Goal: Task Accomplishment & Management: Manage account settings

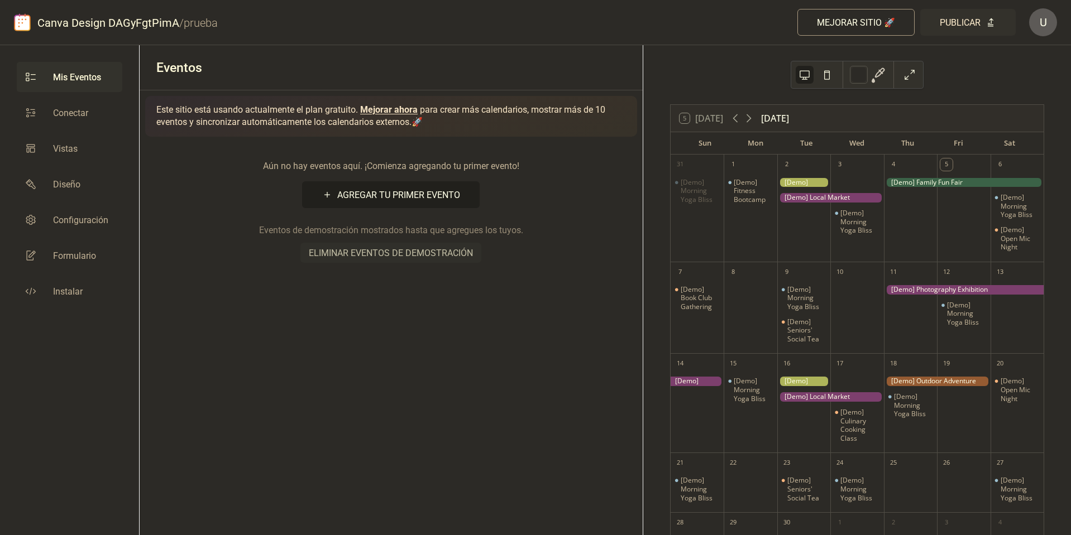
click at [754, 213] on div "[Demo] Fitness Bootcamp" at bounding box center [749, 214] width 53 height 85
click at [749, 201] on div "[Demo] Fitness Bootcamp" at bounding box center [753, 191] width 39 height 26
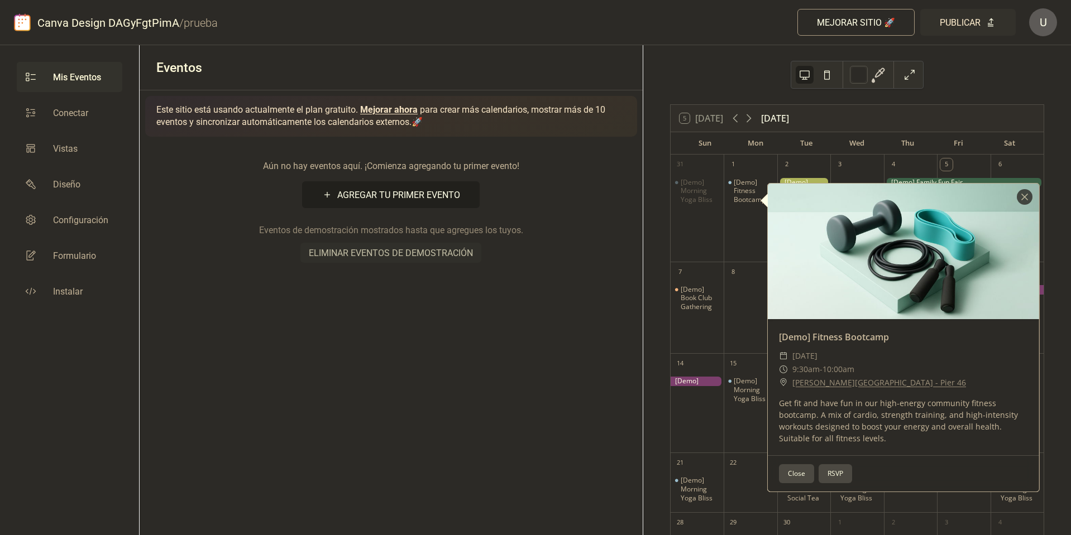
click at [792, 478] on button "Close" at bounding box center [796, 473] width 35 height 19
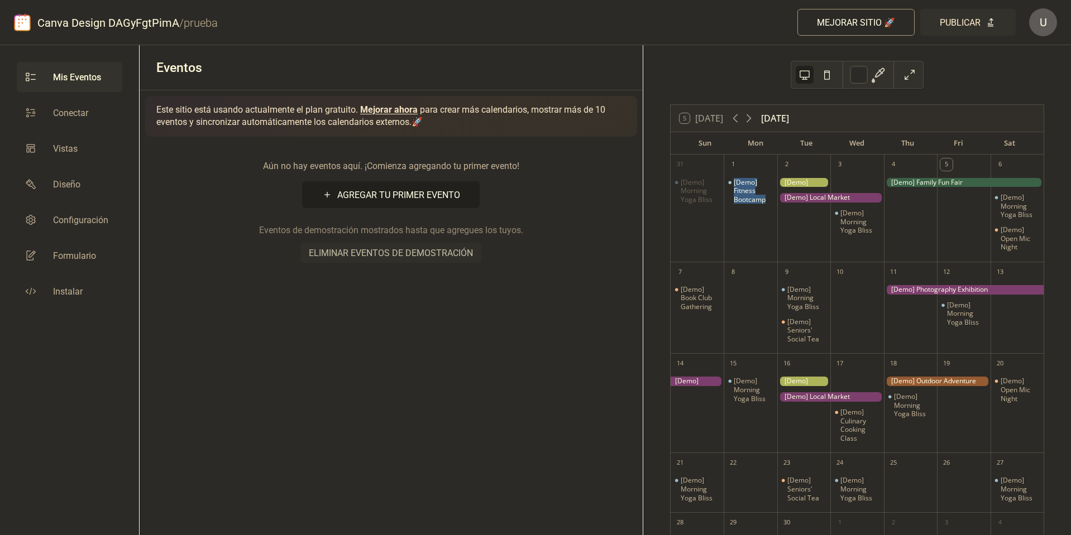
drag, startPoint x: 771, startPoint y: 203, endPoint x: 735, endPoint y: 180, distance: 42.9
click at [735, 180] on div "[Demo] Fitness Bootcamp" at bounding box center [749, 191] width 53 height 26
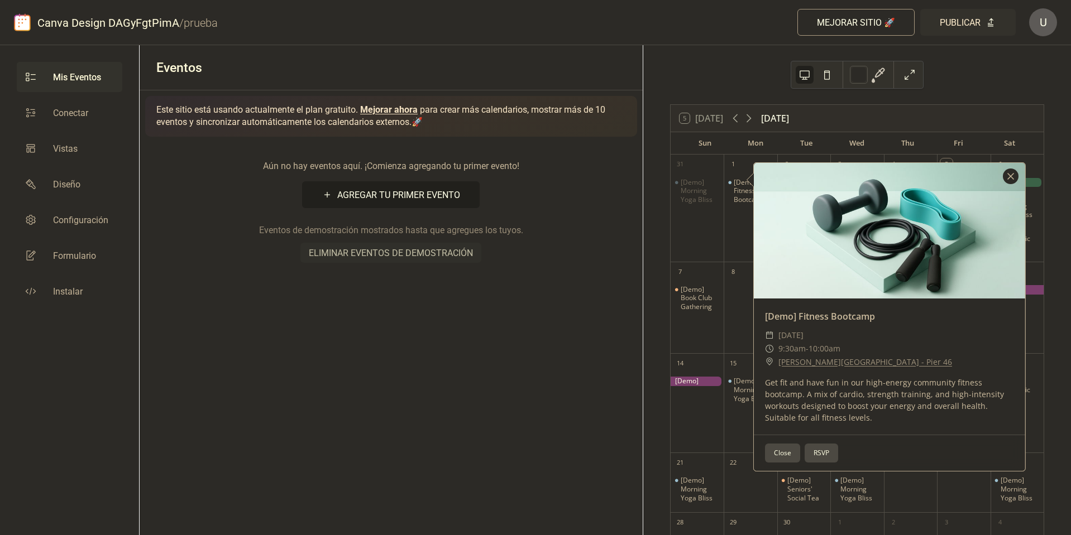
click at [1010, 178] on div at bounding box center [1011, 177] width 16 height 16
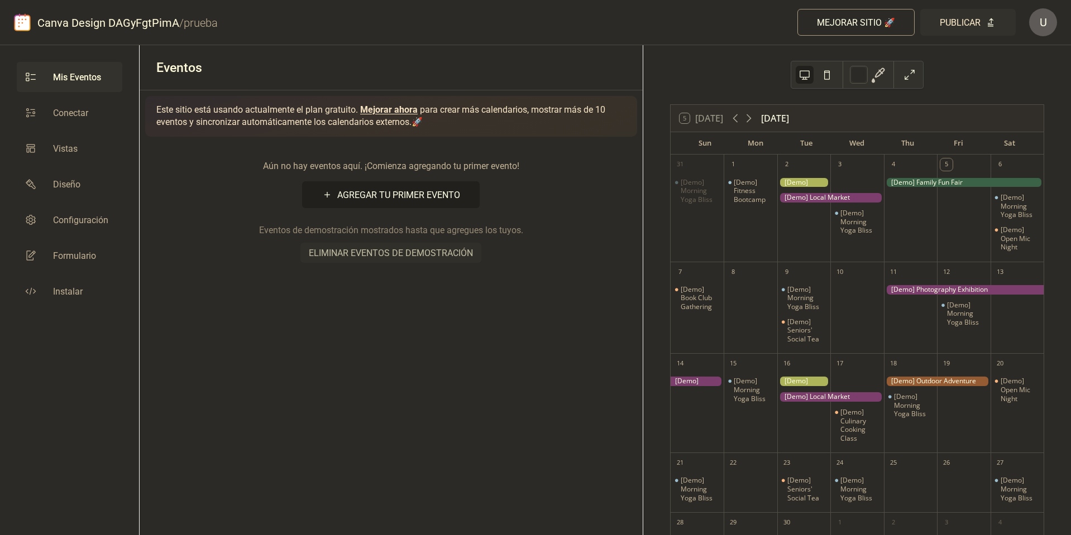
click at [761, 239] on div "[Demo] Fitness Bootcamp" at bounding box center [749, 214] width 53 height 85
click at [446, 260] on span "Eliminar eventos de demostración" at bounding box center [391, 253] width 164 height 13
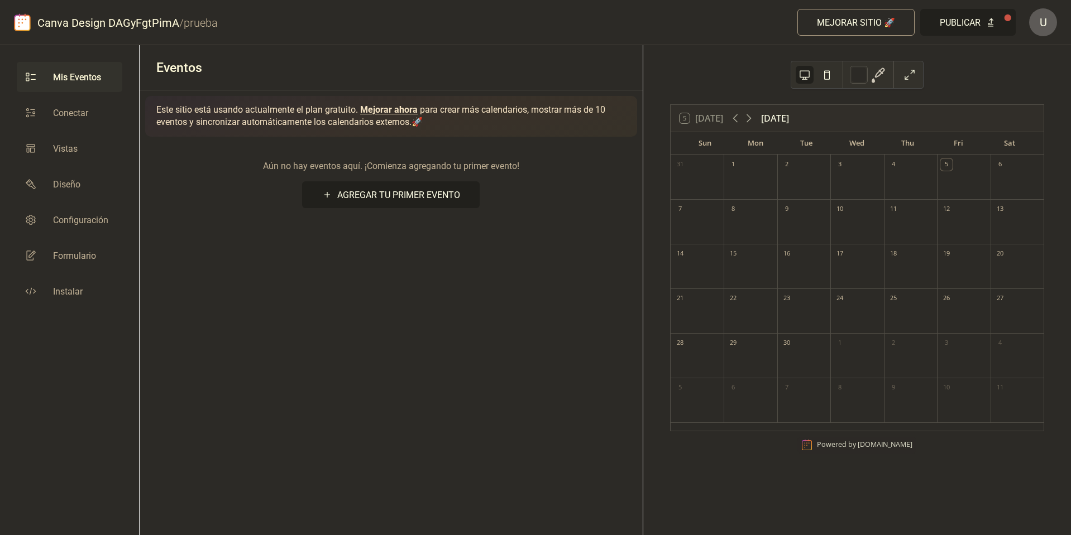
click at [994, 303] on div "27" at bounding box center [1000, 299] width 12 height 12
click at [990, 311] on div at bounding box center [1016, 317] width 53 height 23
click at [376, 190] on span "Agregar Tu Primer Evento" at bounding box center [398, 195] width 123 height 13
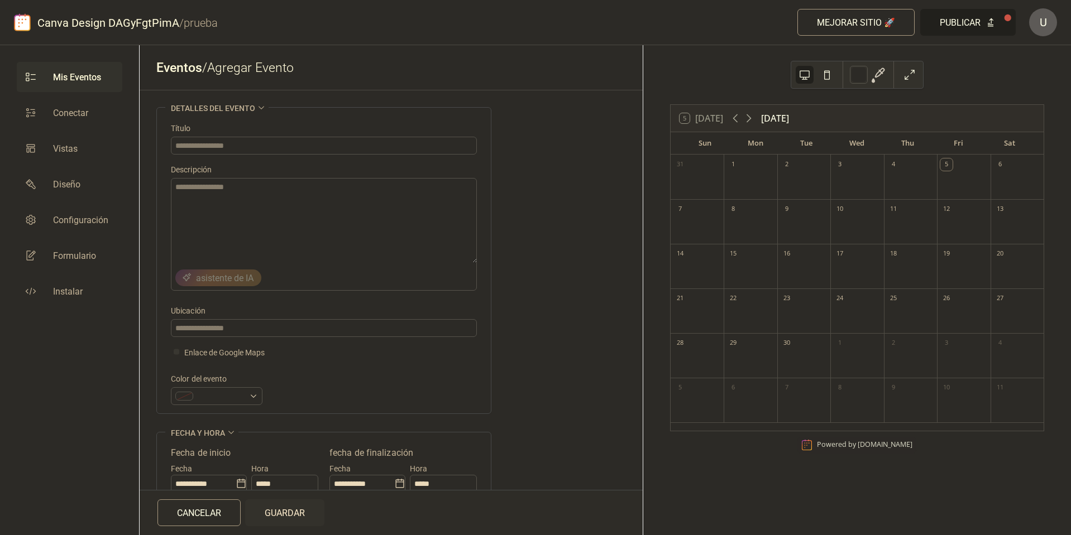
click at [990, 310] on div at bounding box center [1016, 317] width 53 height 23
click at [228, 144] on input "text" at bounding box center [324, 146] width 306 height 18
type input "*"
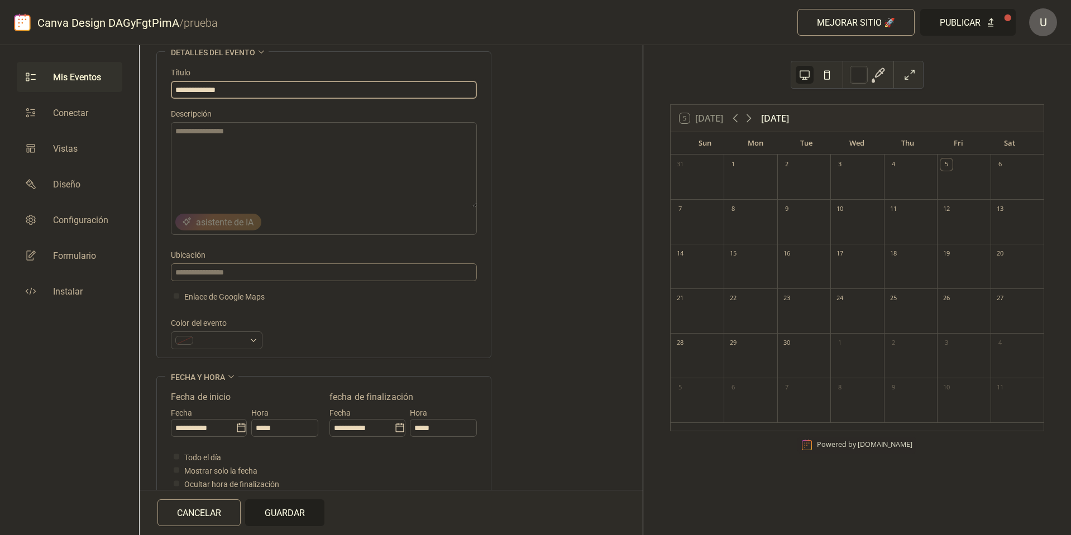
type input "**********"
click at [348, 278] on input "text" at bounding box center [324, 272] width 306 height 18
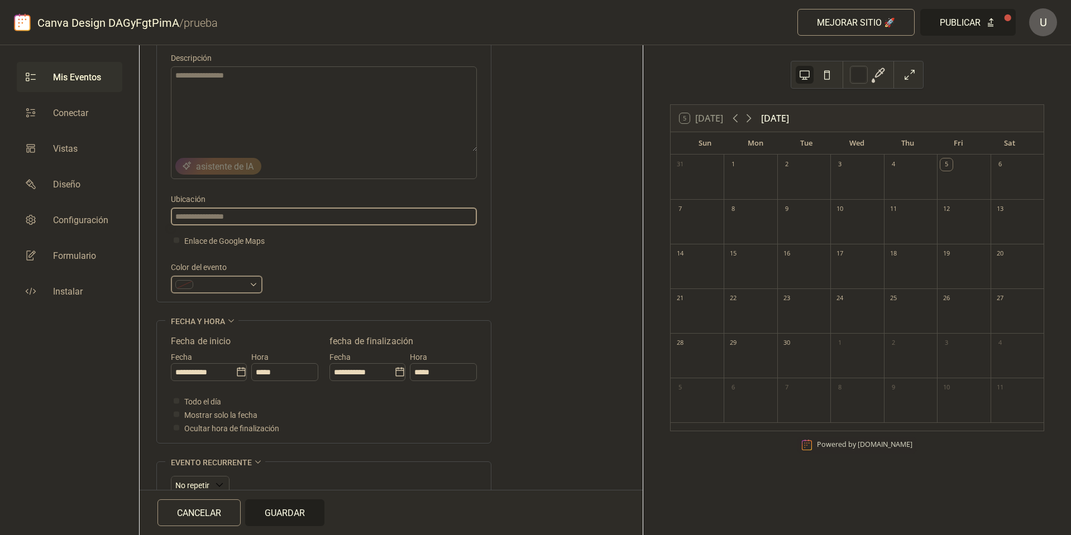
click at [245, 284] on div at bounding box center [217, 285] width 92 height 18
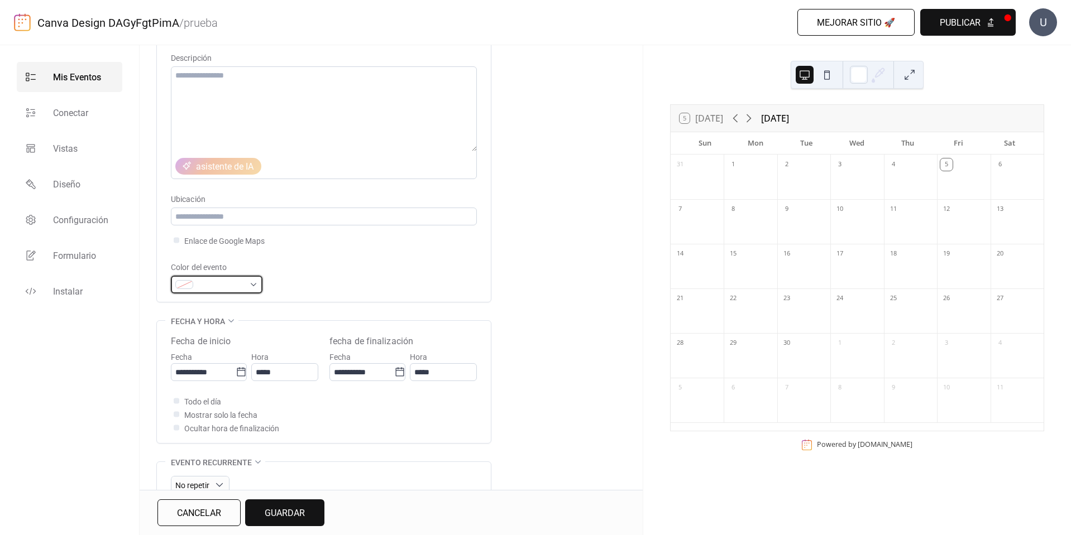
click at [223, 286] on span at bounding box center [221, 285] width 47 height 13
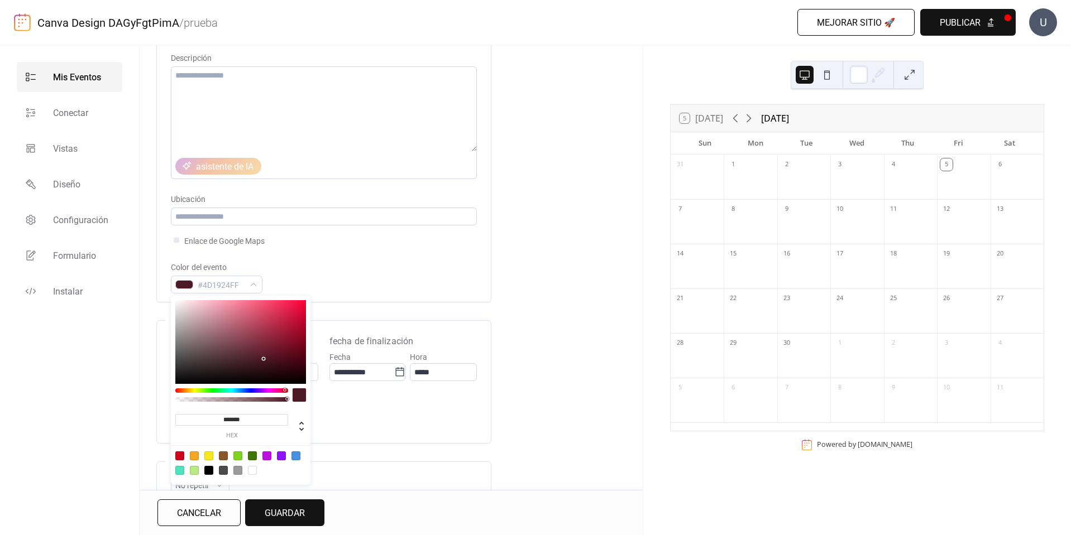
click at [285, 390] on div at bounding box center [231, 391] width 113 height 4
drag, startPoint x: 287, startPoint y: 317, endPoint x: 294, endPoint y: 300, distance: 17.3
click at [294, 300] on div at bounding box center [240, 342] width 131 height 84
click at [276, 306] on div at bounding box center [240, 342] width 131 height 84
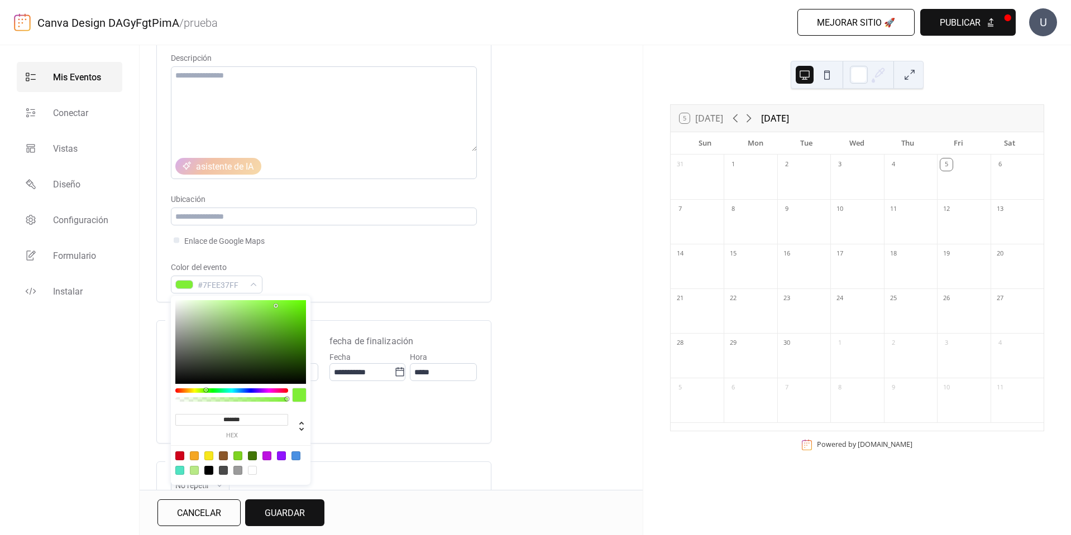
drag, startPoint x: 193, startPoint y: 391, endPoint x: 207, endPoint y: 390, distance: 13.4
click at [207, 390] on div at bounding box center [231, 391] width 113 height 4
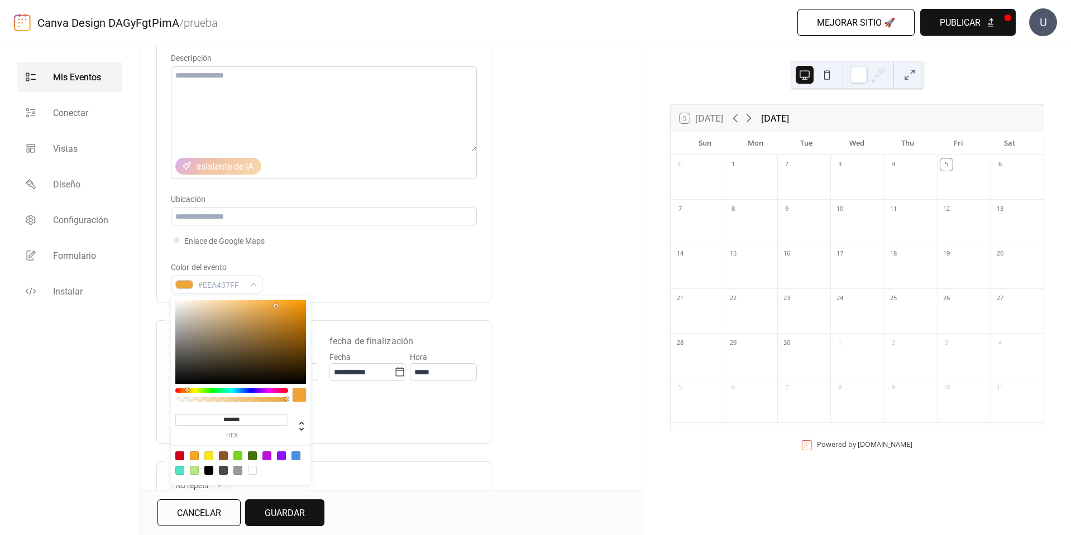
drag, startPoint x: 207, startPoint y: 390, endPoint x: 186, endPoint y: 391, distance: 20.1
click at [186, 391] on div at bounding box center [186, 390] width 3 height 3
type input "*******"
drag, startPoint x: 214, startPoint y: 341, endPoint x: 219, endPoint y: 317, distance: 24.4
click at [219, 317] on div at bounding box center [240, 342] width 131 height 84
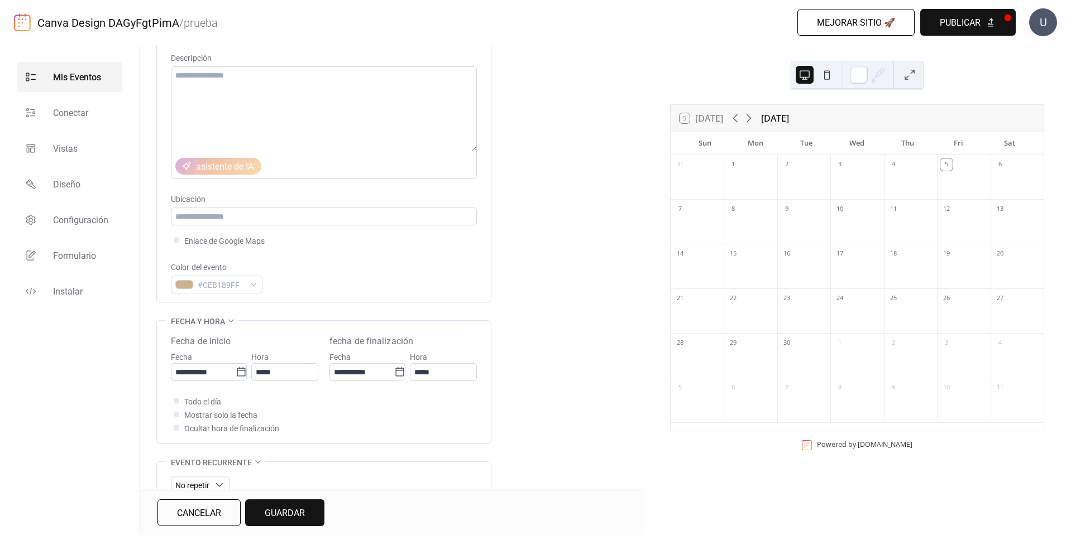
click at [284, 515] on span "Guardar" at bounding box center [285, 513] width 40 height 13
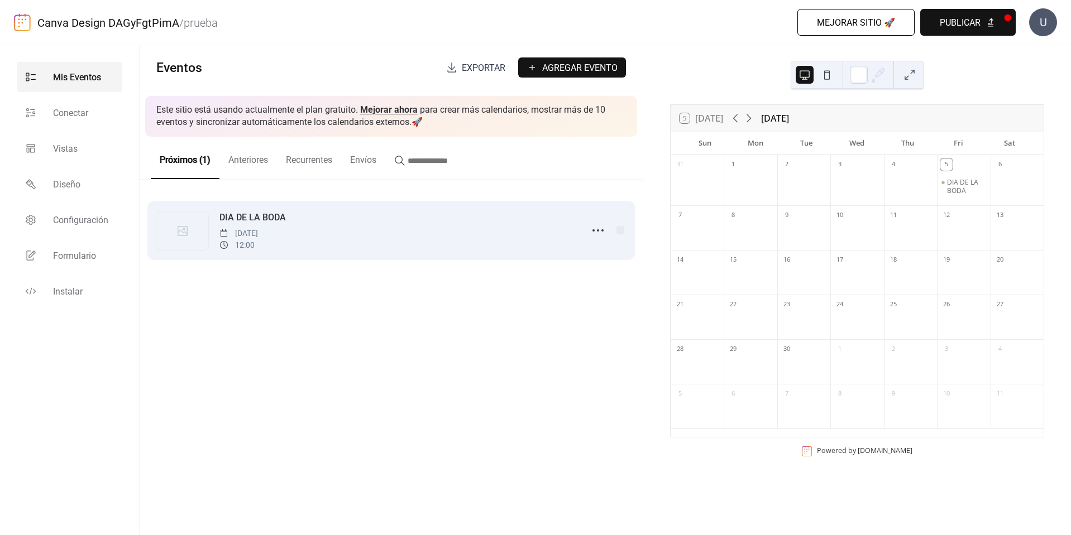
click at [353, 233] on div "DIA DE LA BODA [DATE] 12:00" at bounding box center [397, 230] width 356 height 40
click at [598, 233] on icon at bounding box center [598, 231] width 18 height 18
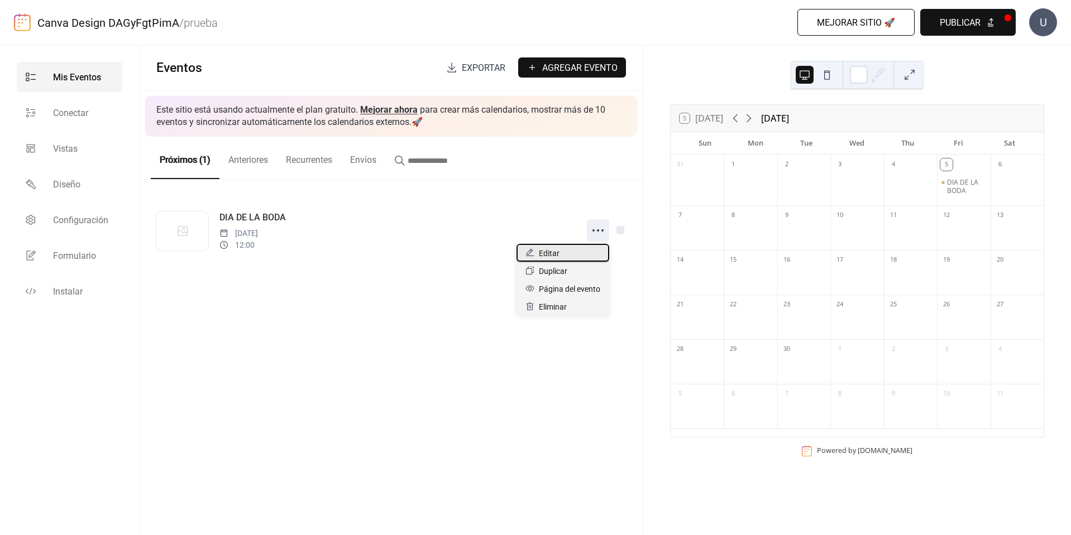
click at [570, 251] on div "Editar" at bounding box center [562, 253] width 93 height 18
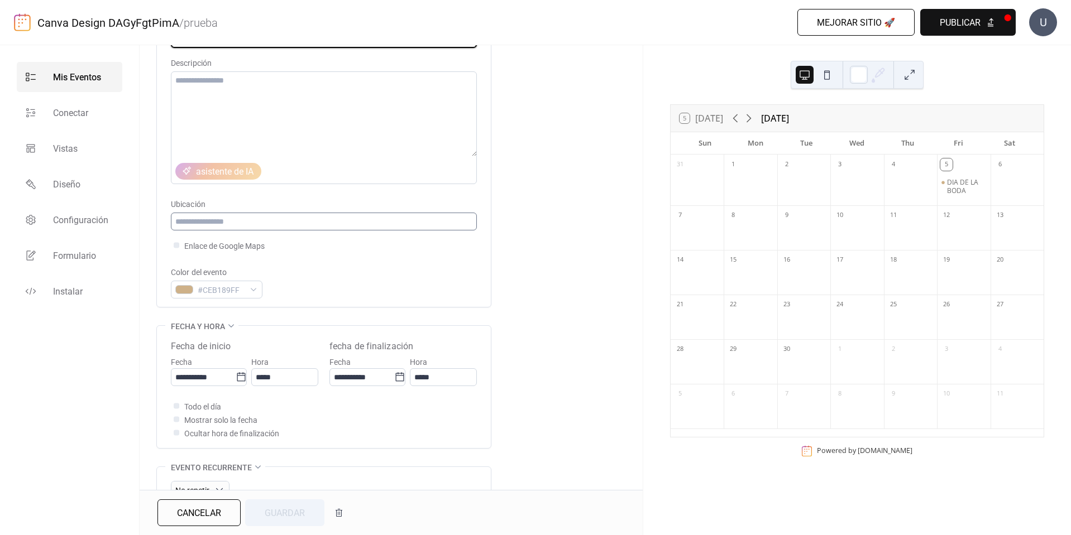
scroll to position [112, 0]
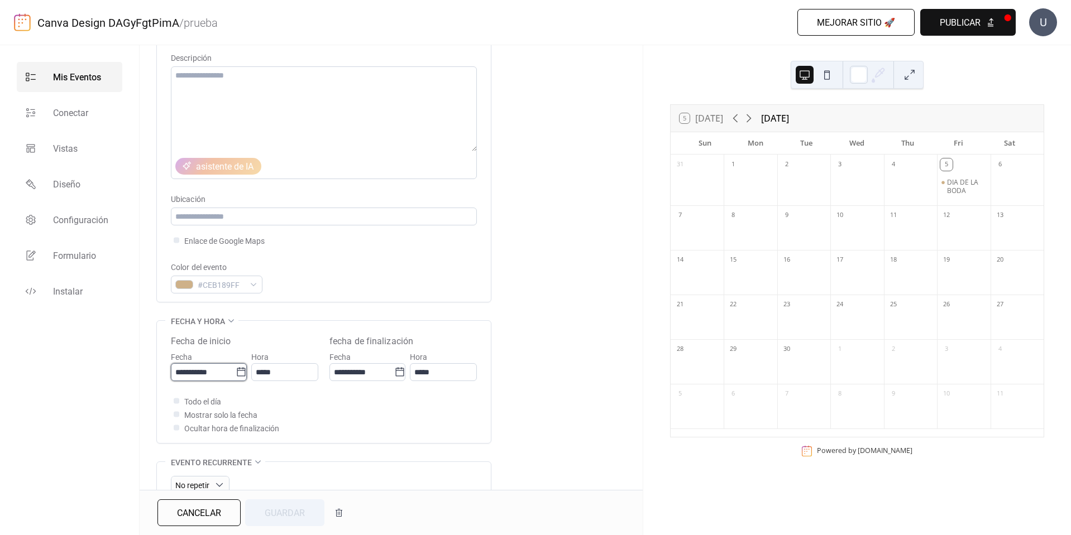
click at [181, 374] on input "**********" at bounding box center [203, 372] width 65 height 18
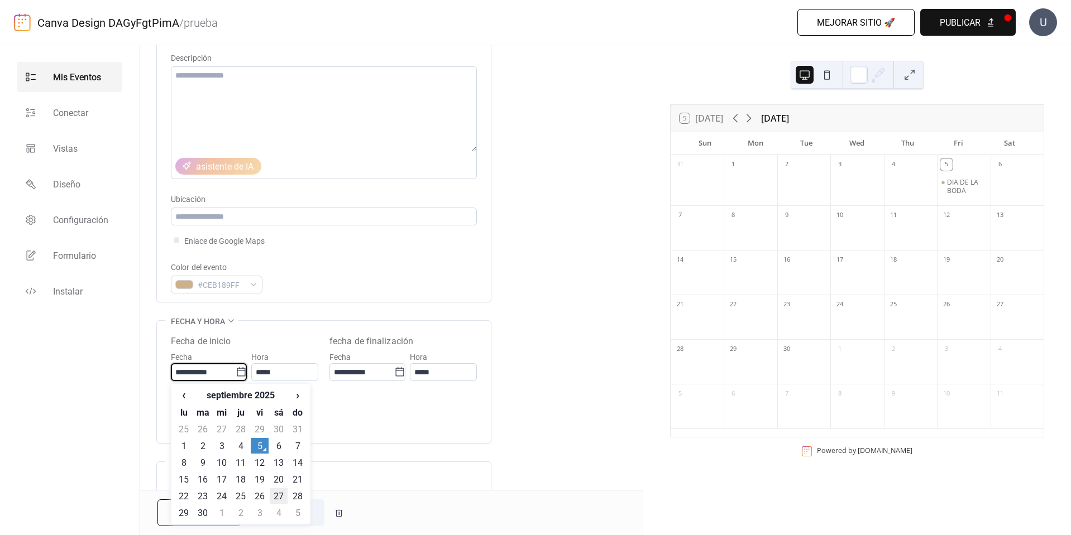
click at [283, 495] on td "27" at bounding box center [279, 496] width 18 height 16
type input "**********"
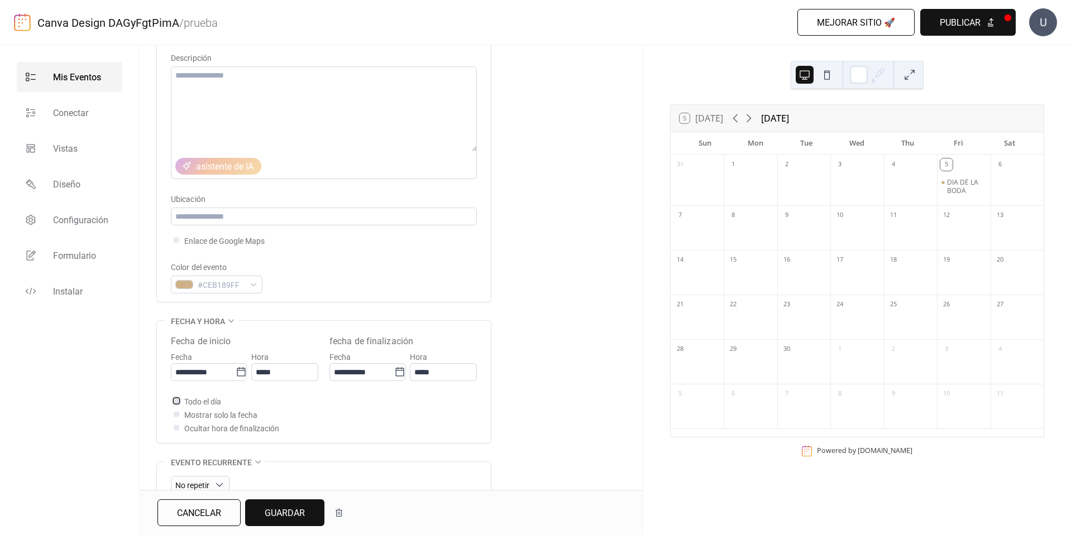
click at [216, 405] on span "Todo el día" at bounding box center [202, 401] width 37 height 13
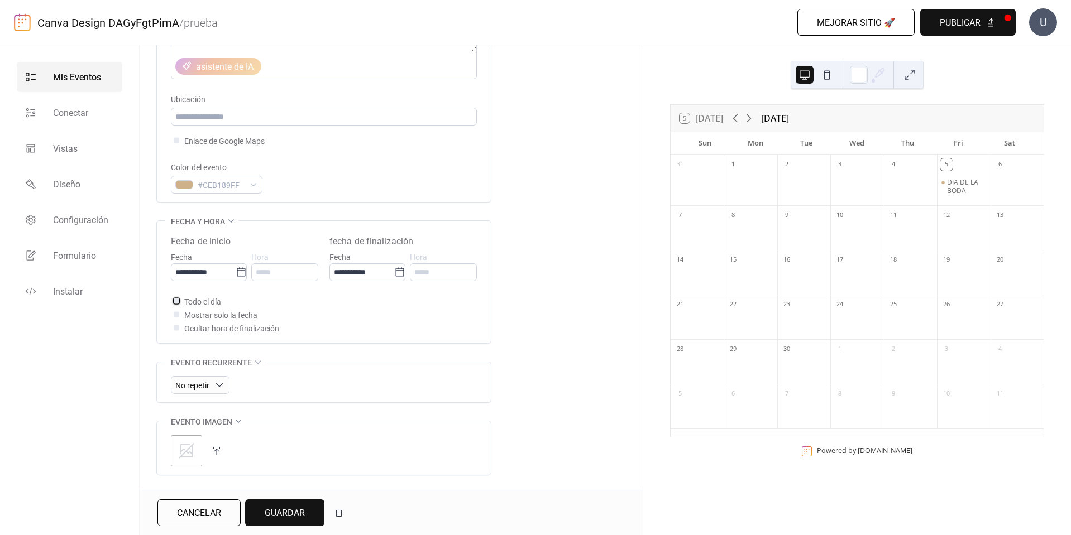
scroll to position [223, 0]
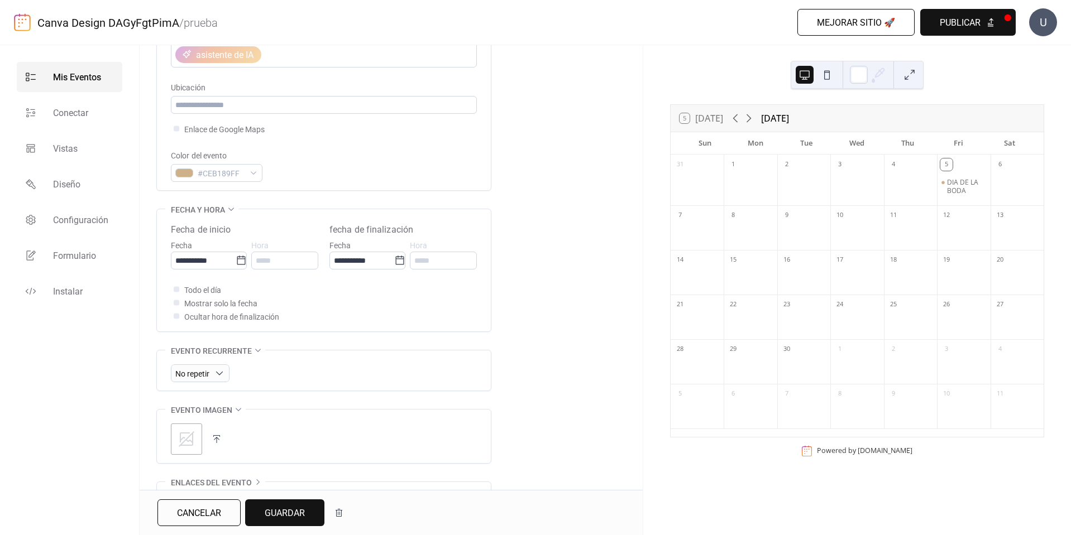
click at [220, 305] on span "Mostrar solo la fecha" at bounding box center [220, 303] width 73 height 13
drag, startPoint x: 224, startPoint y: 305, endPoint x: 191, endPoint y: 307, distance: 32.4
click at [222, 305] on span "Mostrar solo la fecha" at bounding box center [220, 303] width 73 height 13
click at [176, 305] on div at bounding box center [177, 303] width 6 height 6
click at [176, 304] on div at bounding box center [177, 303] width 6 height 6
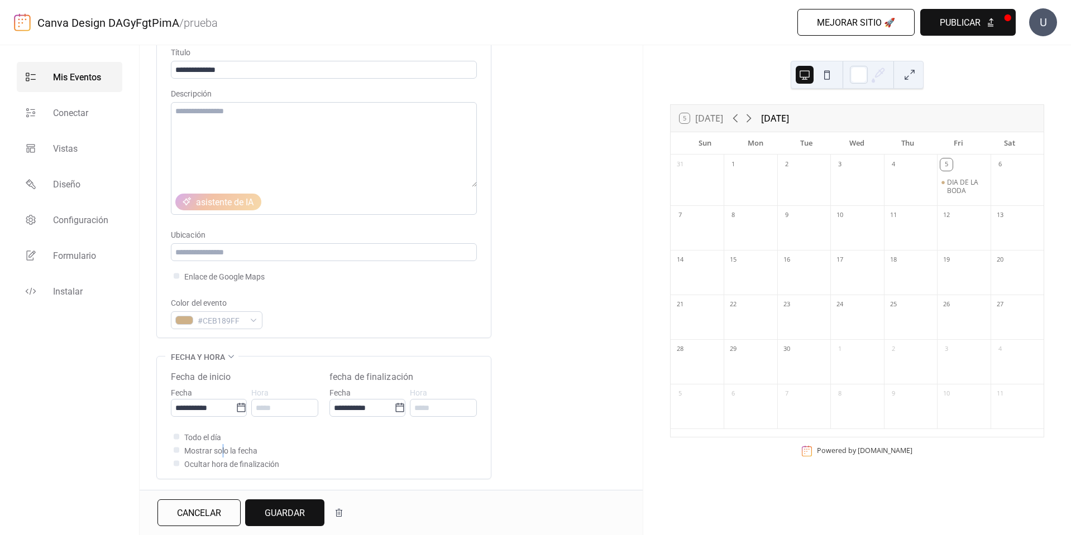
scroll to position [60, 0]
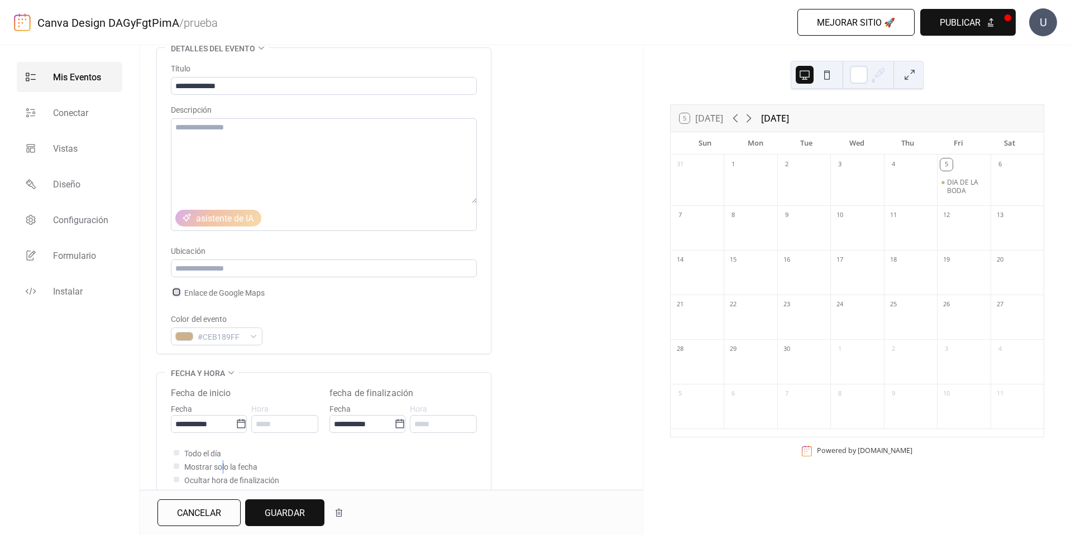
click at [179, 294] on div at bounding box center [177, 292] width 6 height 6
click at [204, 275] on input "text" at bounding box center [324, 269] width 306 height 18
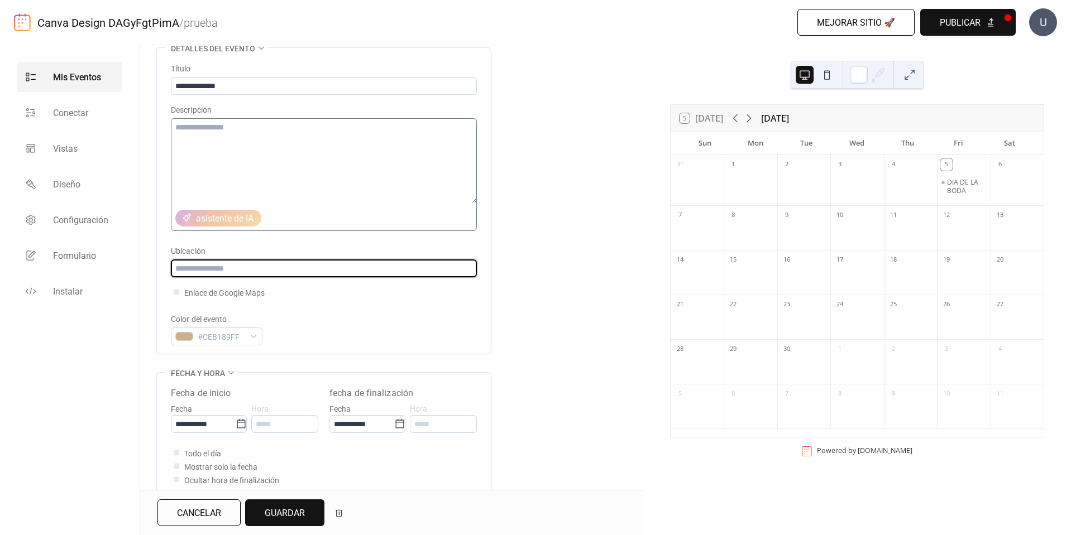
paste input "**********"
type input "**********"
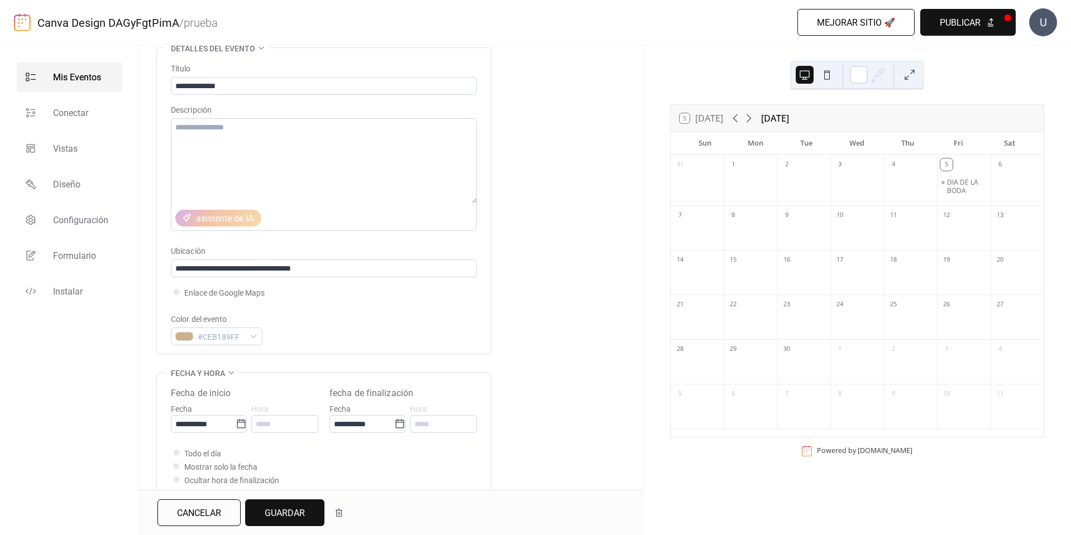
click at [549, 306] on div "**********" at bounding box center [391, 407] width 503 height 720
click at [823, 81] on button at bounding box center [827, 75] width 18 height 18
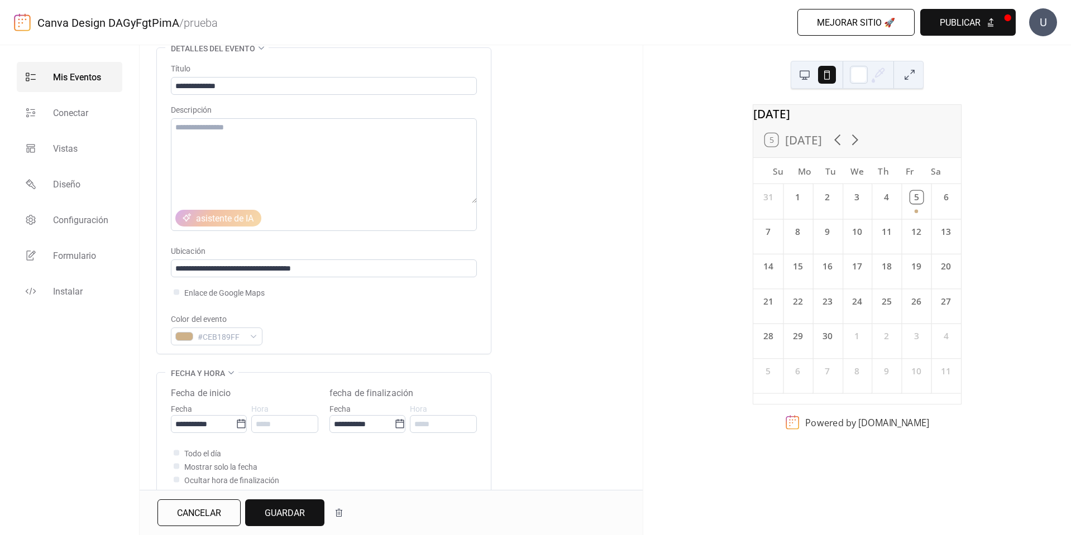
click at [803, 80] on button at bounding box center [805, 75] width 18 height 18
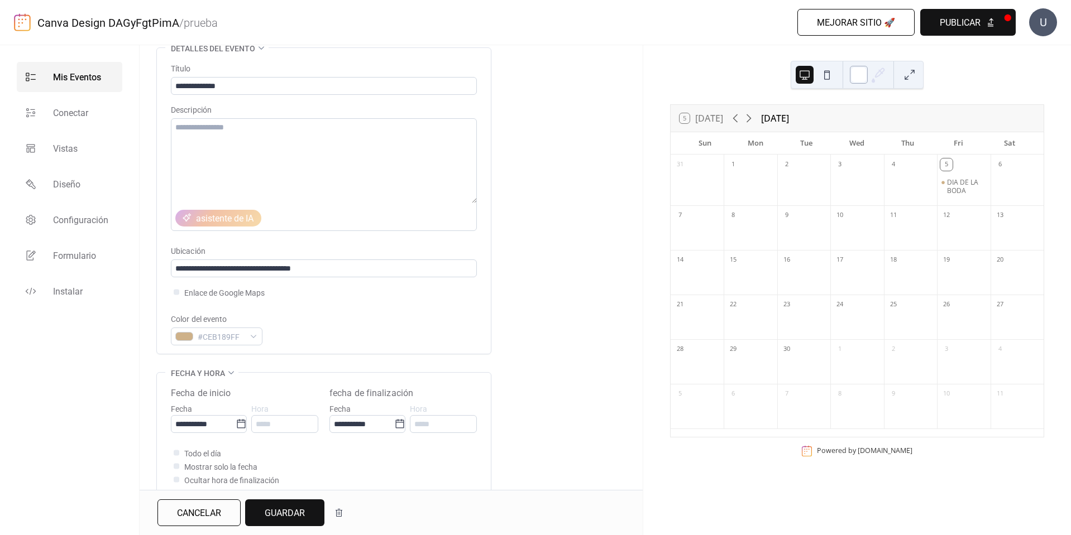
click at [854, 82] on div at bounding box center [859, 75] width 18 height 18
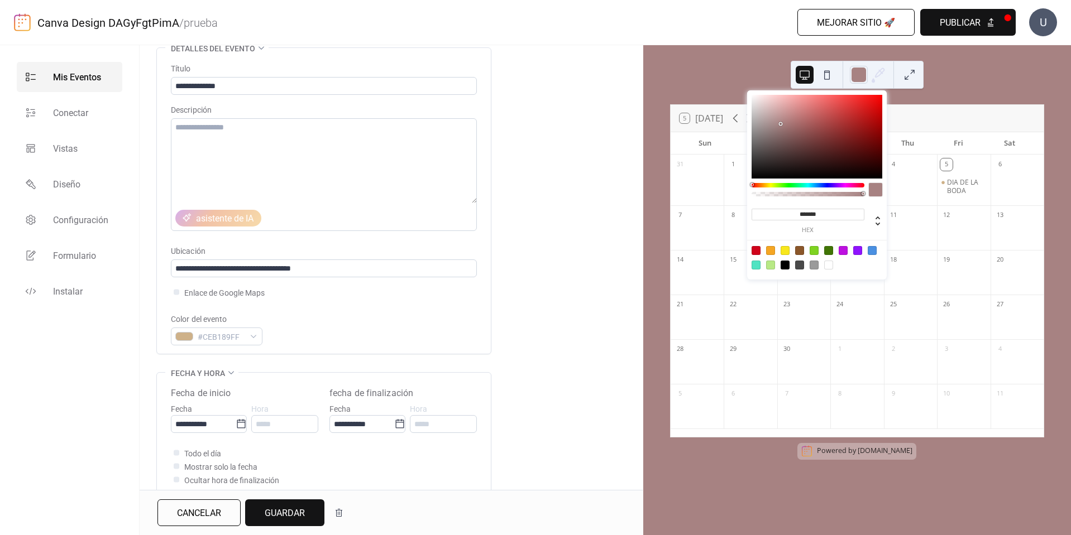
drag, startPoint x: 789, startPoint y: 128, endPoint x: 780, endPoint y: 124, distance: 10.0
click at [780, 124] on div at bounding box center [816, 137] width 131 height 84
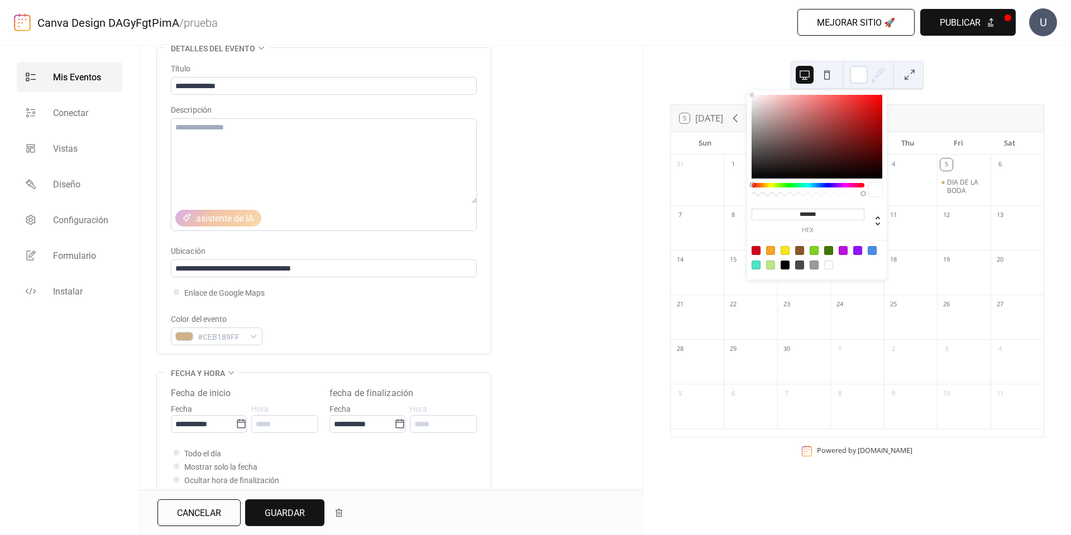
drag, startPoint x: 803, startPoint y: 121, endPoint x: 745, endPoint y: 95, distance: 63.0
click at [745, 95] on body "**********" at bounding box center [535, 267] width 1071 height 535
type input "***"
click at [801, 194] on div at bounding box center [807, 194] width 109 height 4
type input "*"
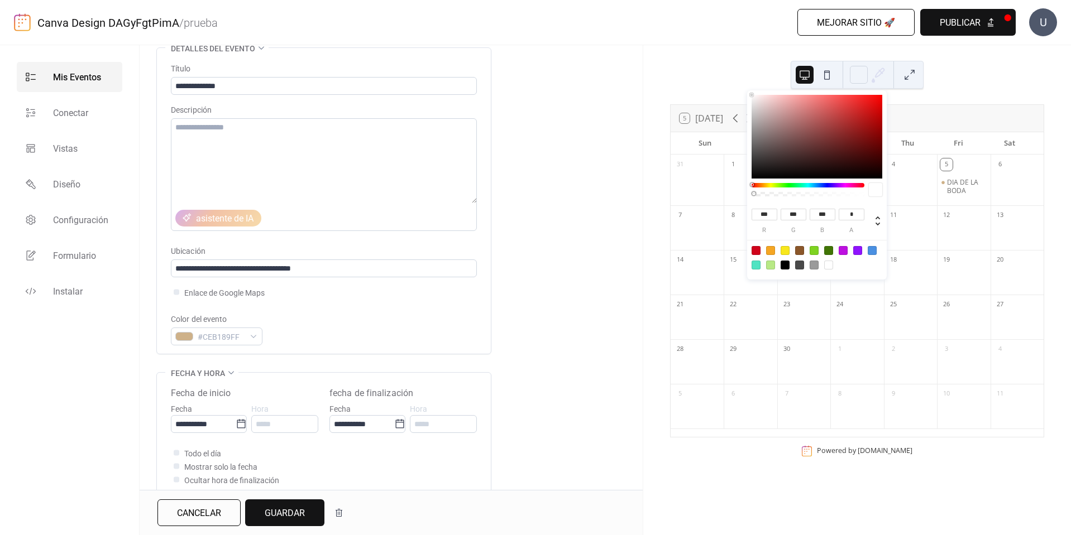
drag, startPoint x: 798, startPoint y: 195, endPoint x: 711, endPoint y: 198, distance: 87.1
click at [711, 198] on body "**********" at bounding box center [535, 267] width 1071 height 535
click at [859, 80] on div at bounding box center [859, 75] width 18 height 18
click at [825, 81] on button at bounding box center [827, 75] width 18 height 18
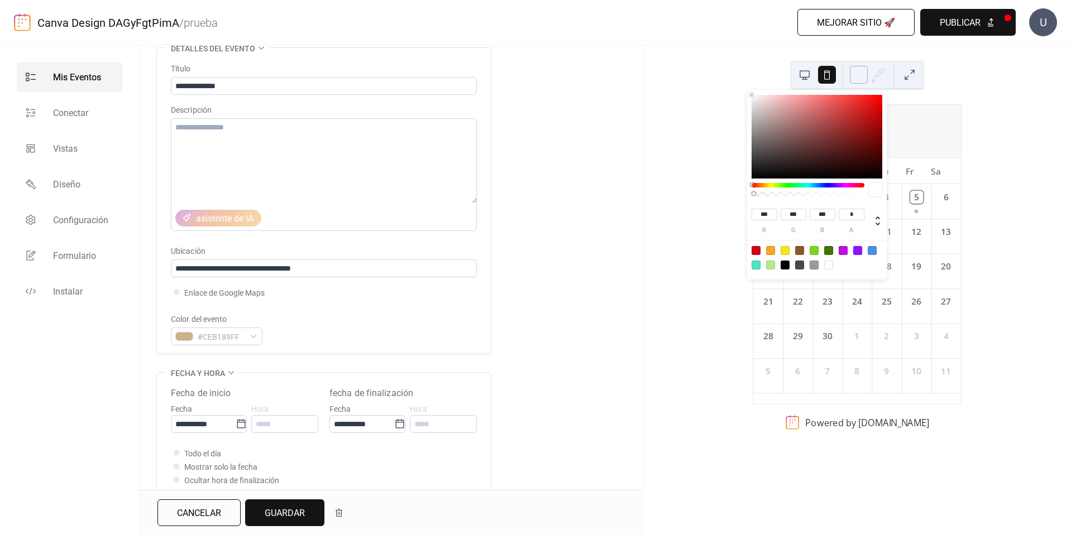
click at [858, 74] on div at bounding box center [859, 75] width 18 height 18
type input "***"
type input "**"
click at [813, 119] on div at bounding box center [816, 137] width 131 height 84
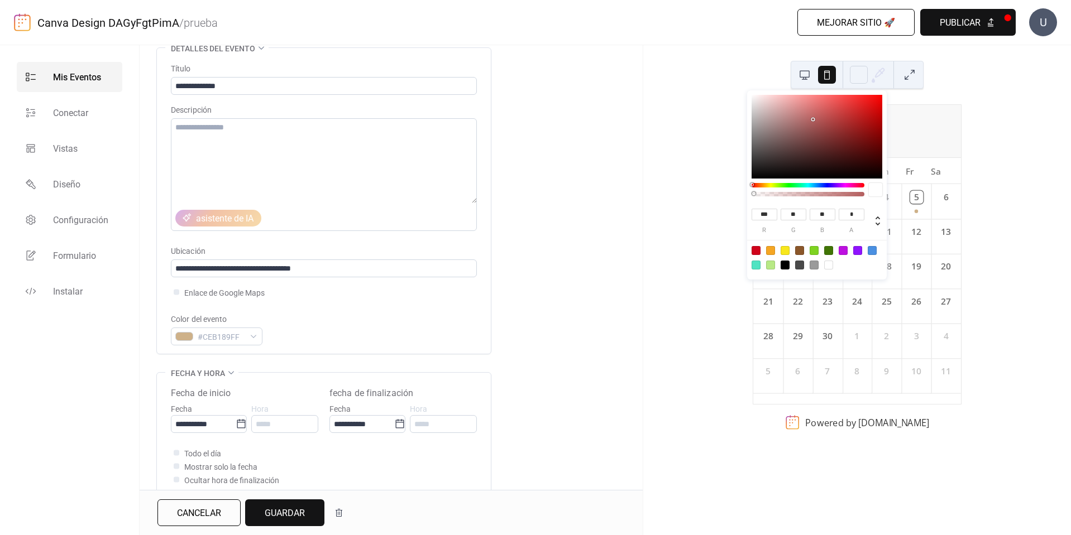
type input "**"
type input "***"
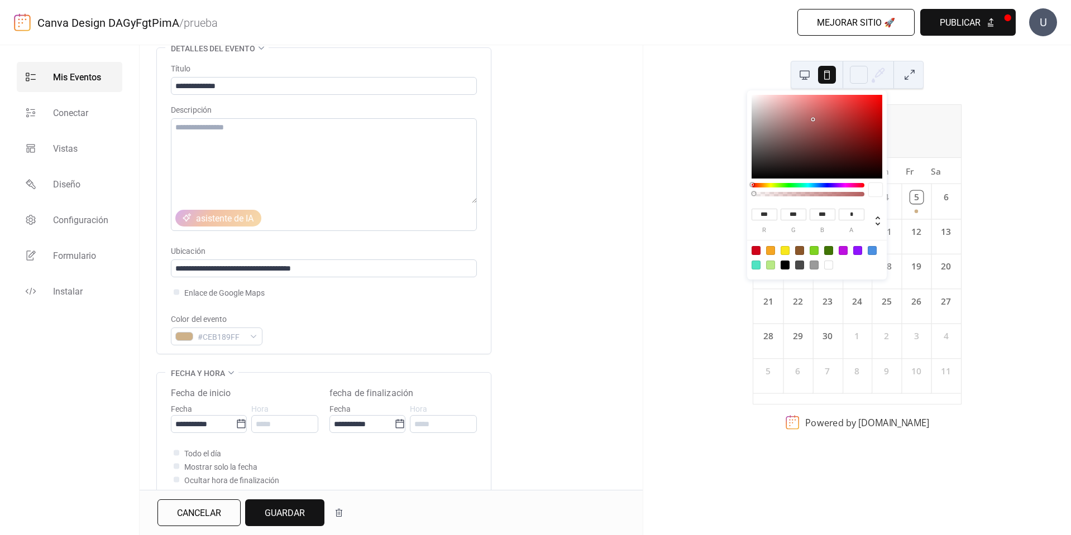
type input "***"
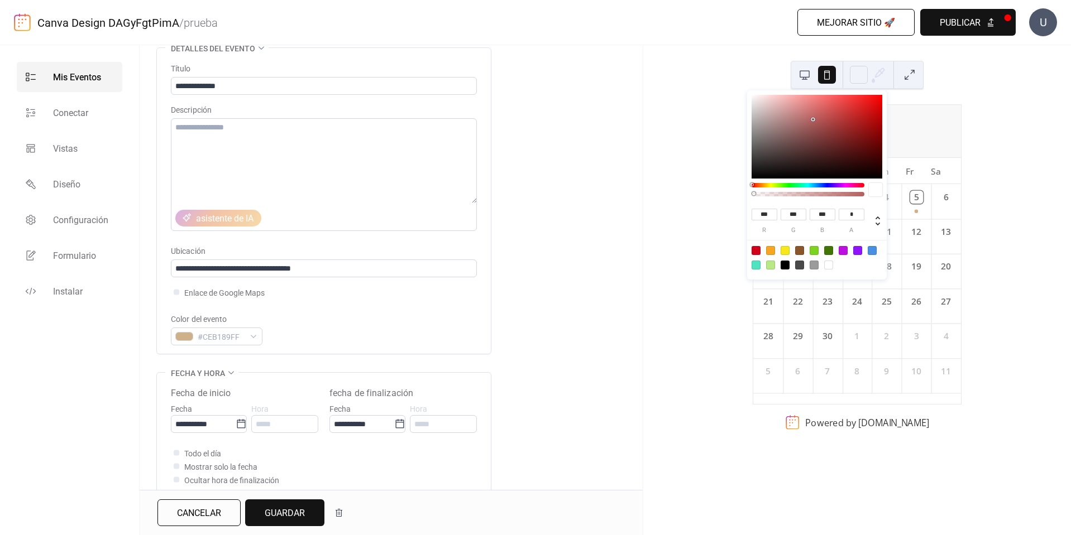
type input "***"
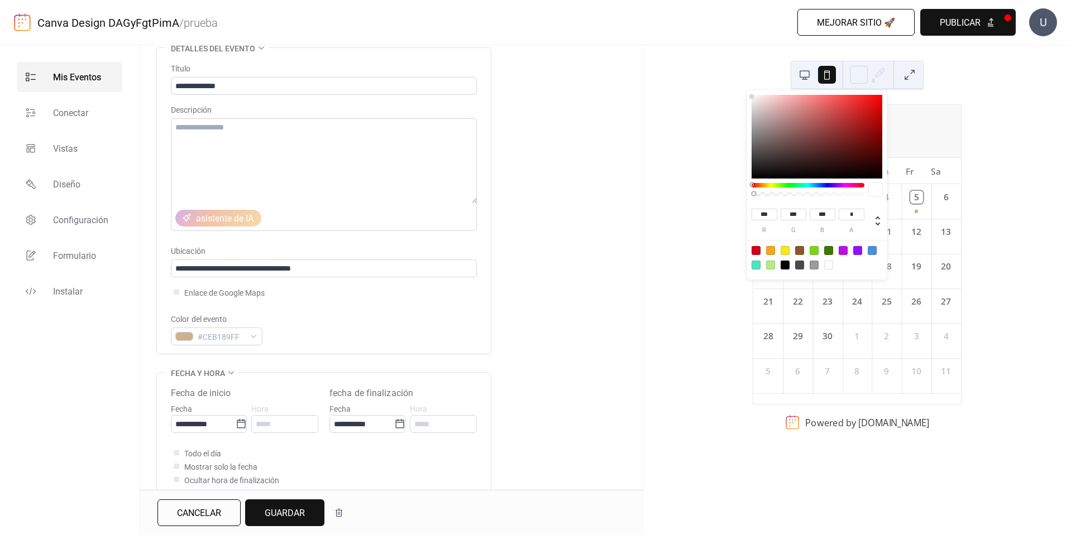
type input "***"
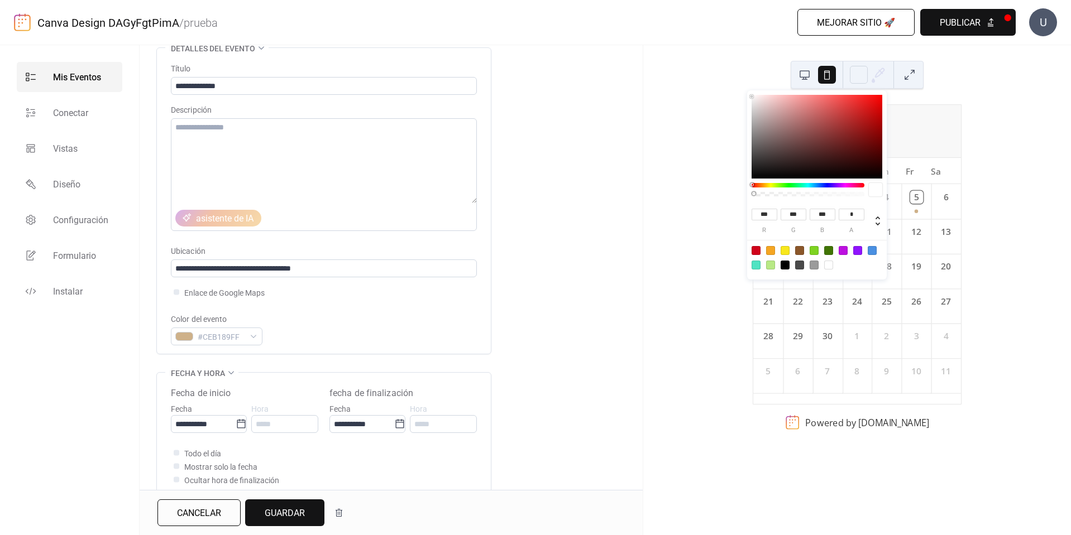
drag, startPoint x: 813, startPoint y: 119, endPoint x: 739, endPoint y: 95, distance: 78.7
click at [739, 95] on body "**********" at bounding box center [535, 267] width 1071 height 535
drag, startPoint x: 756, startPoint y: 197, endPoint x: 743, endPoint y: 197, distance: 12.8
click at [743, 197] on body "**********" at bounding box center [535, 267] width 1071 height 535
click at [885, 76] on icon at bounding box center [878, 74] width 17 height 17
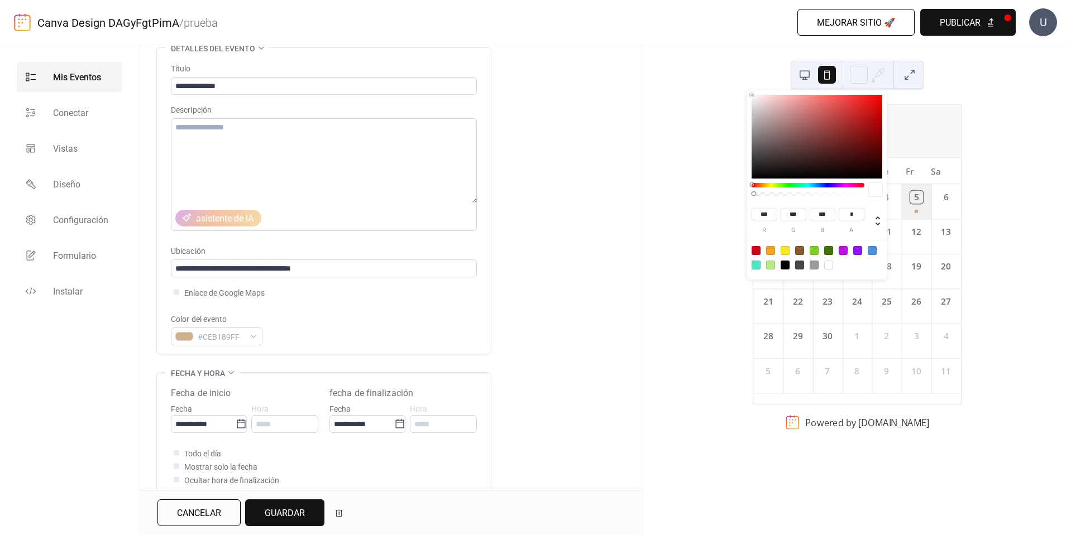
click at [909, 208] on div "5" at bounding box center [916, 201] width 30 height 35
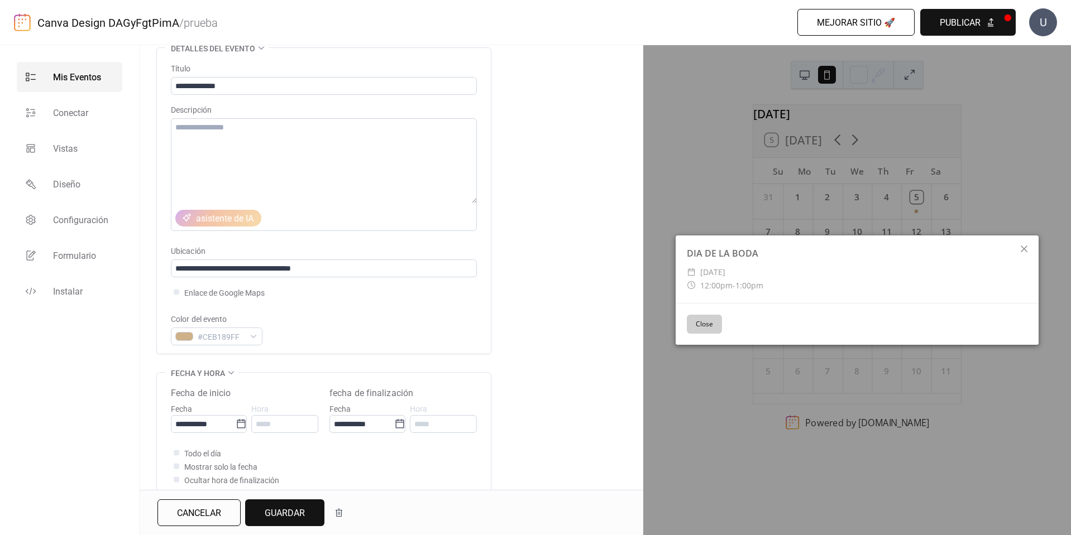
click at [703, 326] on button "Close" at bounding box center [704, 324] width 35 height 19
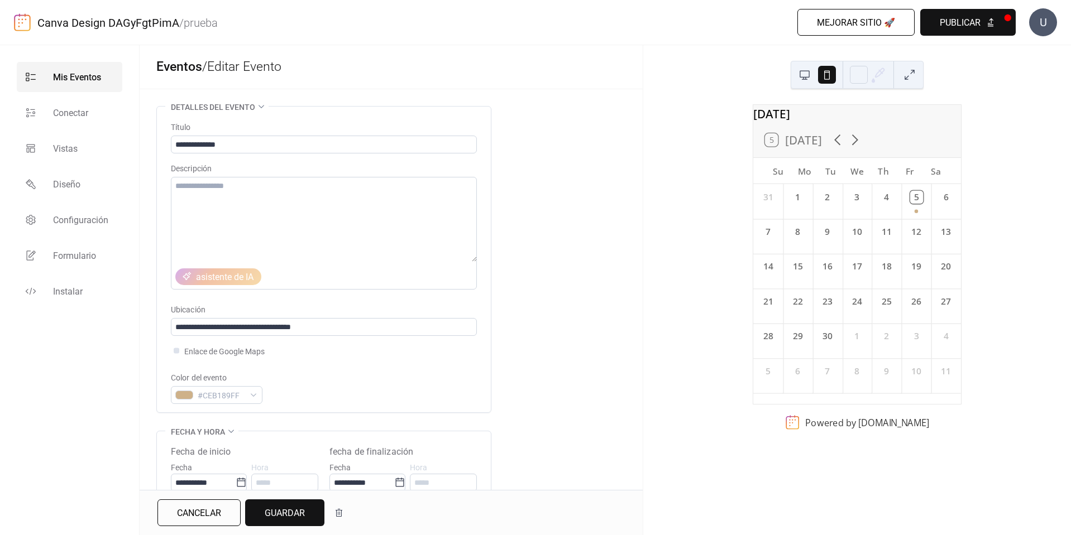
scroll to position [0, 0]
click at [952, 26] on span "Publicar" at bounding box center [960, 22] width 41 height 13
click at [306, 515] on button "Guardar" at bounding box center [284, 513] width 79 height 27
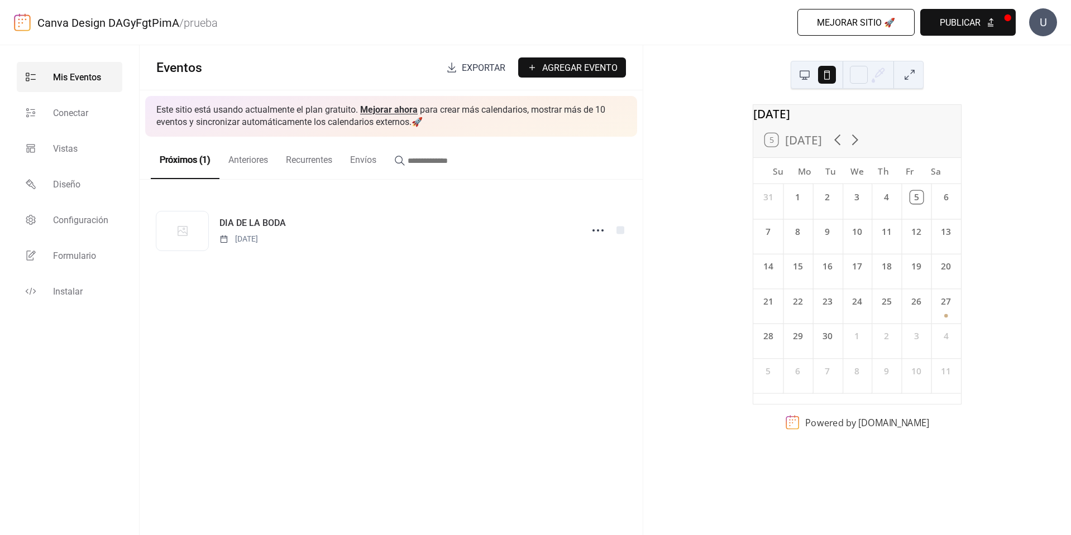
click at [883, 21] on span "Mejorar sitio 🚀" at bounding box center [856, 22] width 78 height 13
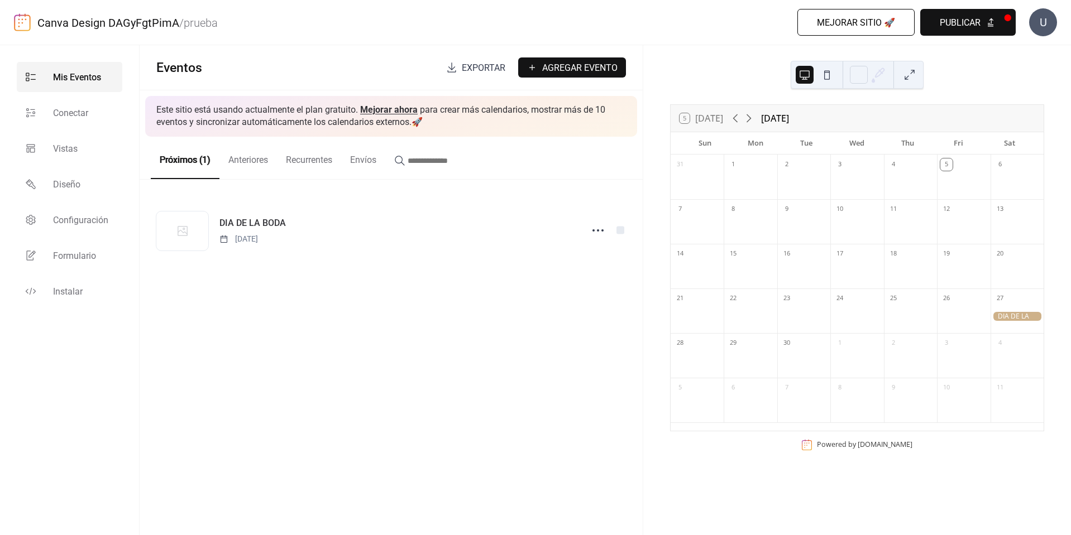
click at [198, 28] on b "prueba" at bounding box center [201, 22] width 34 height 13
click at [990, 25] on button "Publicar" at bounding box center [967, 22] width 95 height 27
click at [475, 71] on span "Exportar" at bounding box center [484, 67] width 44 height 13
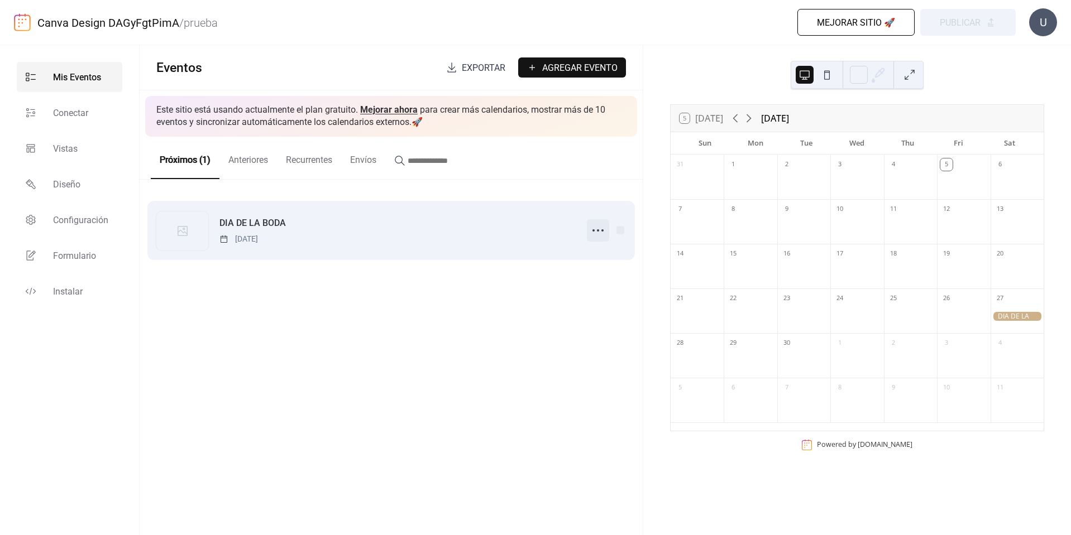
click at [597, 233] on icon at bounding box center [598, 231] width 18 height 18
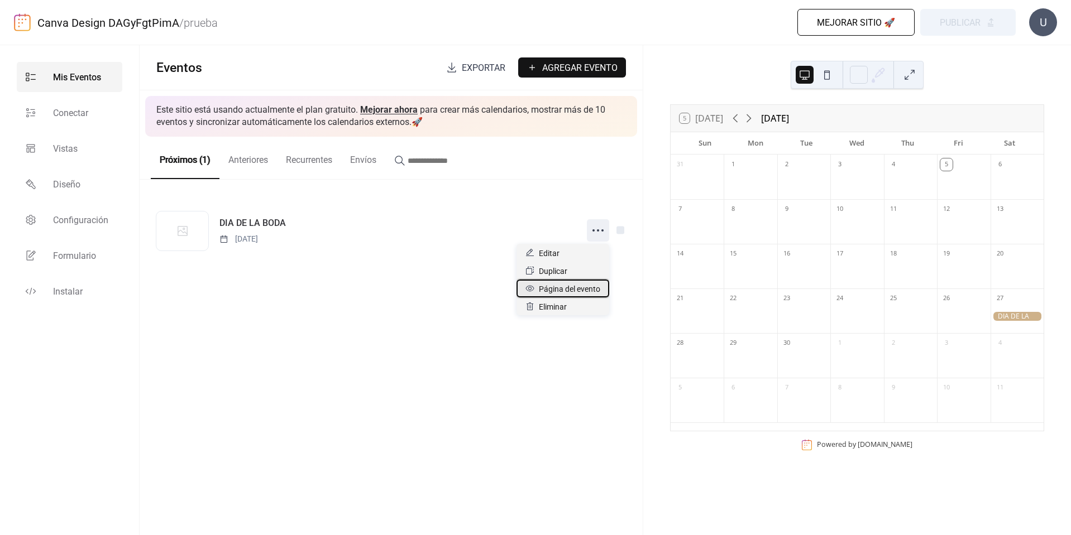
click at [581, 293] on span "Página del evento" at bounding box center [569, 288] width 61 height 13
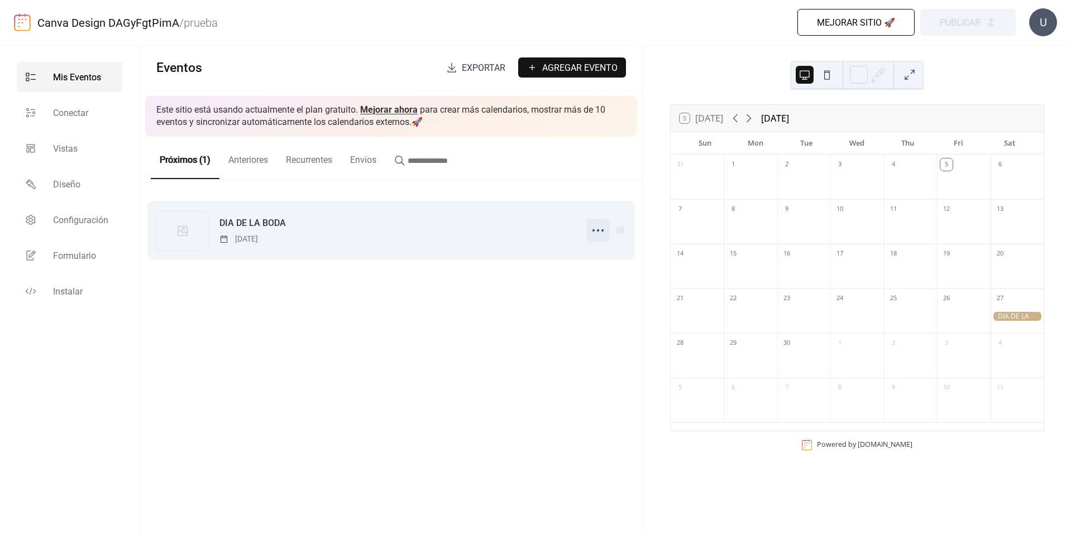
click at [594, 232] on icon at bounding box center [598, 231] width 18 height 18
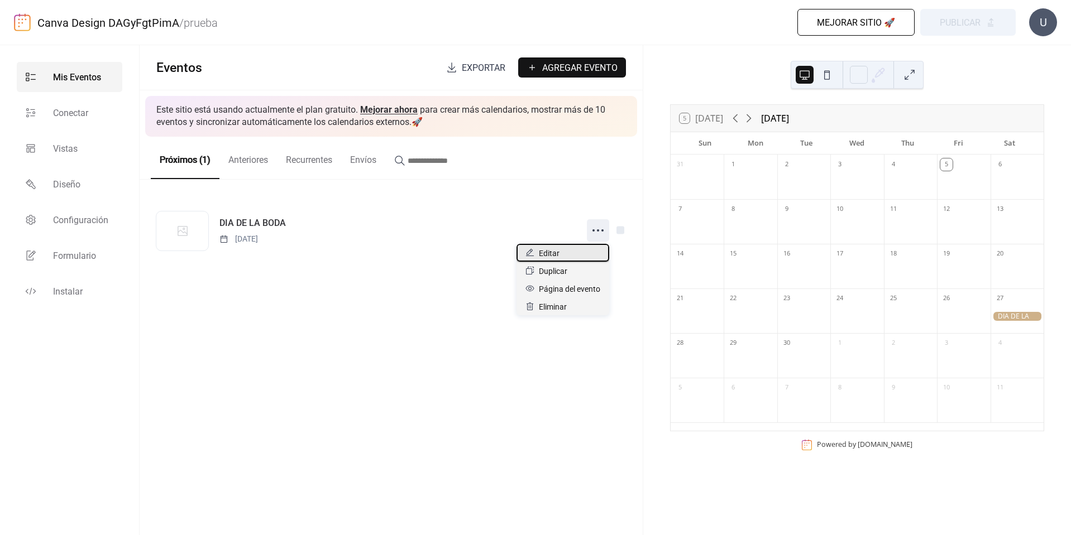
click at [563, 248] on div "Editar" at bounding box center [562, 253] width 93 height 18
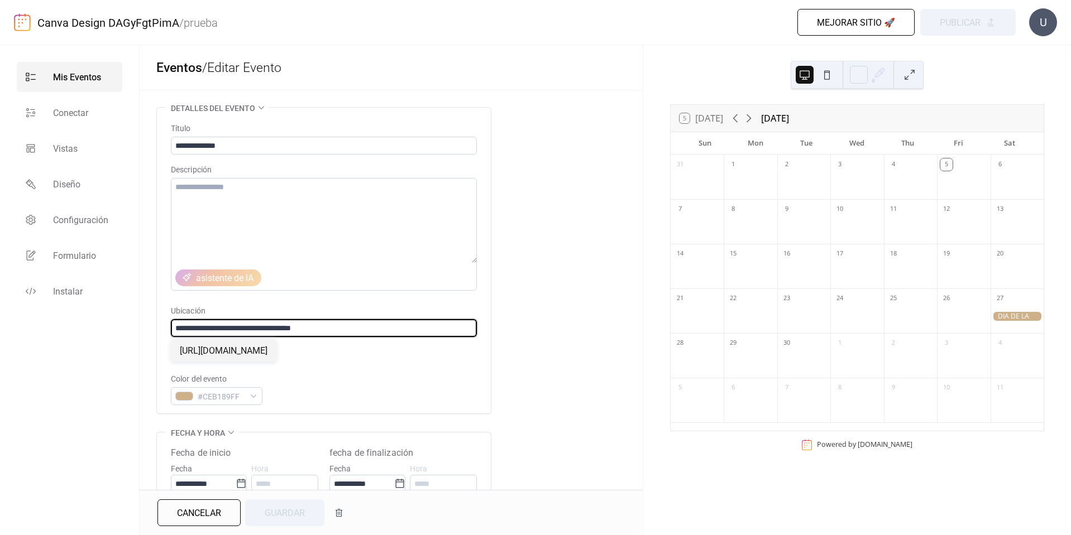
drag, startPoint x: 365, startPoint y: 327, endPoint x: 126, endPoint y: 341, distance: 239.3
click at [126, 341] on div "**********" at bounding box center [535, 290] width 1071 height 490
paste input "**********"
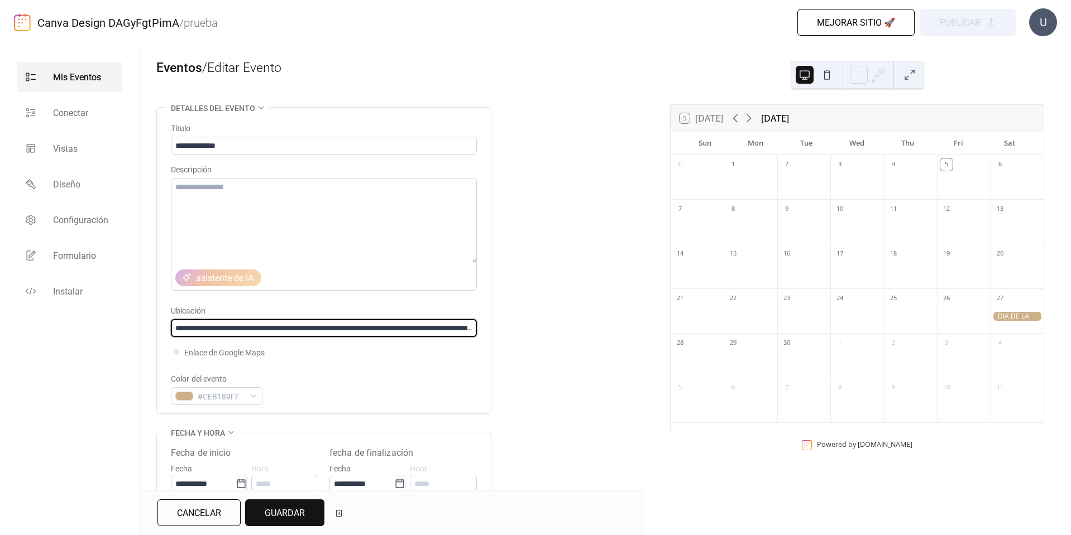
scroll to position [0, 326]
type input "**********"
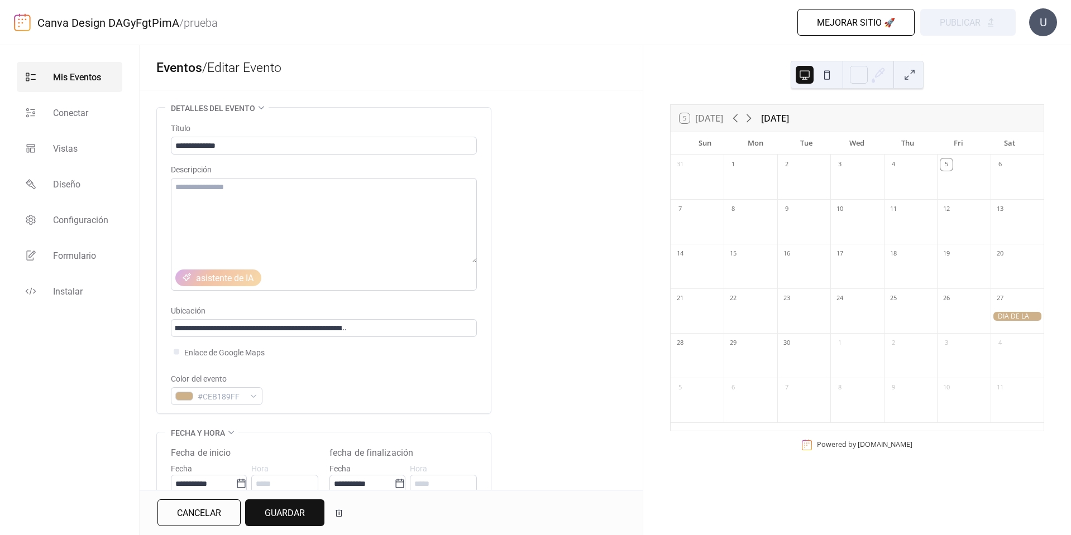
click at [275, 514] on span "Guardar" at bounding box center [285, 513] width 40 height 13
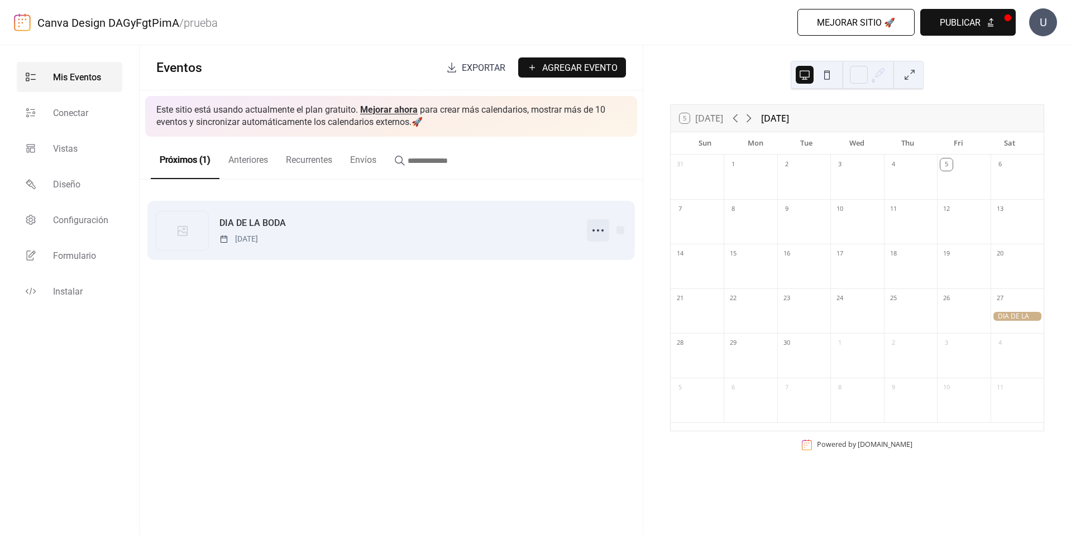
click at [601, 237] on icon at bounding box center [598, 231] width 18 height 18
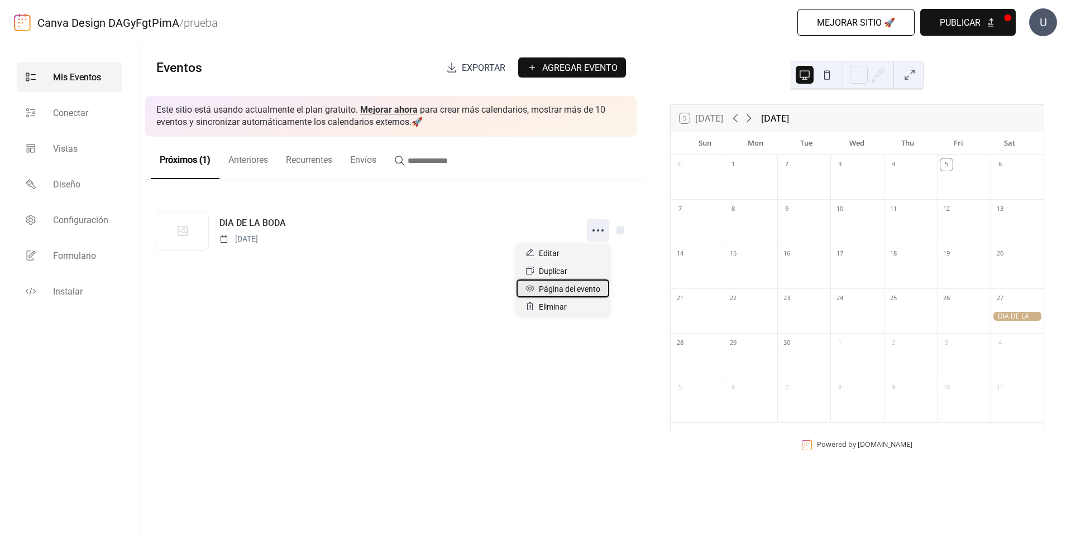
click at [582, 285] on span "Página del evento" at bounding box center [569, 288] width 61 height 13
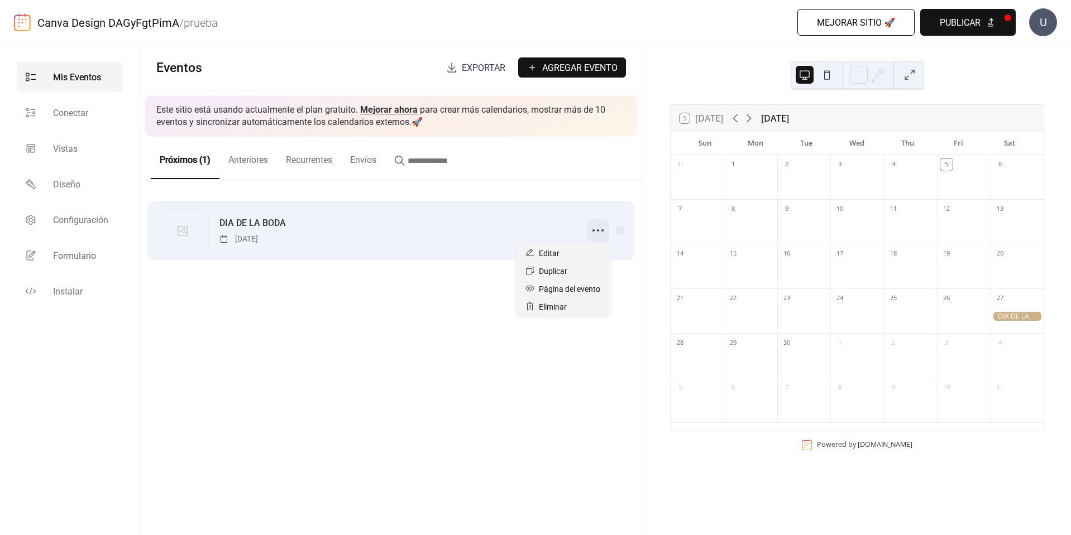
click at [596, 231] on icon at bounding box center [598, 231] width 18 height 18
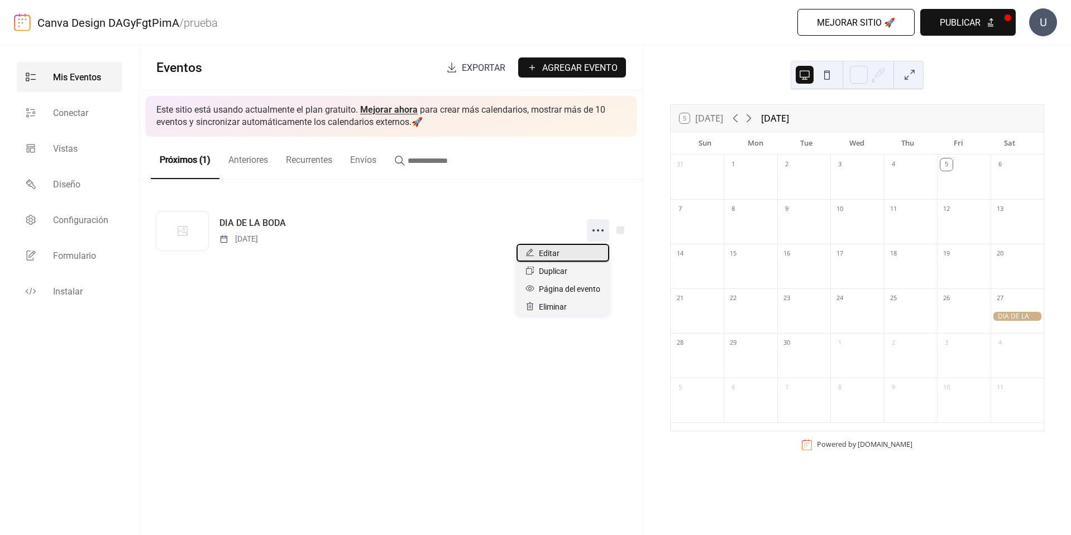
click at [563, 252] on div "Editar" at bounding box center [562, 253] width 93 height 18
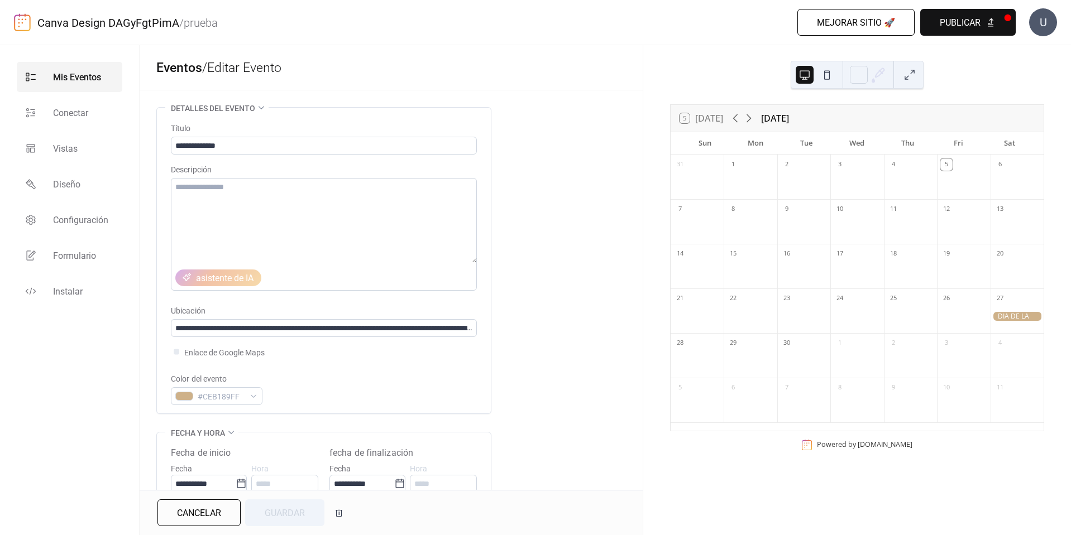
click at [233, 511] on button "Cancelar" at bounding box center [198, 513] width 83 height 27
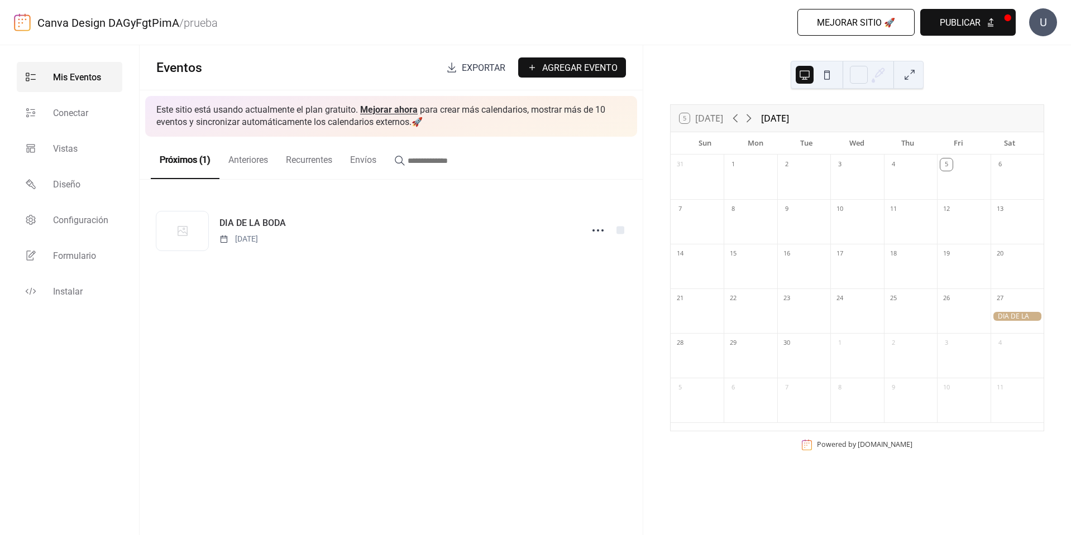
drag, startPoint x: 986, startPoint y: 17, endPoint x: 981, endPoint y: 26, distance: 10.0
click at [986, 18] on button "Publicar" at bounding box center [967, 22] width 95 height 27
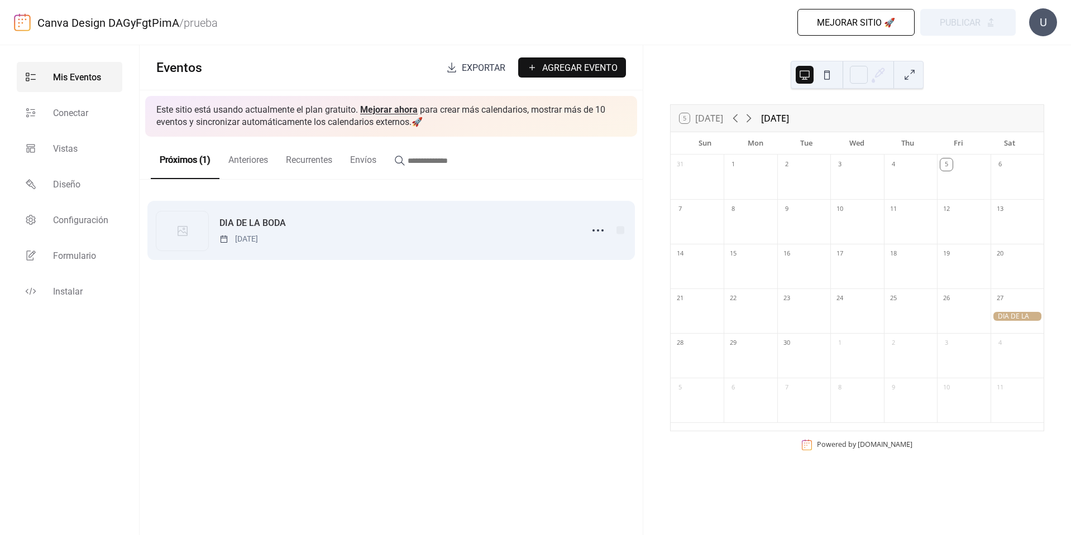
click at [584, 239] on div "DIA DE LA BODA [DATE]" at bounding box center [390, 231] width 469 height 68
click at [593, 231] on circle at bounding box center [593, 230] width 2 height 2
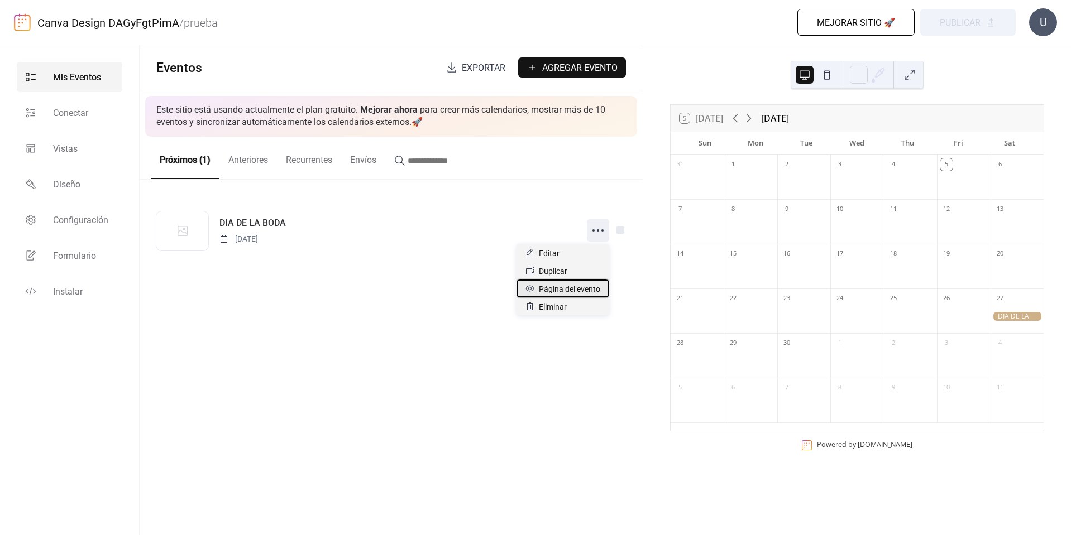
click at [562, 290] on span "Página del evento" at bounding box center [569, 288] width 61 height 13
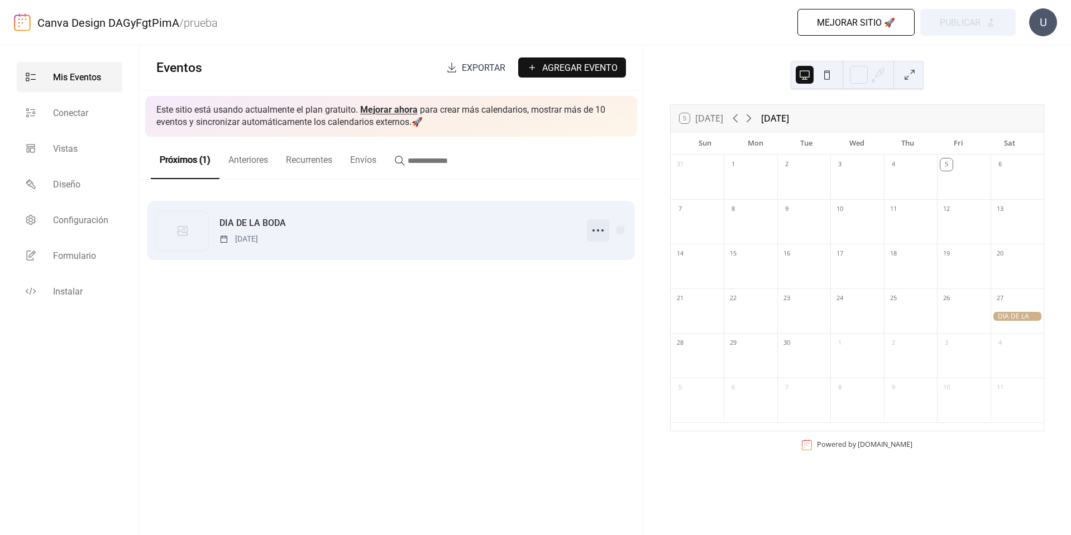
click at [608, 233] on div at bounding box center [606, 230] width 39 height 22
click at [601, 233] on icon at bounding box center [598, 231] width 18 height 18
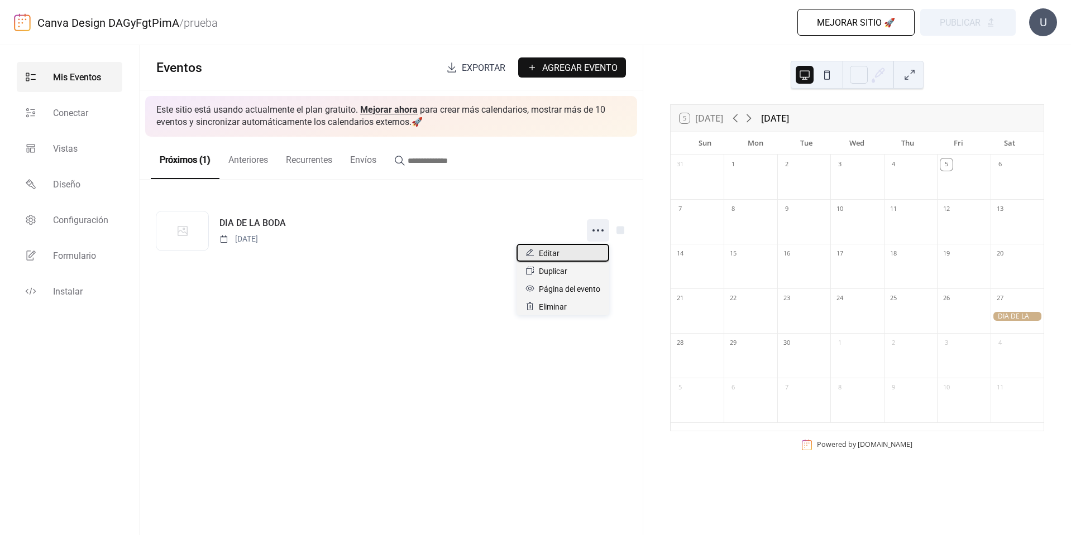
click at [559, 252] on div "Editar" at bounding box center [562, 253] width 93 height 18
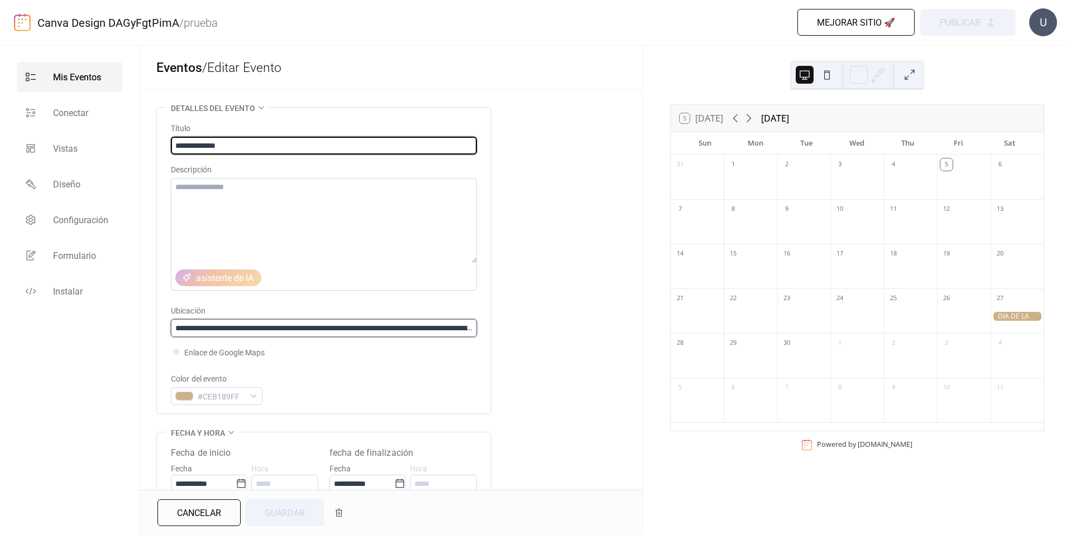
click at [253, 328] on input "**********" at bounding box center [324, 328] width 306 height 18
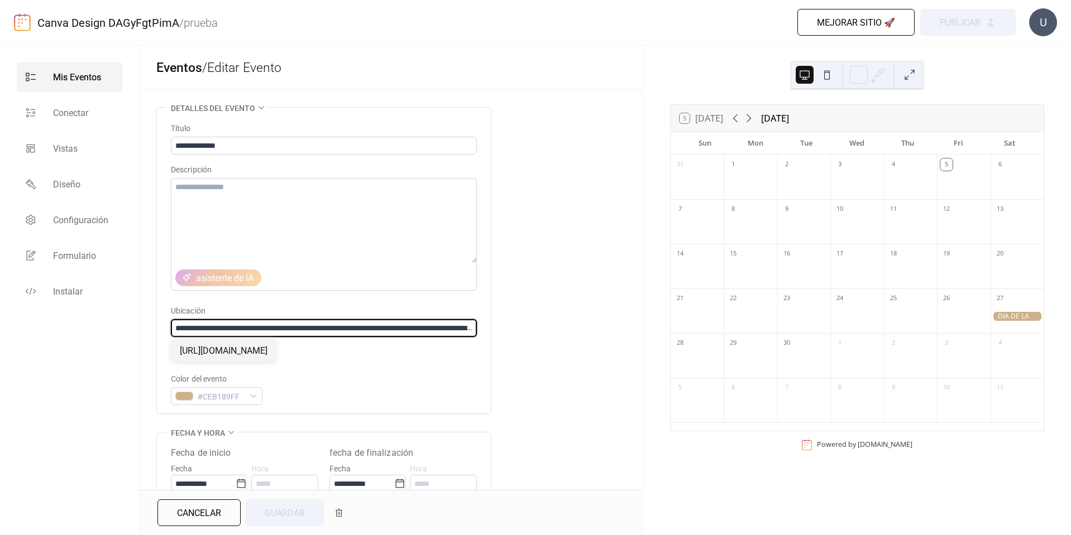
drag, startPoint x: 475, startPoint y: 330, endPoint x: -1, endPoint y: 369, distance: 477.2
click at [0, 369] on html "**********" at bounding box center [535, 267] width 1071 height 535
type input "*"
paste input "**********"
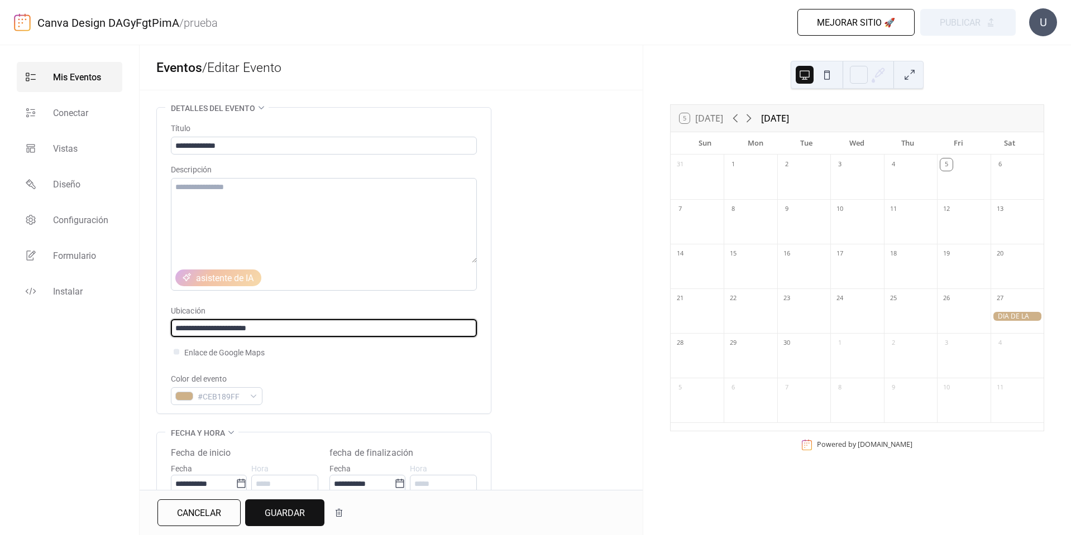
type input "**********"
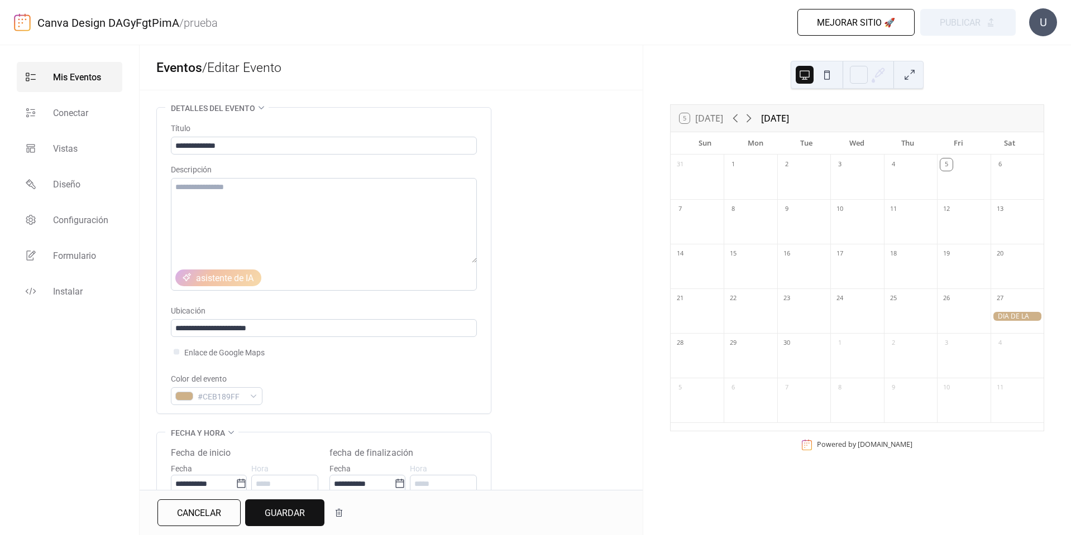
click at [262, 512] on button "Guardar" at bounding box center [284, 513] width 79 height 27
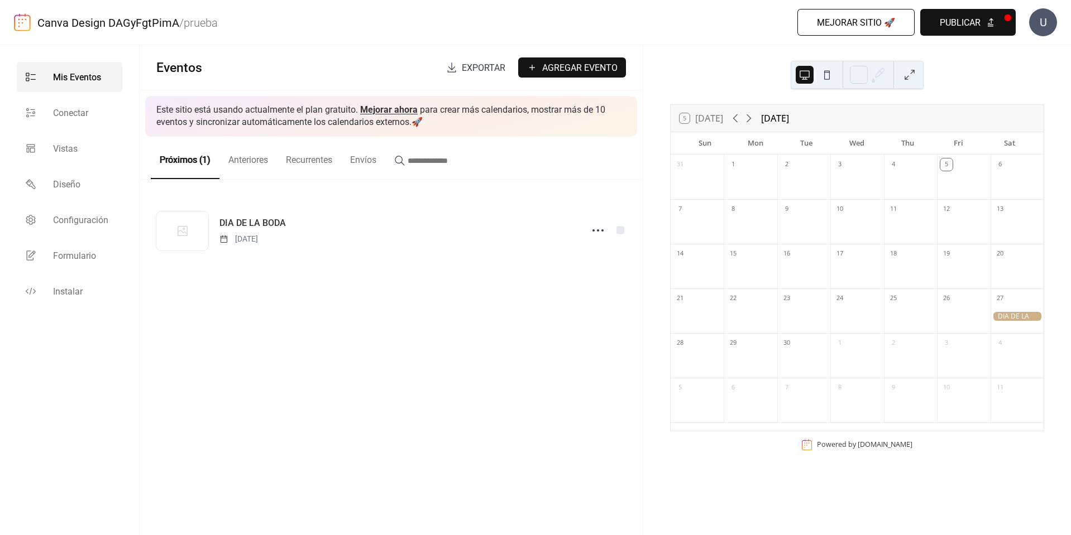
click at [940, 25] on span "Publicar" at bounding box center [960, 22] width 41 height 13
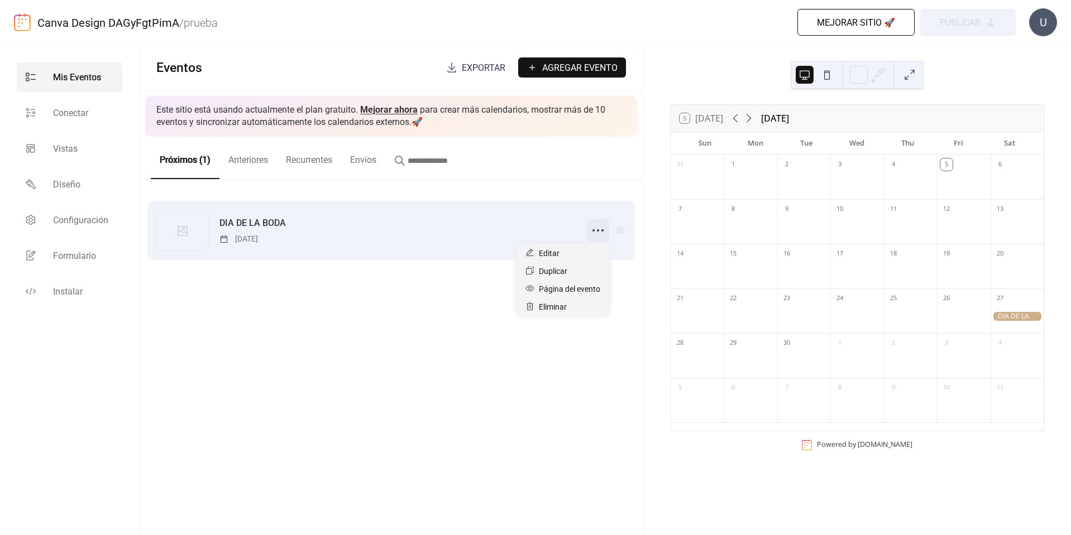
click at [597, 237] on icon at bounding box center [598, 231] width 18 height 18
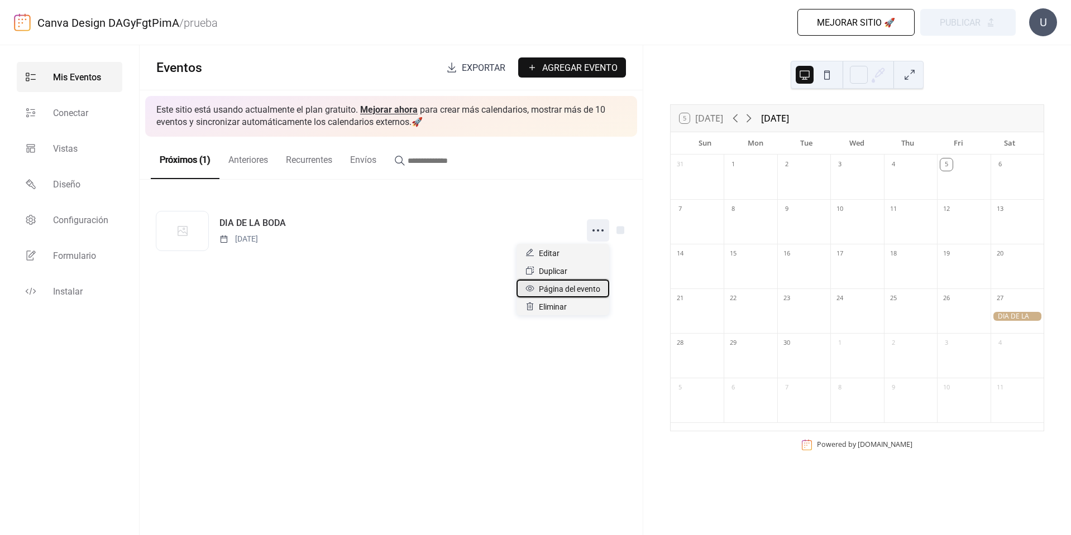
click at [562, 286] on span "Página del evento" at bounding box center [569, 288] width 61 height 13
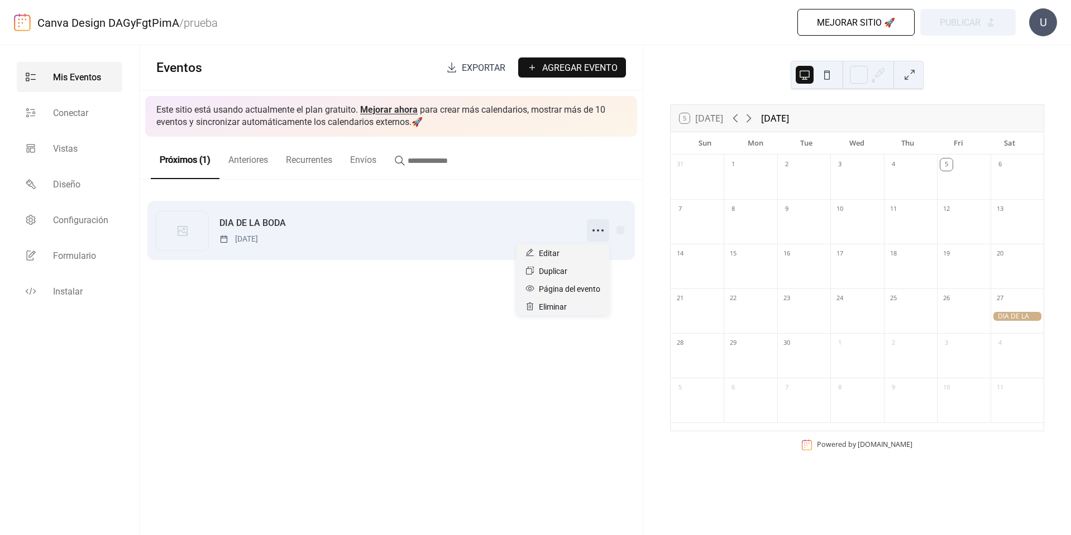
click at [600, 229] on icon at bounding box center [598, 231] width 18 height 18
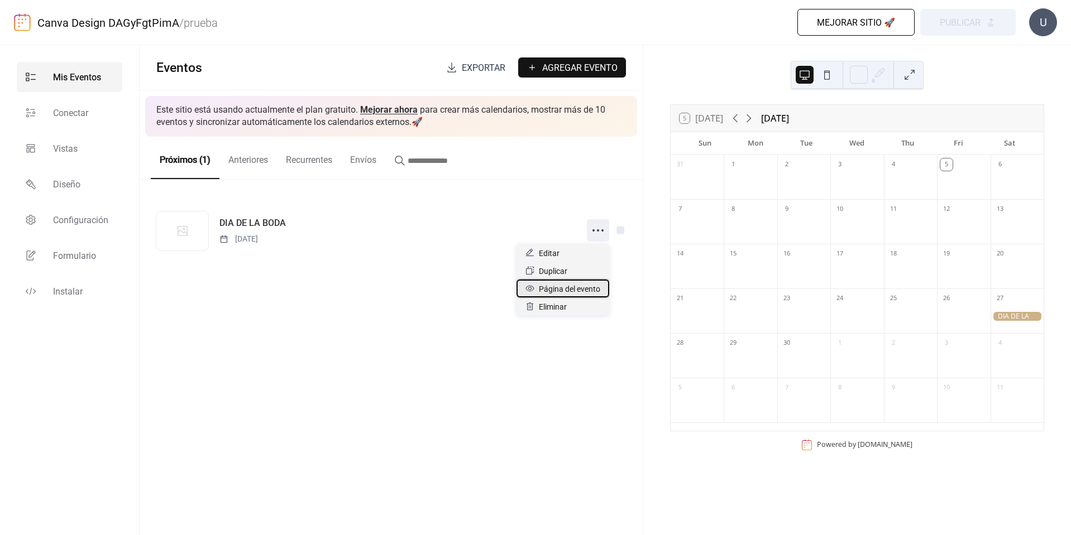
click at [549, 294] on span "Página del evento" at bounding box center [569, 288] width 61 height 13
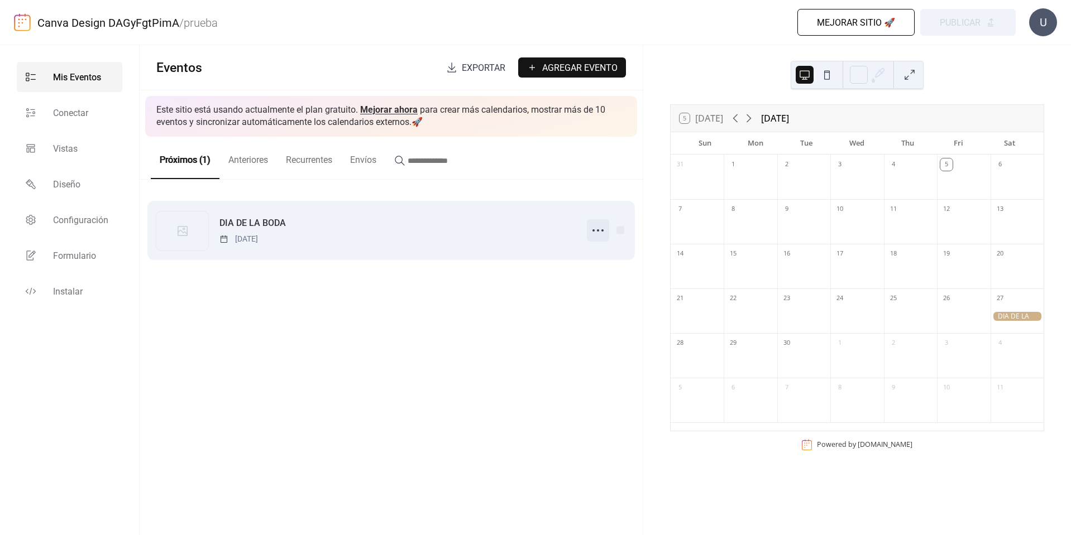
click at [594, 229] on icon at bounding box center [598, 231] width 18 height 18
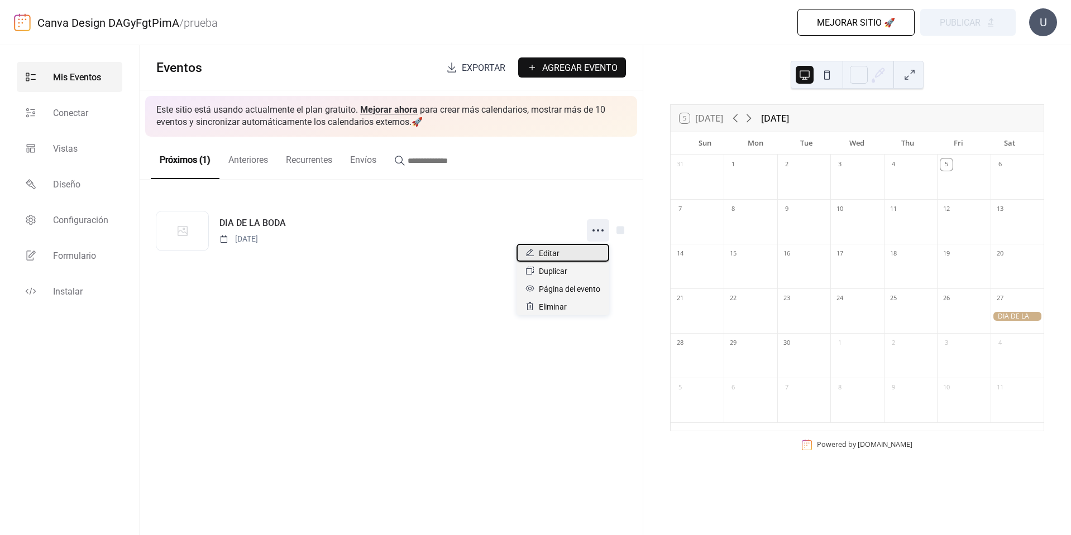
click at [547, 258] on span "Editar" at bounding box center [549, 253] width 21 height 13
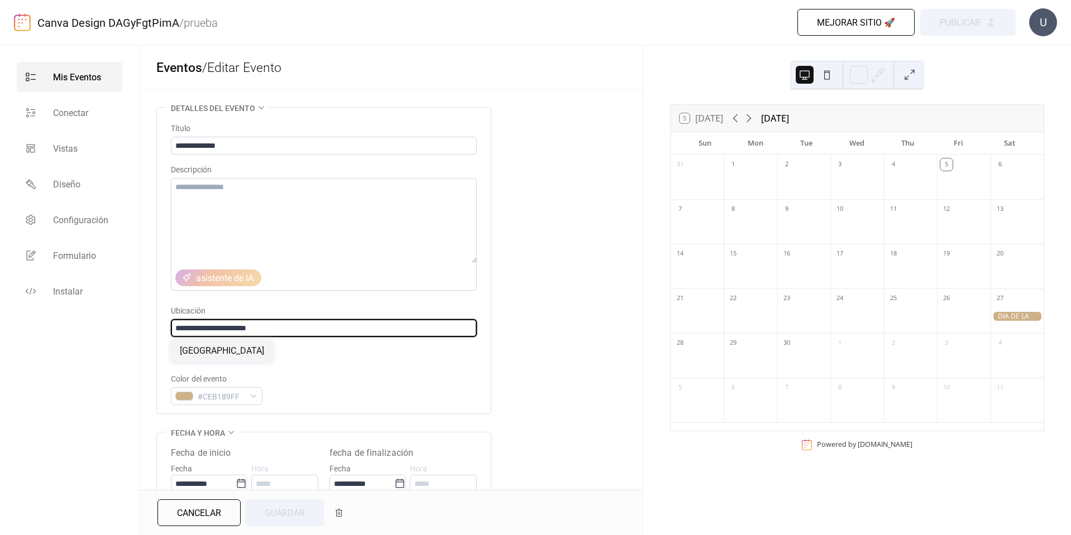
drag, startPoint x: 297, startPoint y: 325, endPoint x: 135, endPoint y: 333, distance: 162.6
click at [135, 333] on div "**********" at bounding box center [535, 290] width 1071 height 490
paste input "*******"
type input "**********"
click at [294, 519] on span "Guardar" at bounding box center [285, 513] width 40 height 13
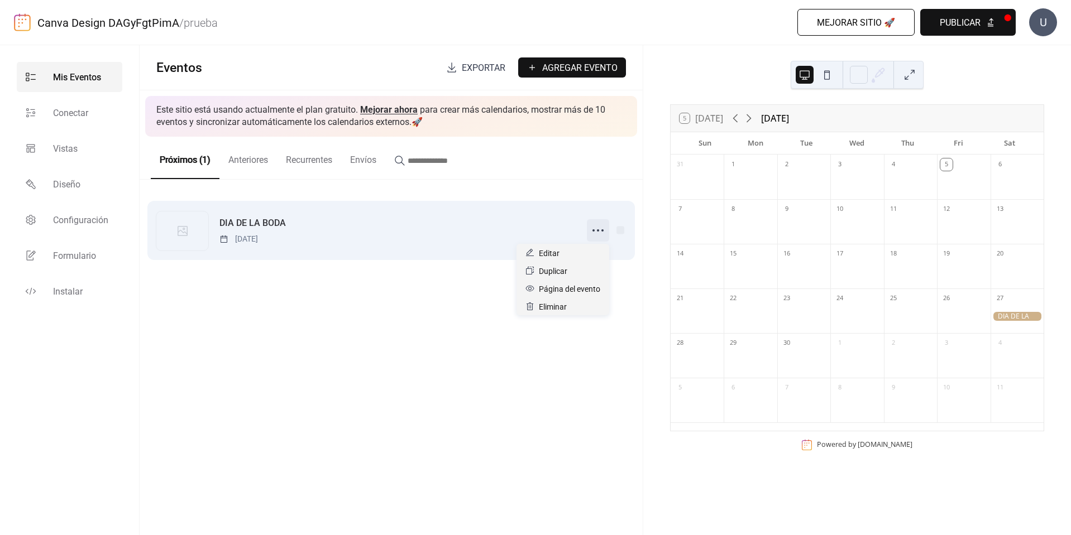
click at [595, 232] on icon at bounding box center [598, 231] width 18 height 18
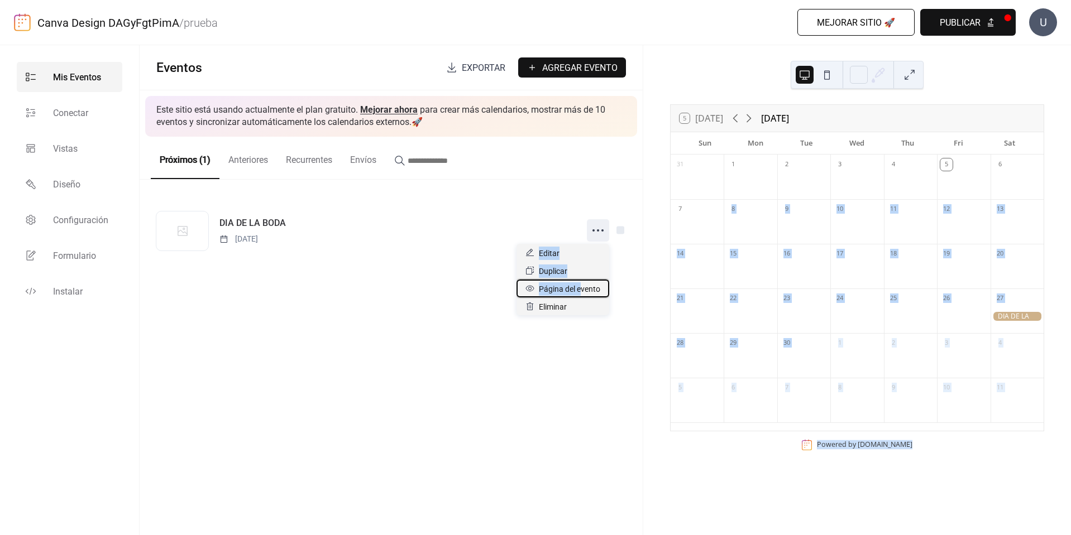
drag, startPoint x: 579, startPoint y: 292, endPoint x: 906, endPoint y: 79, distance: 389.7
click at [757, 190] on body "Canva Design DAGyFgtPimA / prueba Mejorar sitio 🚀 vista previa Publicar U Mis E…" at bounding box center [535, 267] width 1071 height 535
drag, startPoint x: 986, startPoint y: 17, endPoint x: 920, endPoint y: 78, distance: 90.1
click at [985, 17] on button "Publicar" at bounding box center [967, 22] width 95 height 27
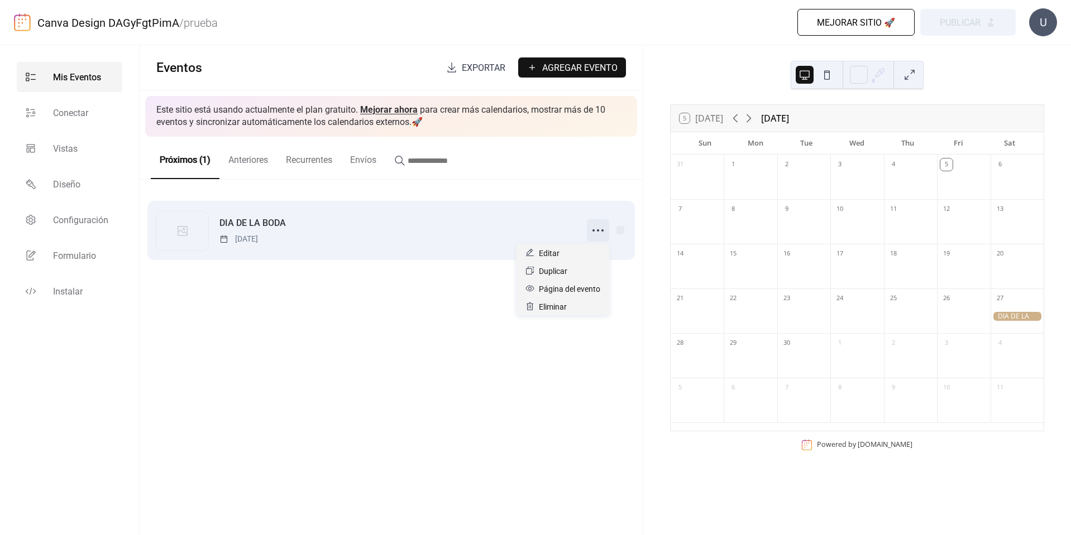
click at [599, 232] on icon at bounding box center [598, 231] width 18 height 18
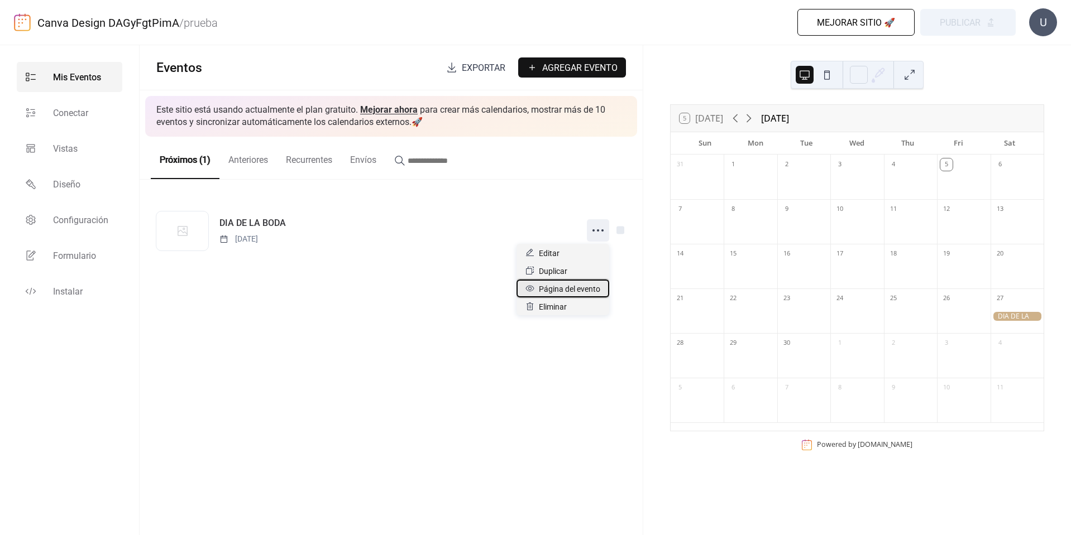
click at [587, 285] on span "Página del evento" at bounding box center [569, 288] width 61 height 13
drag, startPoint x: 924, startPoint y: 337, endPoint x: 975, endPoint y: 426, distance: 102.0
click at [975, 426] on div "31 1 2 3 4 5 6 7 8 9 10 11 12 13 14 15 16 17 18 19 20 21 22 23 24 25 26 27 28 2…" at bounding box center [856, 293] width 373 height 276
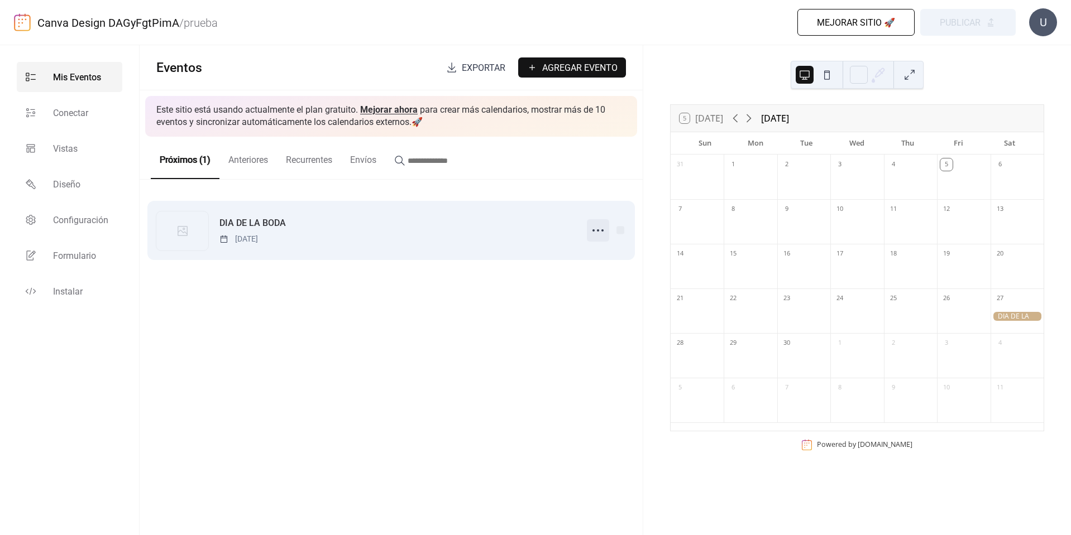
click at [604, 234] on icon at bounding box center [598, 231] width 18 height 18
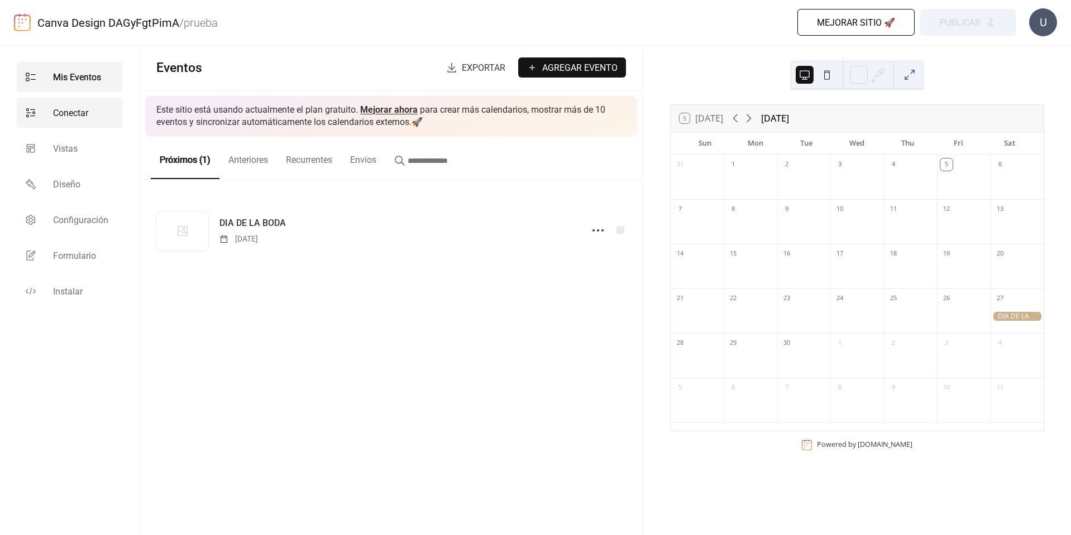
click at [80, 113] on span "Conectar" at bounding box center [70, 113] width 35 height 13
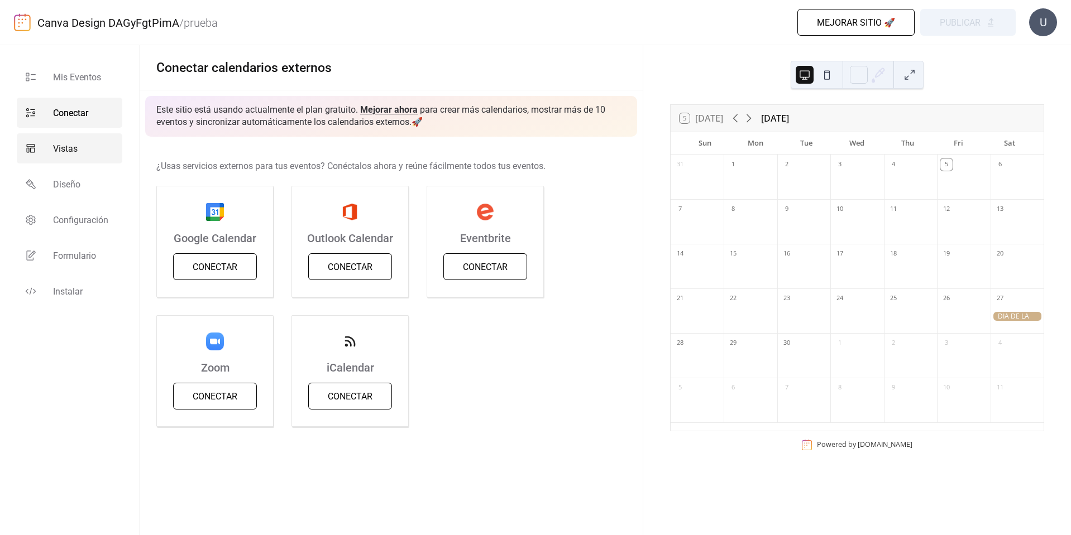
click at [68, 156] on link "Vistas" at bounding box center [70, 148] width 106 height 30
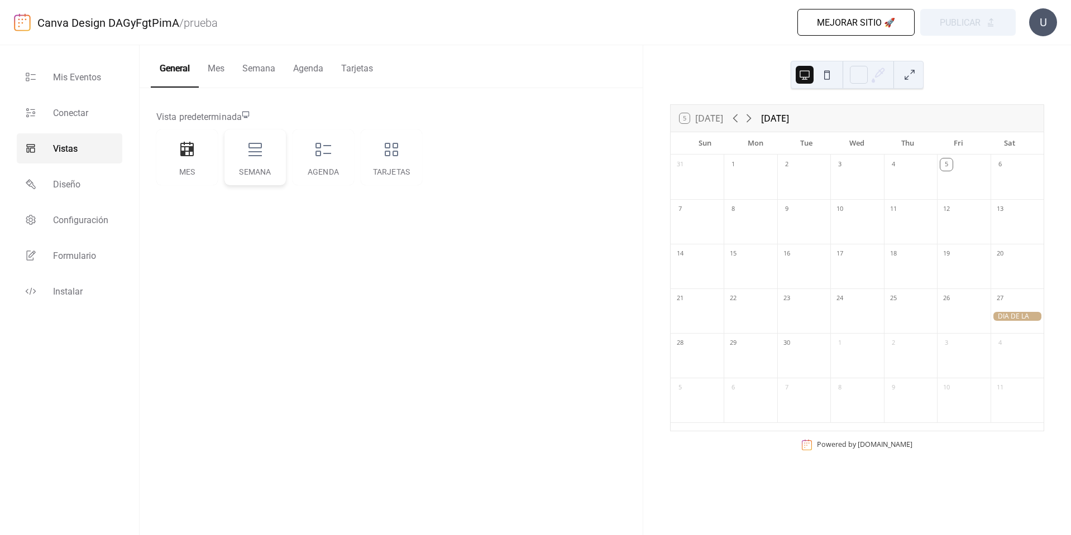
click at [252, 167] on div "Semana" at bounding box center [254, 158] width 61 height 56
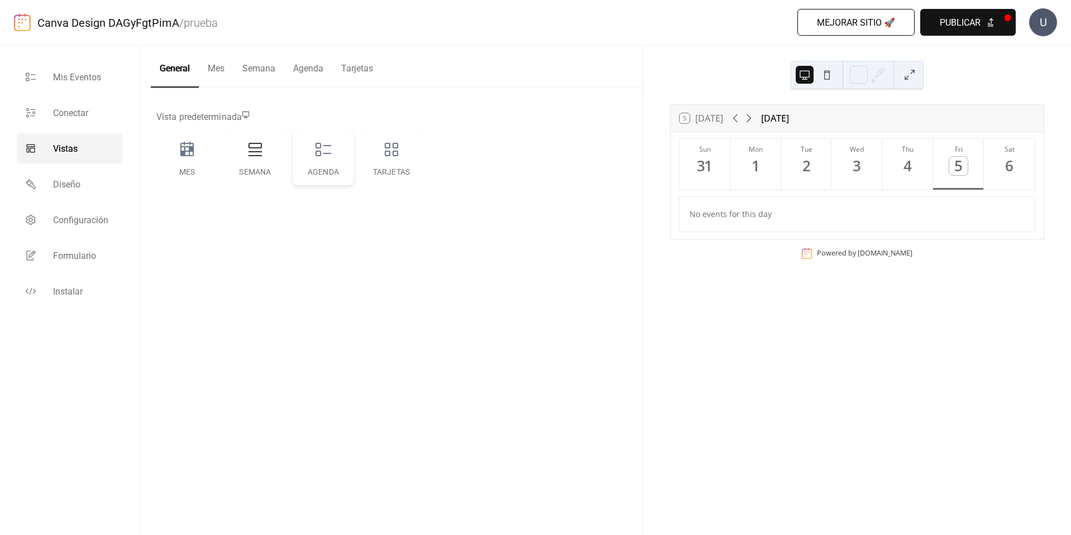
click at [314, 165] on div "Agenda" at bounding box center [323, 158] width 61 height 56
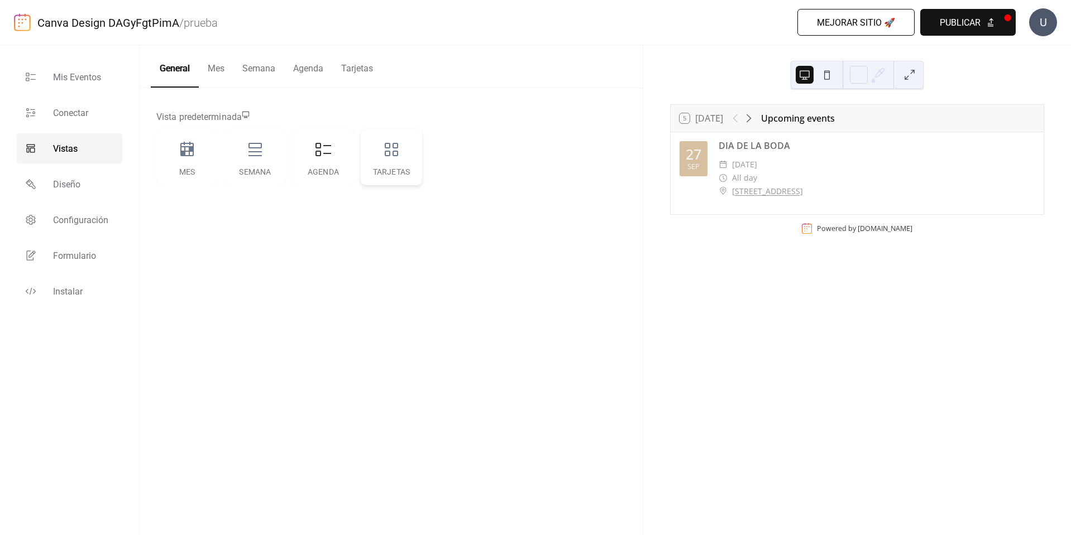
click at [390, 161] on div "Tarjetas" at bounding box center [391, 158] width 61 height 56
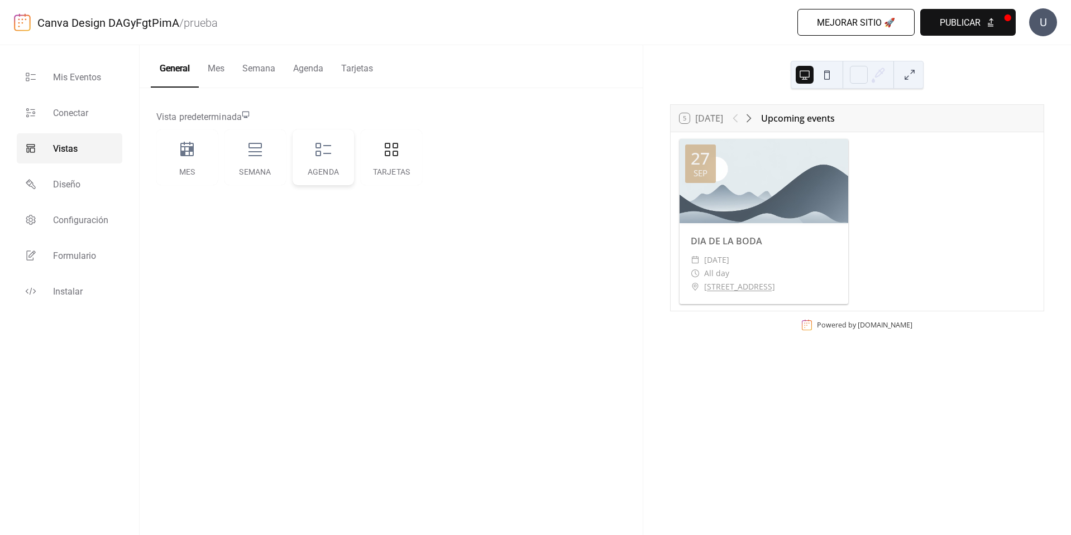
click at [335, 166] on div "Agenda" at bounding box center [323, 158] width 61 height 56
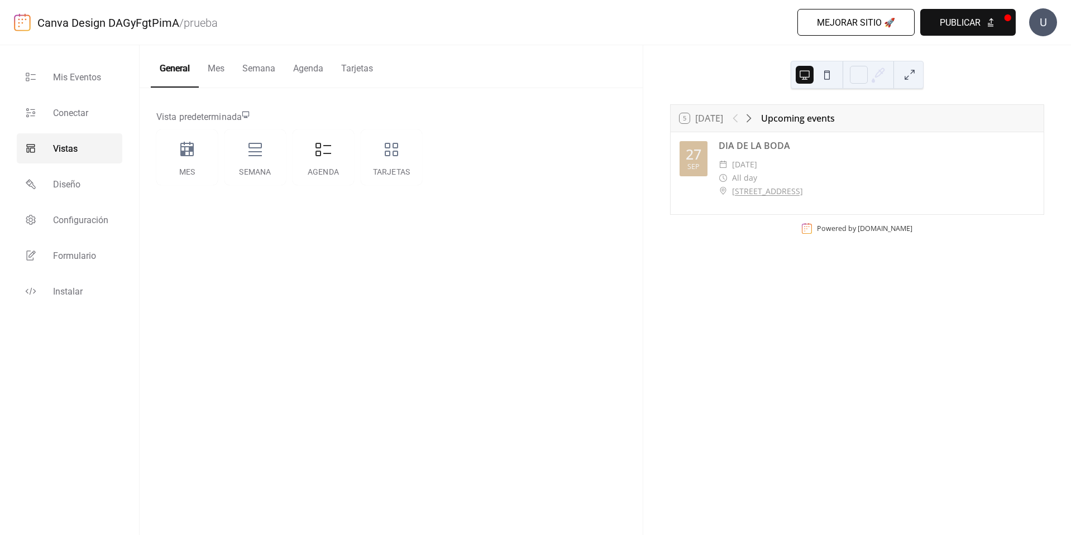
click at [116, 27] on link "Canva Design DAGyFgtPimA" at bounding box center [108, 22] width 142 height 13
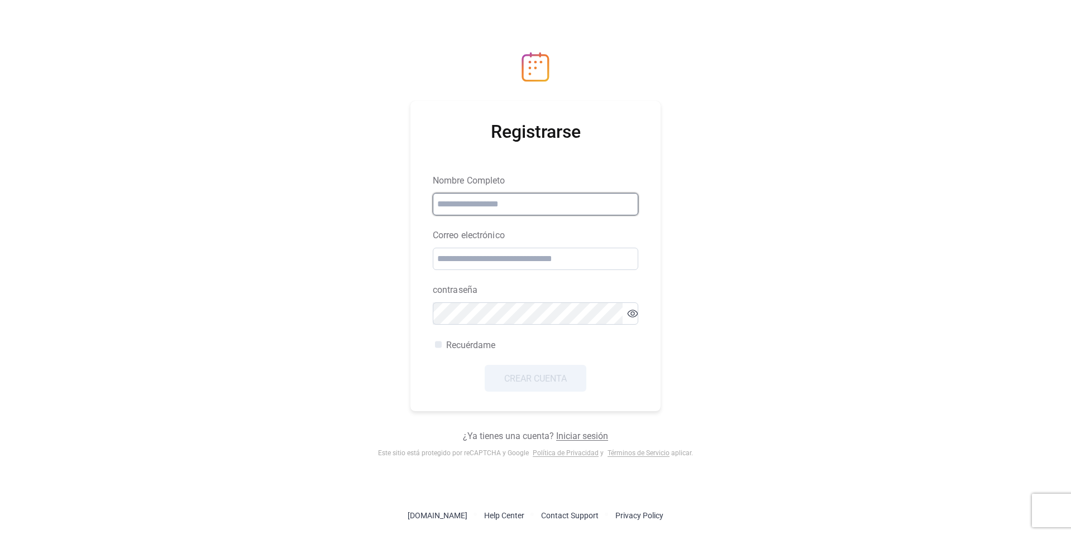
click at [492, 209] on input "text" at bounding box center [535, 204] width 205 height 22
click at [420, 308] on div "Registrarse Nombre Completo Correo electrónico contraseña Recuérdame Crear Cuen…" at bounding box center [535, 256] width 250 height 310
click at [588, 437] on link "Iniciar sesión" at bounding box center [582, 436] width 52 height 11
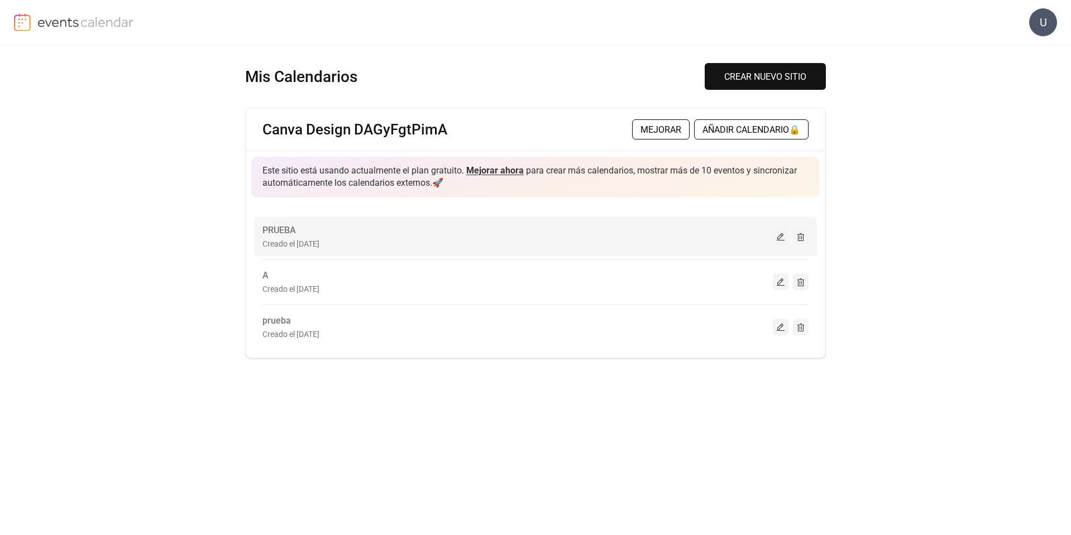
click at [543, 236] on div "PRUEBA Creado el 5-sep-2025" at bounding box center [517, 236] width 510 height 27
click at [483, 244] on div "Creado el [DATE]" at bounding box center [517, 243] width 510 height 13
click at [319, 239] on span "Creado el [DATE]" at bounding box center [290, 243] width 57 height 13
click at [291, 231] on span "PRUEBA" at bounding box center [278, 230] width 33 height 13
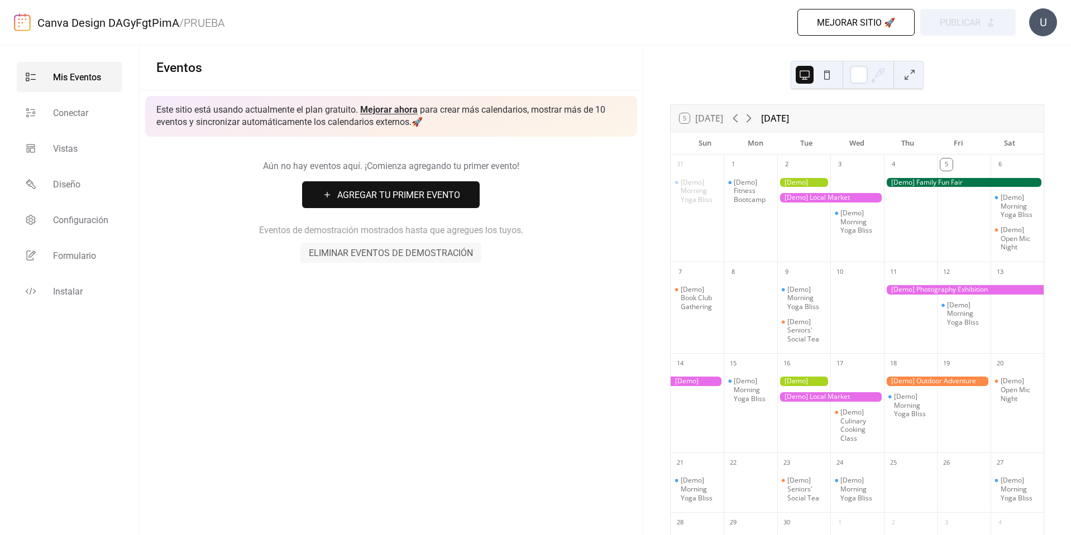
click at [426, 253] on span "Eliminar eventos de demostración" at bounding box center [391, 253] width 164 height 13
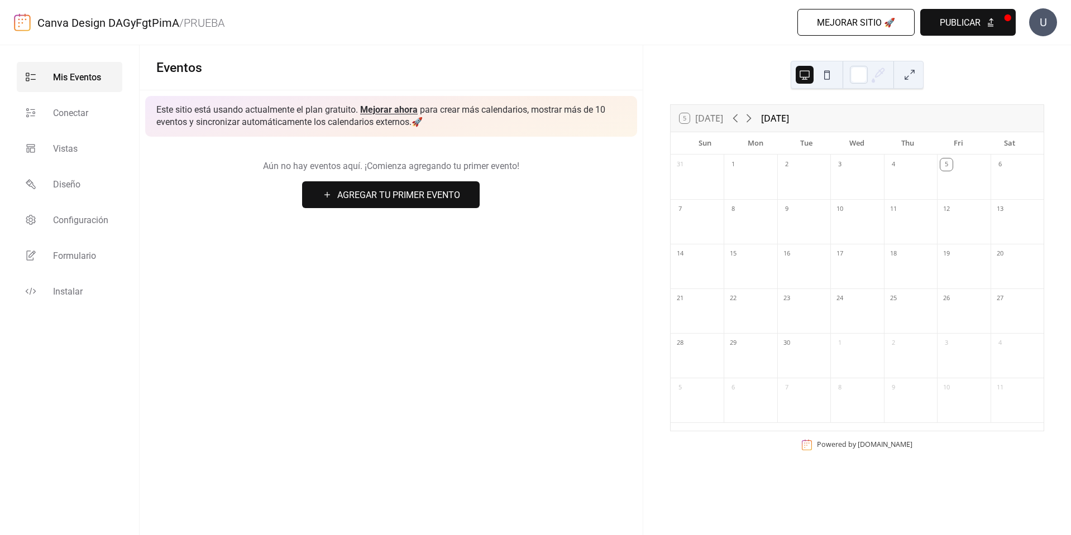
click at [418, 193] on span "Agregar Tu Primer Evento" at bounding box center [398, 195] width 123 height 13
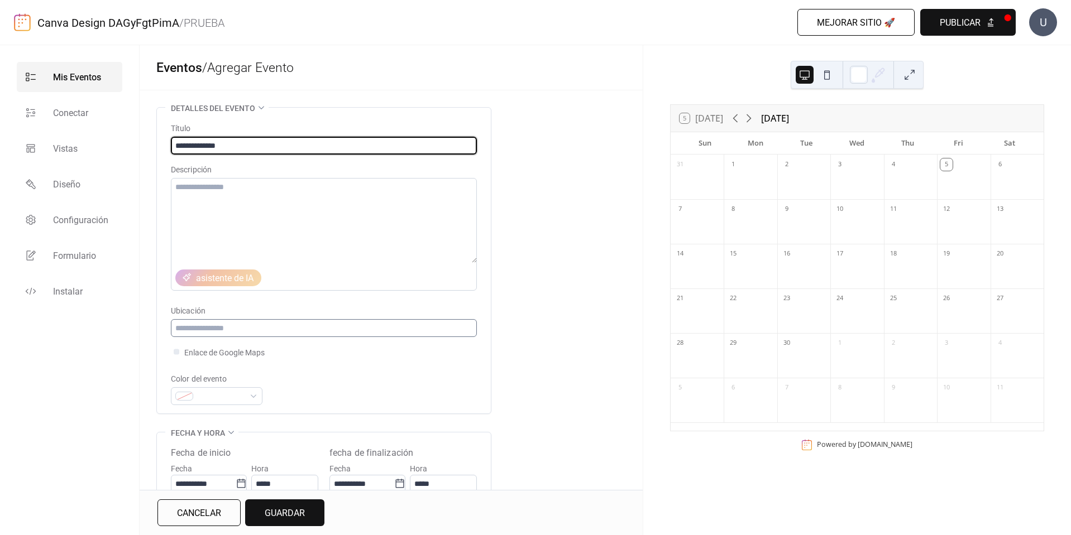
type input "**********"
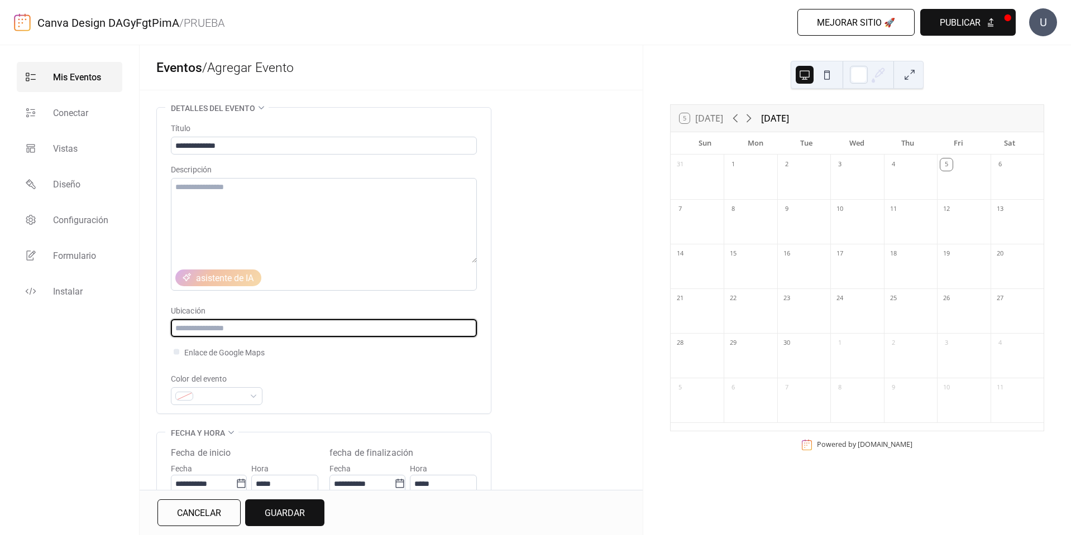
click at [252, 336] on input "text" at bounding box center [324, 328] width 306 height 18
paste input "**********"
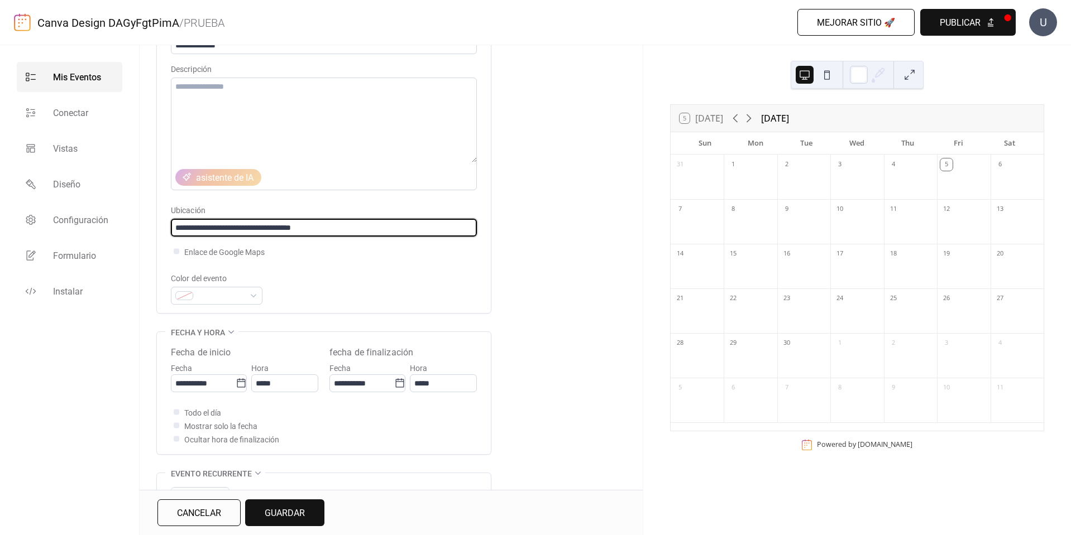
scroll to position [112, 0]
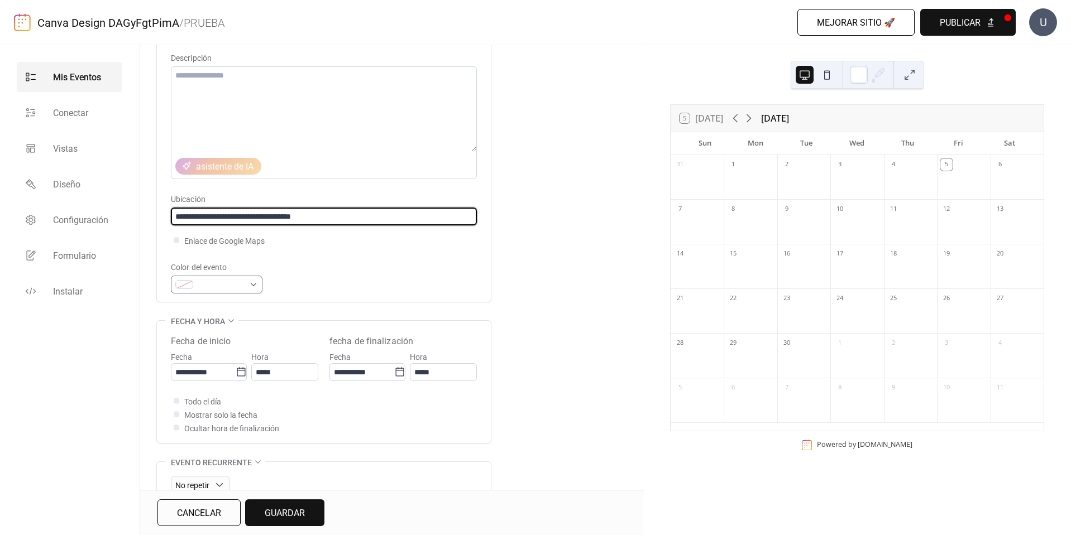
type input "**********"
click at [227, 285] on span at bounding box center [221, 285] width 47 height 13
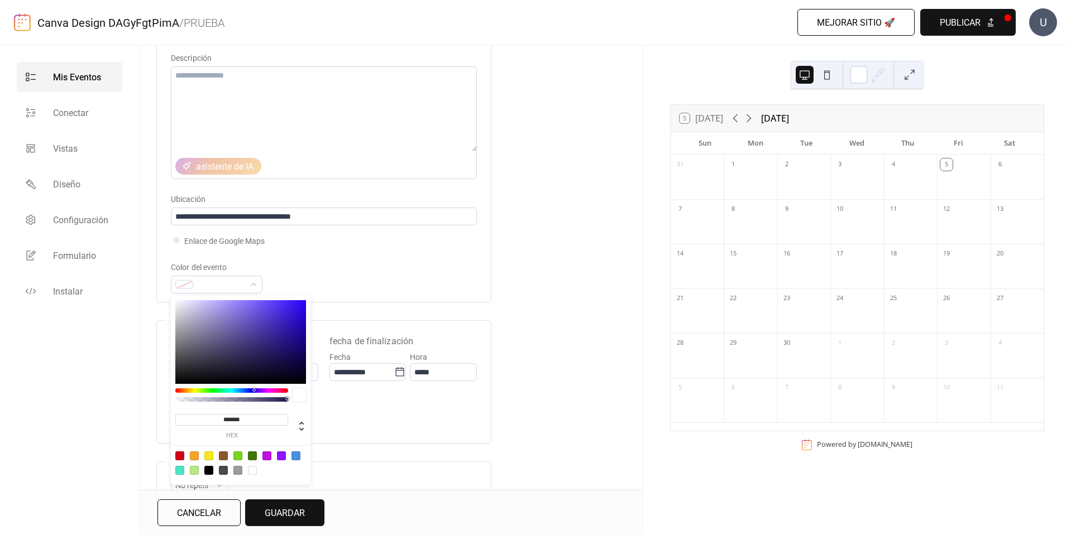
click at [187, 393] on div at bounding box center [231, 397] width 113 height 16
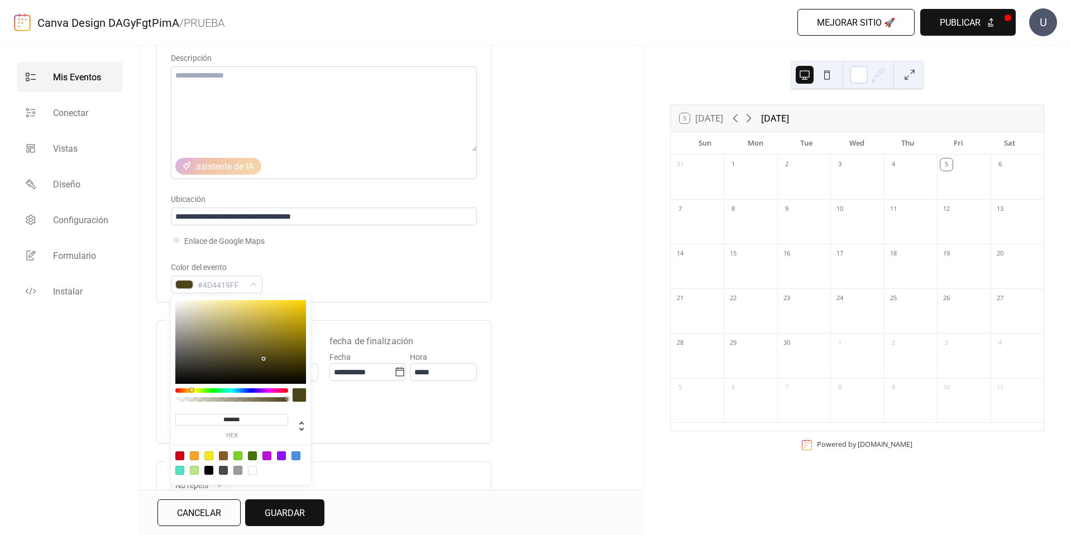
click at [191, 390] on div at bounding box center [231, 391] width 113 height 4
type input "*******"
drag, startPoint x: 200, startPoint y: 324, endPoint x: 195, endPoint y: 314, distance: 11.7
click at [195, 314] on div at bounding box center [240, 342] width 131 height 84
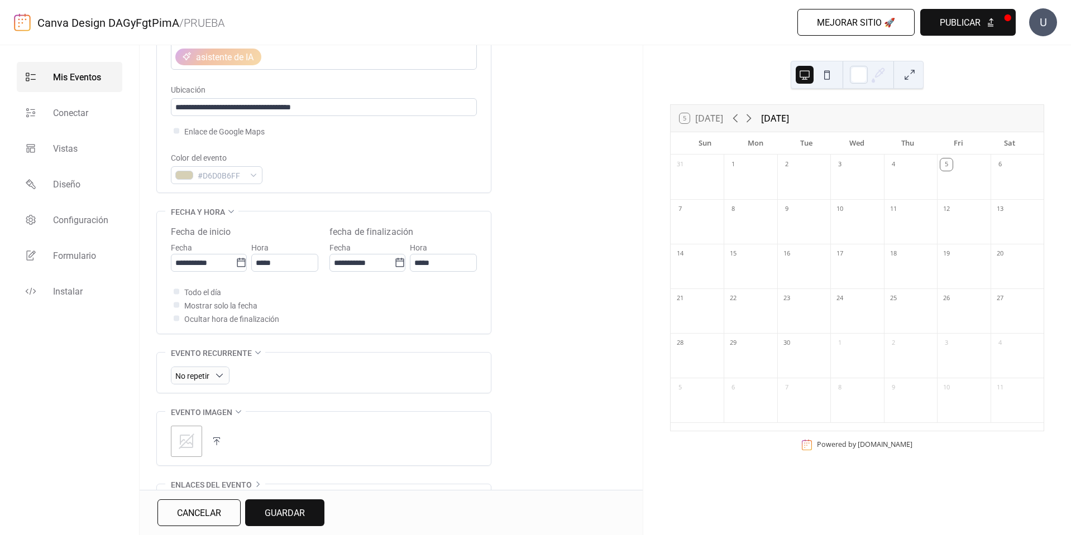
scroll to position [223, 0]
click at [183, 265] on input "**********" at bounding box center [203, 261] width 65 height 18
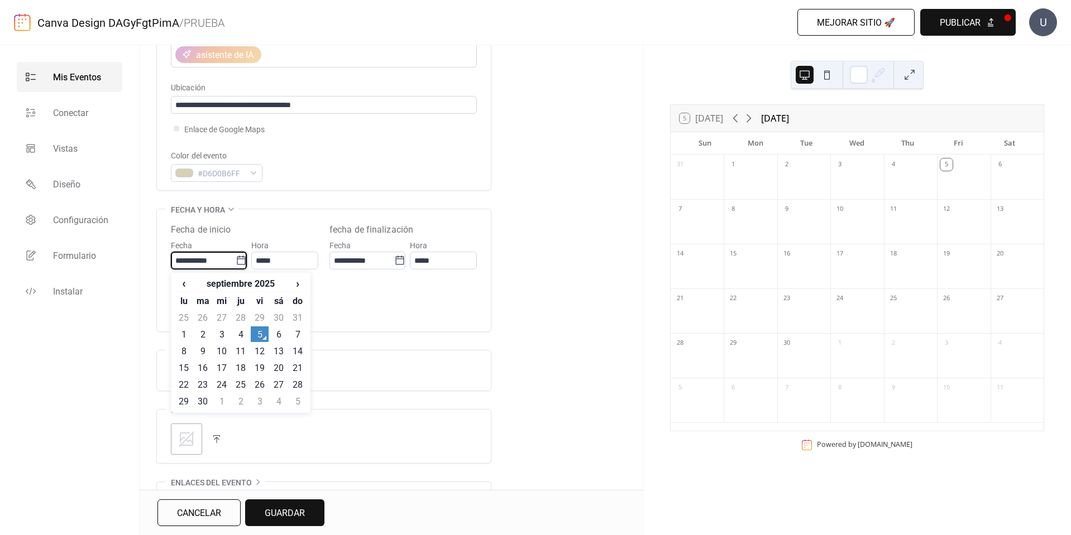
click at [282, 383] on td "27" at bounding box center [279, 385] width 18 height 16
type input "**********"
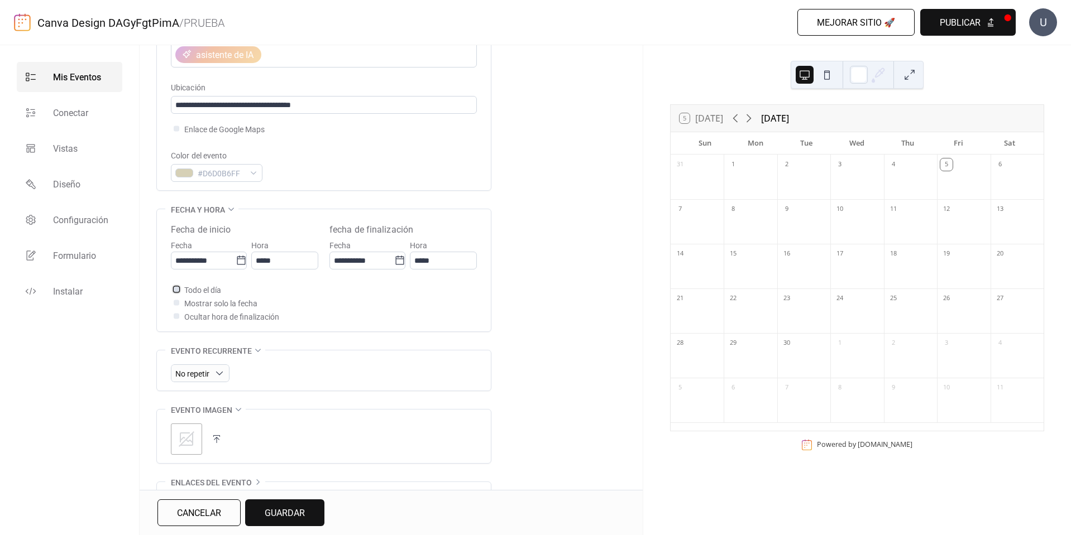
drag, startPoint x: 196, startPoint y: 295, endPoint x: 188, endPoint y: 293, distance: 8.3
click at [195, 295] on span "Todo el día" at bounding box center [202, 290] width 37 height 13
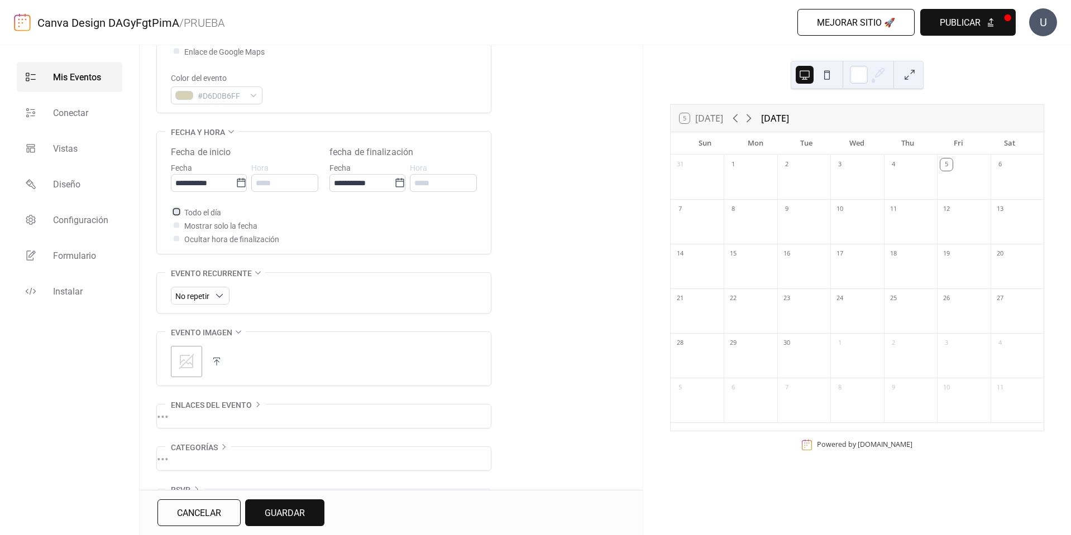
scroll to position [335, 0]
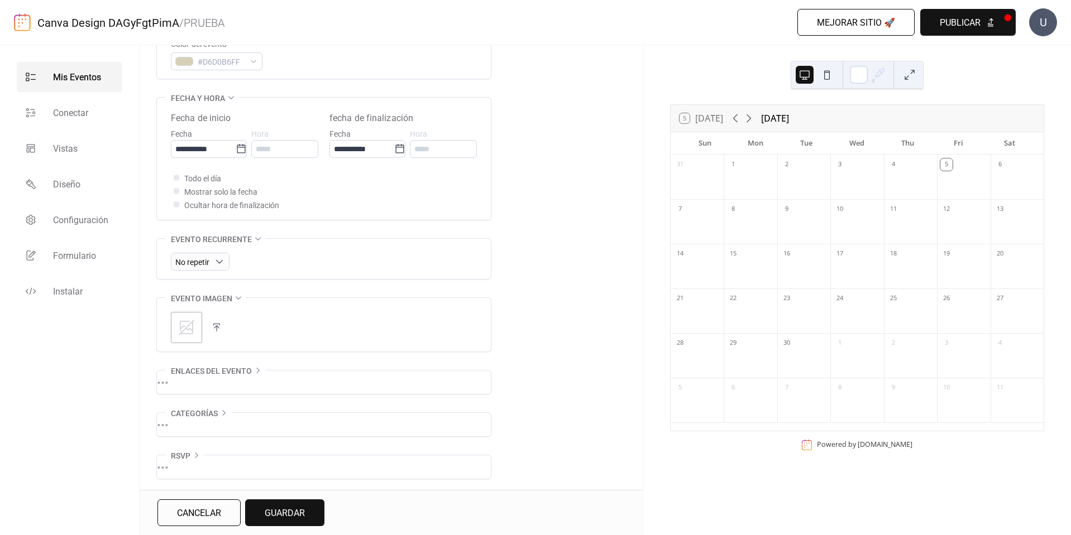
click at [284, 510] on span "Guardar" at bounding box center [285, 513] width 40 height 13
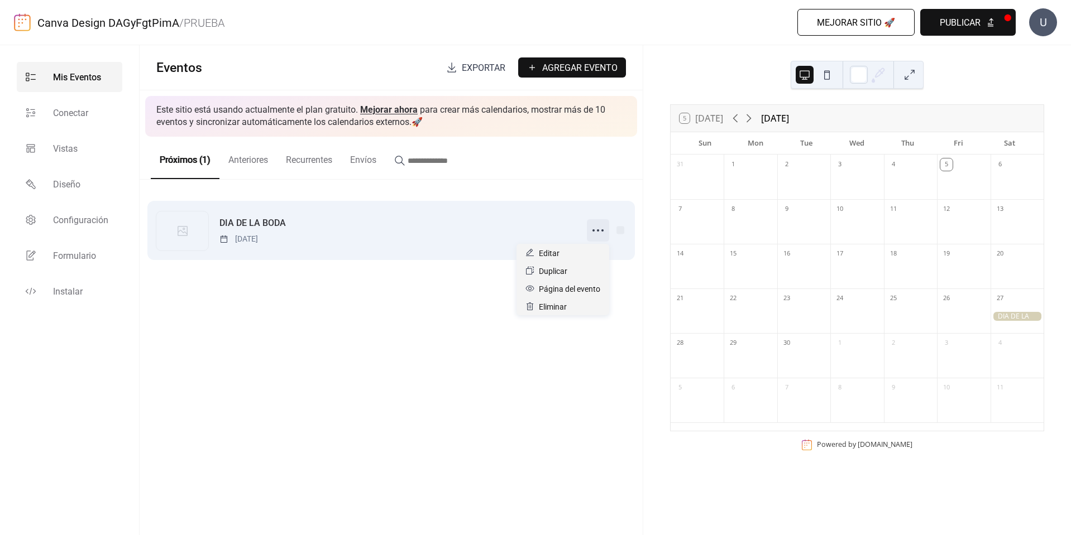
click at [600, 234] on icon at bounding box center [598, 231] width 18 height 18
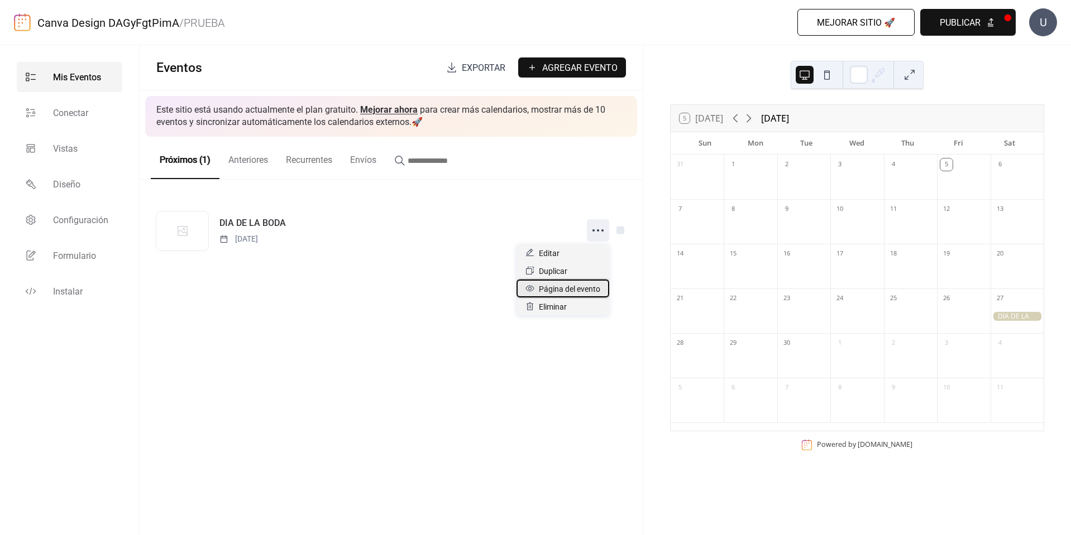
click at [575, 293] on span "Página del evento" at bounding box center [569, 288] width 61 height 13
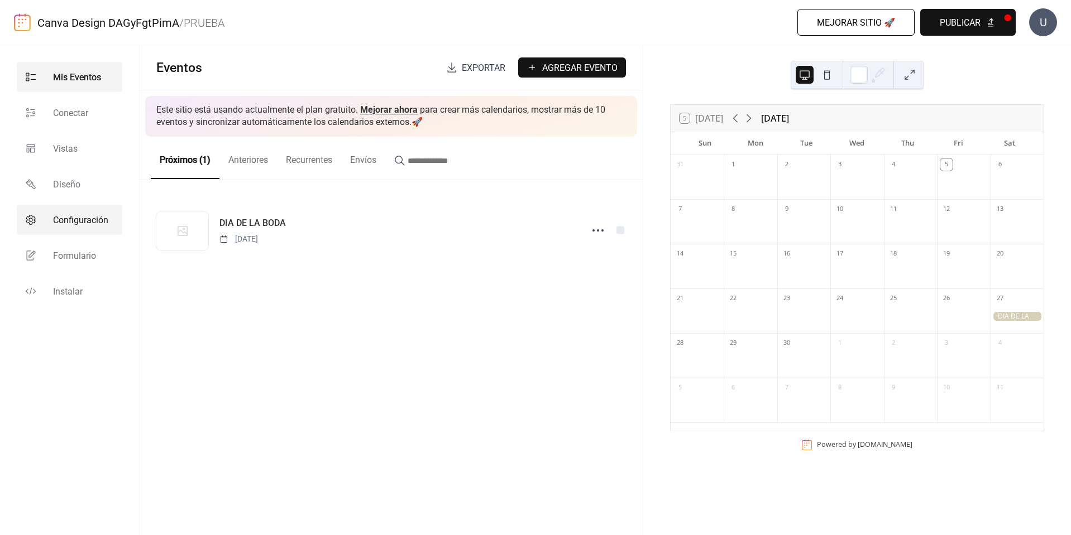
click at [97, 231] on link "Configuración" at bounding box center [70, 220] width 106 height 30
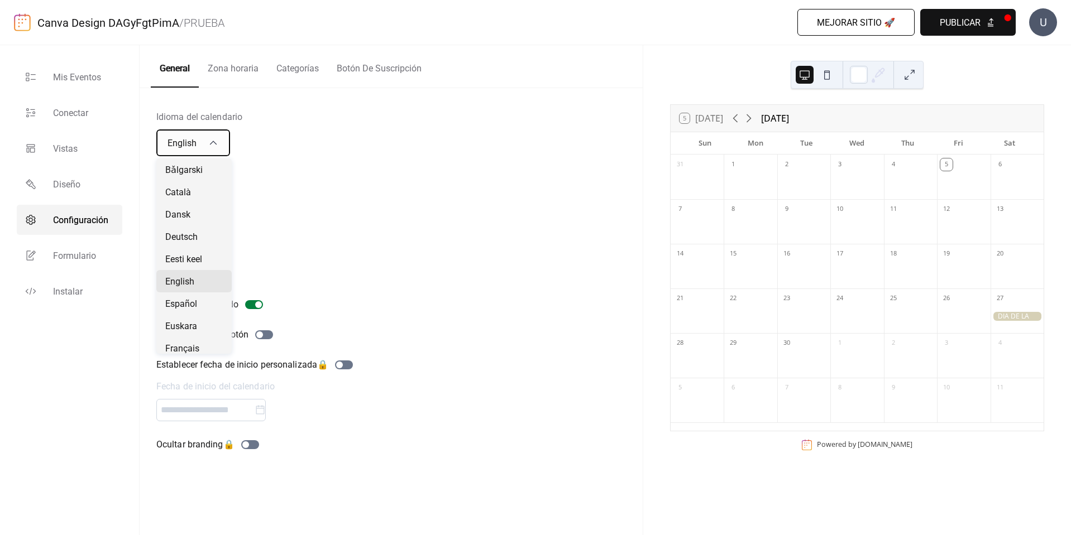
click at [204, 143] on div "English" at bounding box center [193, 143] width 74 height 27
click at [186, 303] on span "Español" at bounding box center [181, 304] width 32 height 13
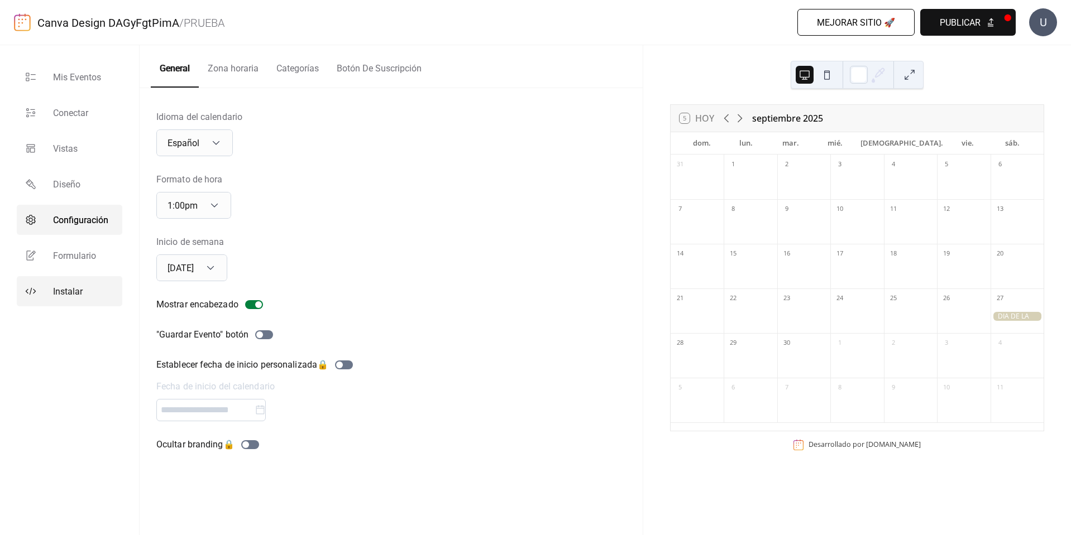
click at [60, 293] on span "Instalar" at bounding box center [68, 291] width 30 height 13
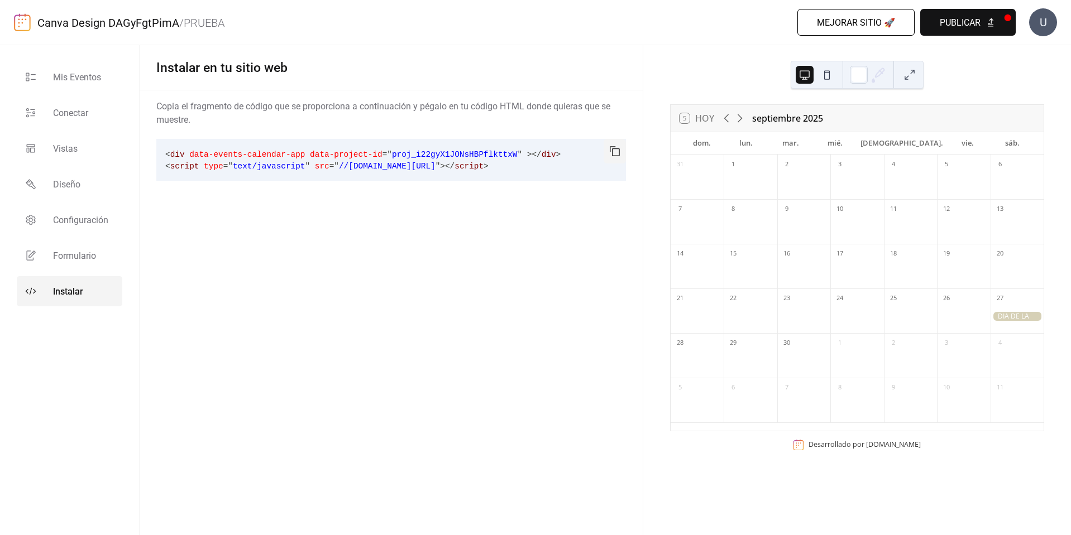
click at [82, 130] on ul "Mis Eventos Conectar Vistas Diseño Configuración Formulario Instalar" at bounding box center [70, 184] width 106 height 245
click at [82, 127] on link "Conectar" at bounding box center [70, 113] width 106 height 30
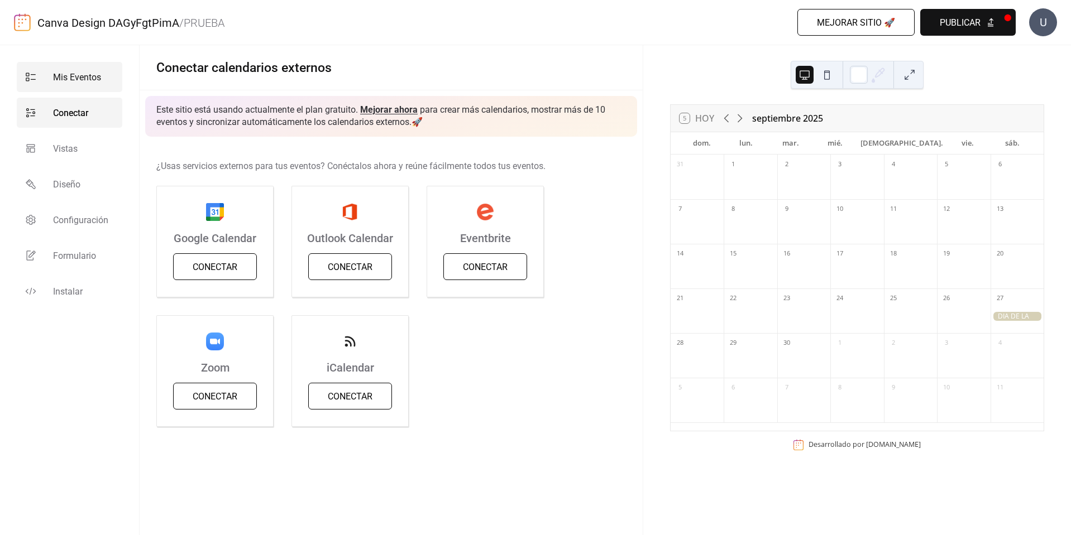
click at [79, 90] on link "Mis Eventos" at bounding box center [70, 77] width 106 height 30
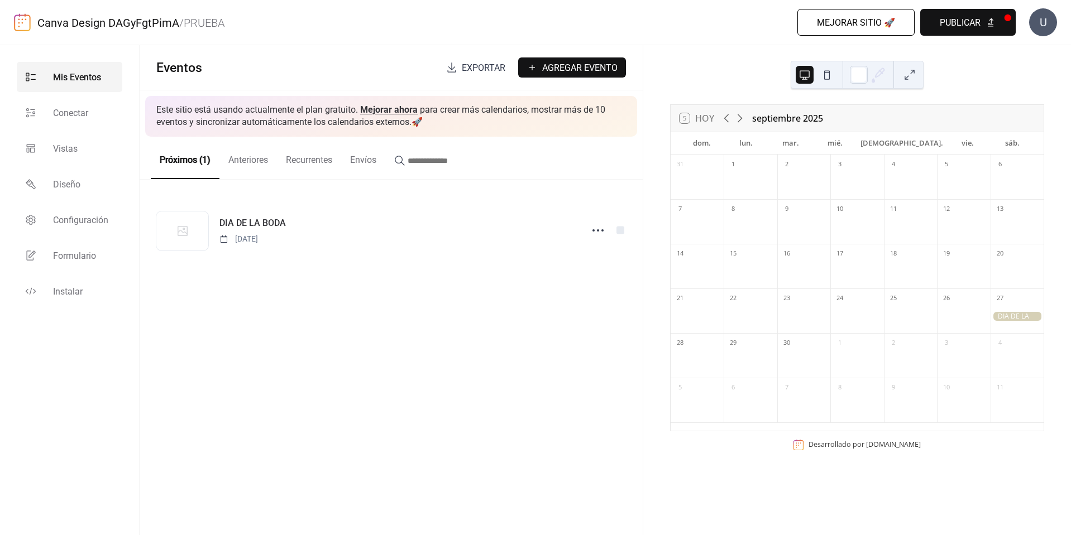
click at [598, 75] on button "Agregar Evento" at bounding box center [572, 67] width 108 height 20
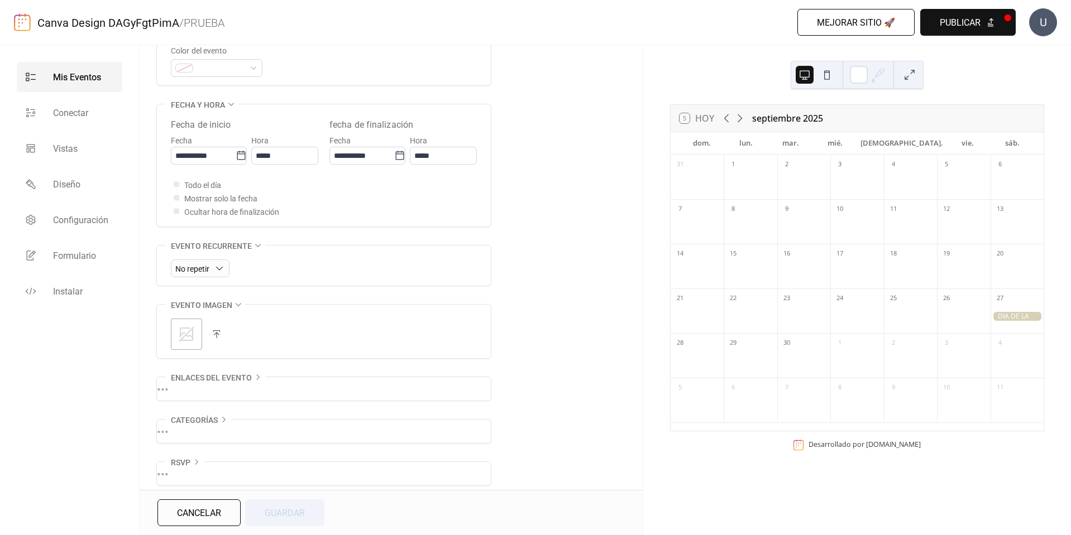
scroll to position [339, 0]
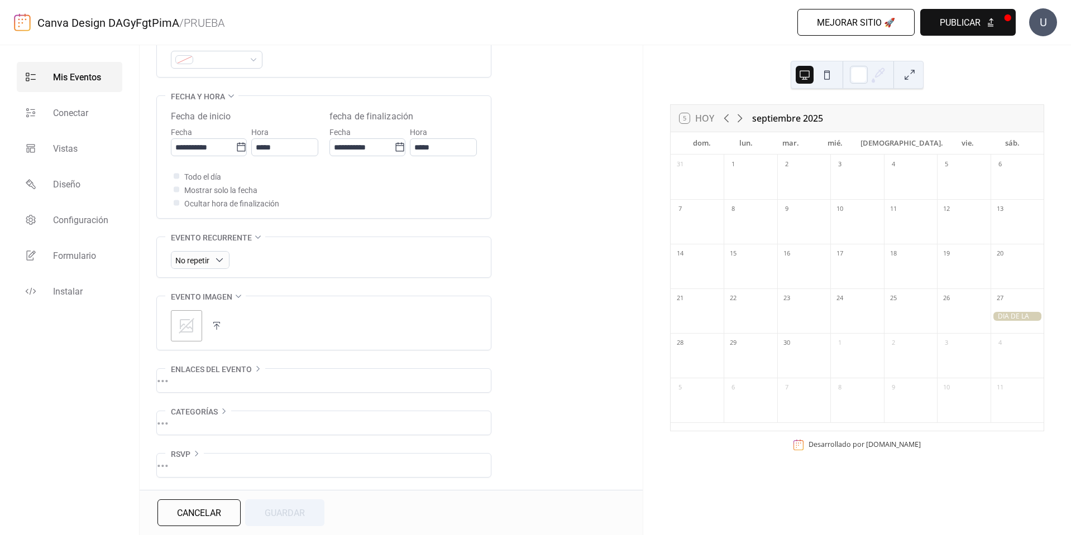
click at [239, 512] on button "Cancelar" at bounding box center [198, 513] width 83 height 27
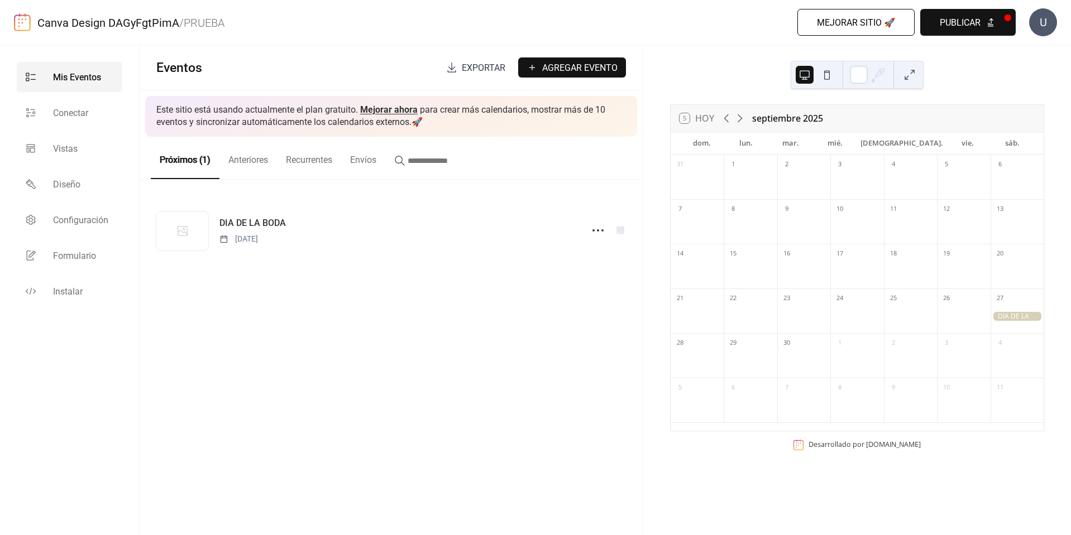
click at [835, 81] on button at bounding box center [827, 75] width 18 height 18
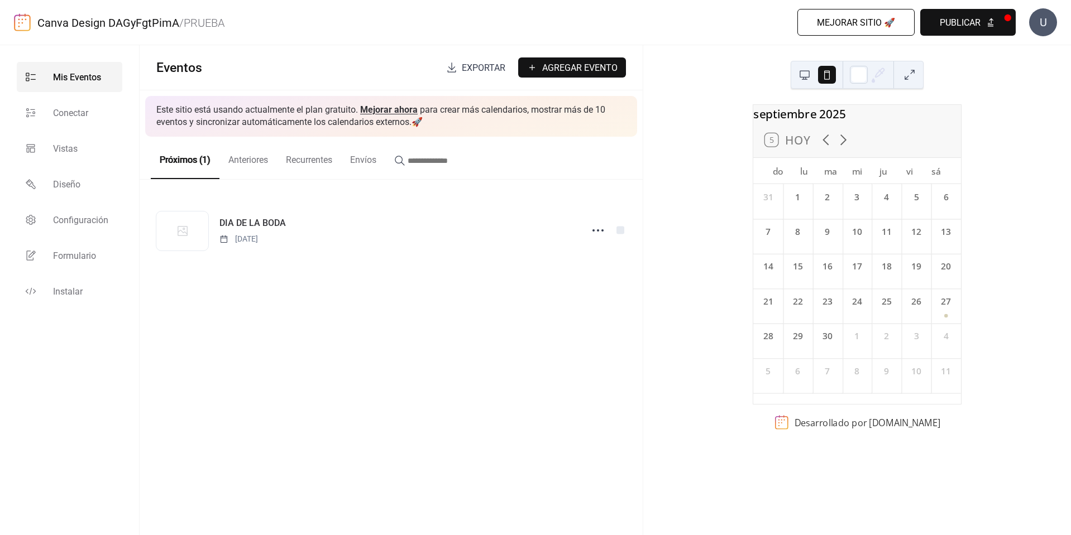
click at [836, 429] on div "Desarrollado por EventsCalendar.co" at bounding box center [867, 422] width 146 height 12
click at [774, 430] on rect at bounding box center [781, 422] width 15 height 15
drag, startPoint x: 742, startPoint y: 274, endPoint x: 784, endPoint y: 212, distance: 74.8
click at [746, 271] on div "septiembre 2025 5 Hoy do lu ma mi ju vi sá 31 1 2 3 4 5 6 7 8 9 10 11 12 13 14 …" at bounding box center [857, 232] width 232 height 256
click at [803, 145] on div "5 Hoy" at bounding box center [787, 139] width 45 height 13
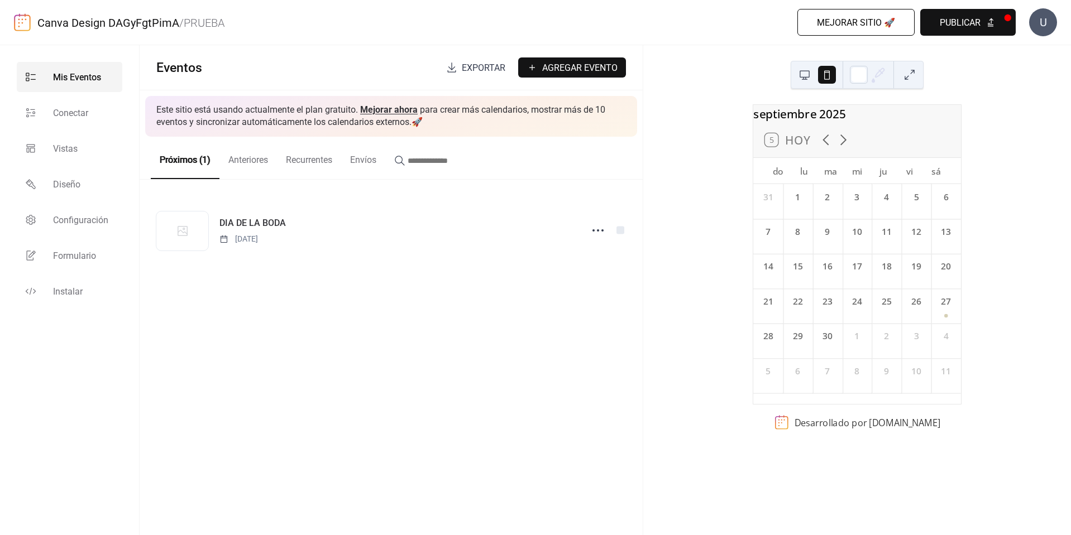
click at [817, 147] on icon at bounding box center [825, 139] width 17 height 17
click at [779, 148] on button "5 Hoy" at bounding box center [787, 140] width 55 height 20
click at [779, 146] on div "5 Hoy" at bounding box center [787, 139] width 45 height 13
click at [766, 145] on div "5 Hoy" at bounding box center [787, 139] width 45 height 13
